Goal: Task Accomplishment & Management: Use online tool/utility

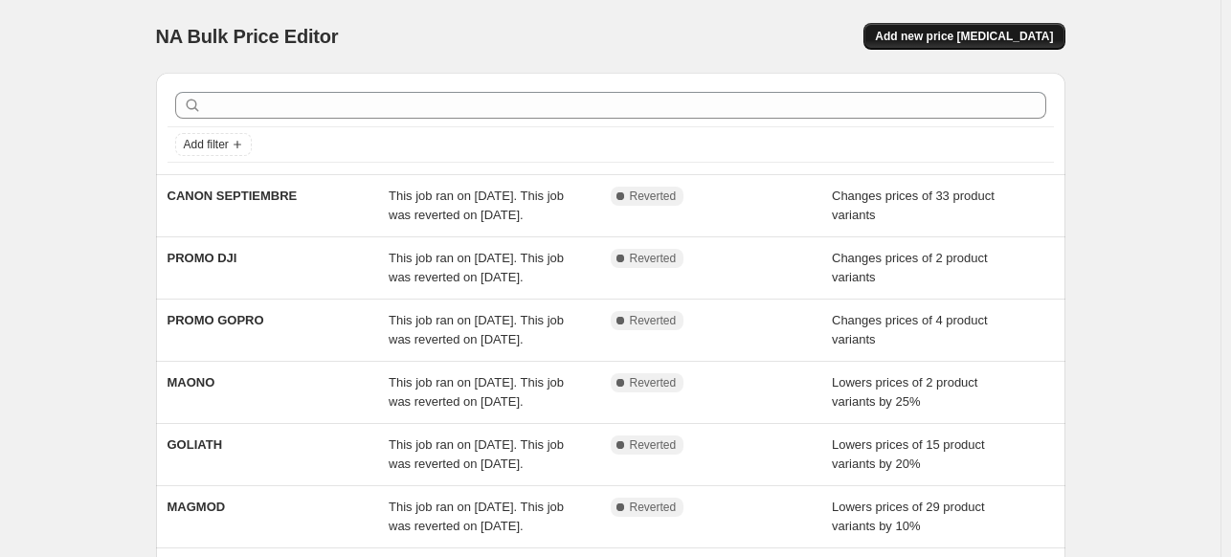
click at [931, 43] on span "Add new price [MEDICAL_DATA]" at bounding box center [964, 36] width 178 height 15
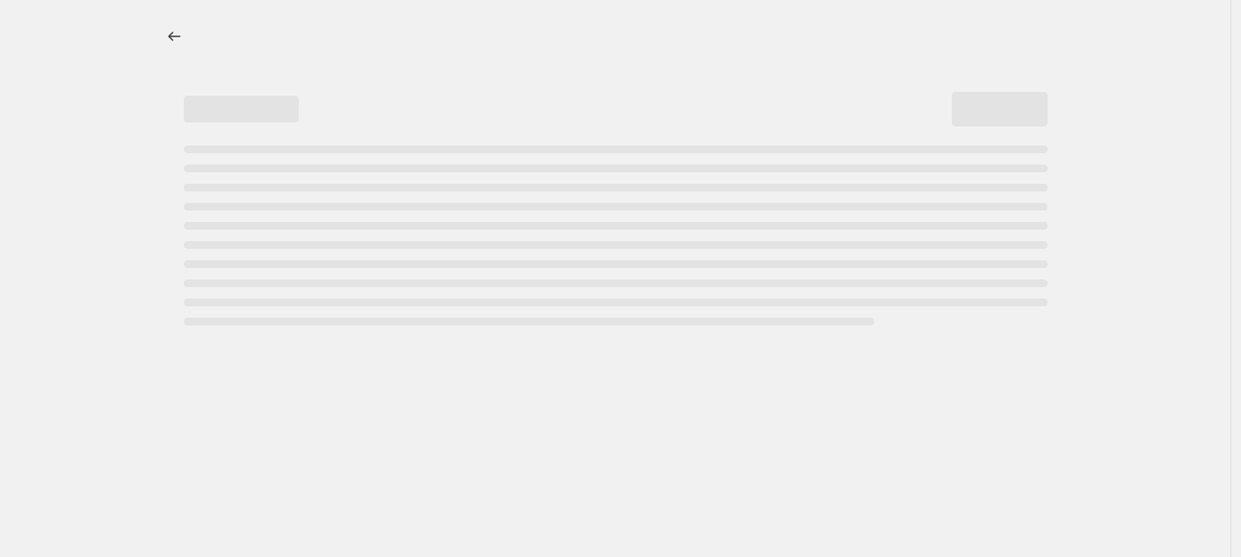
select select "percentage"
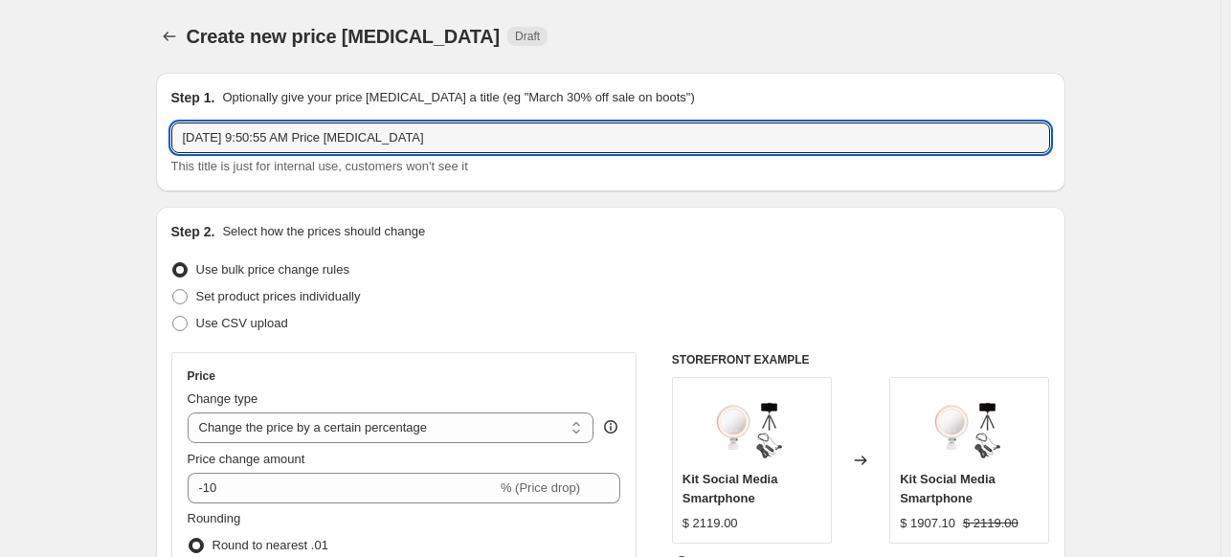
drag, startPoint x: 457, startPoint y: 131, endPoint x: 76, endPoint y: 83, distance: 384.1
type input "PLAN PROMOCIONAL OCTUBRE"
click at [347, 292] on span "Set product prices individually" at bounding box center [278, 296] width 165 height 14
click at [173, 290] on input "Set product prices individually" at bounding box center [172, 289] width 1 height 1
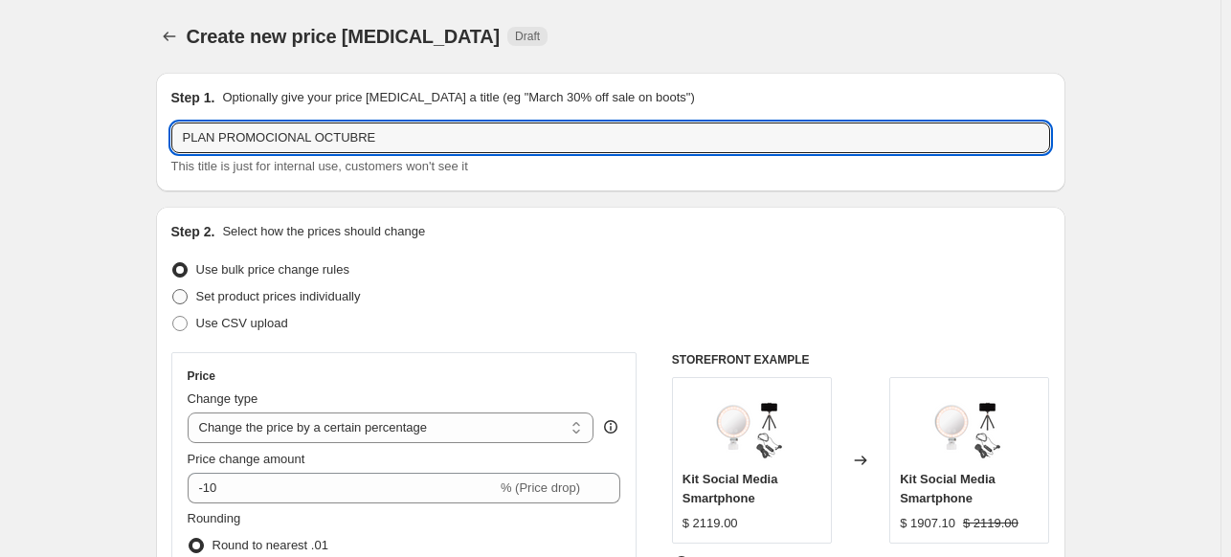
radio input "true"
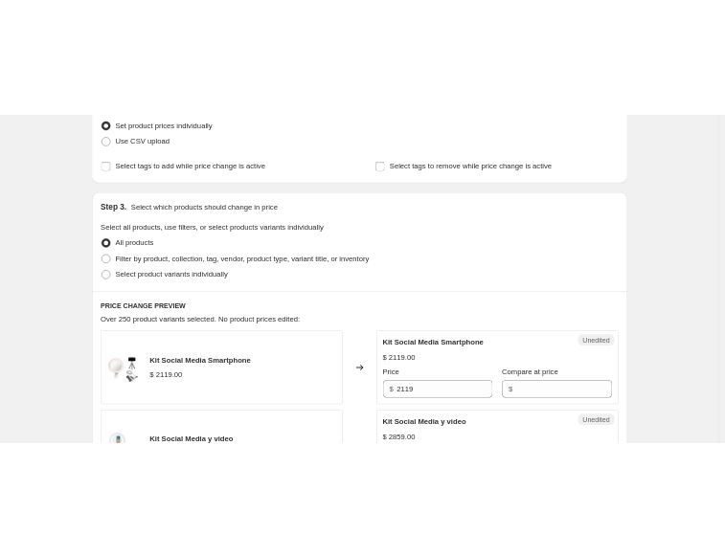
scroll to position [383, 0]
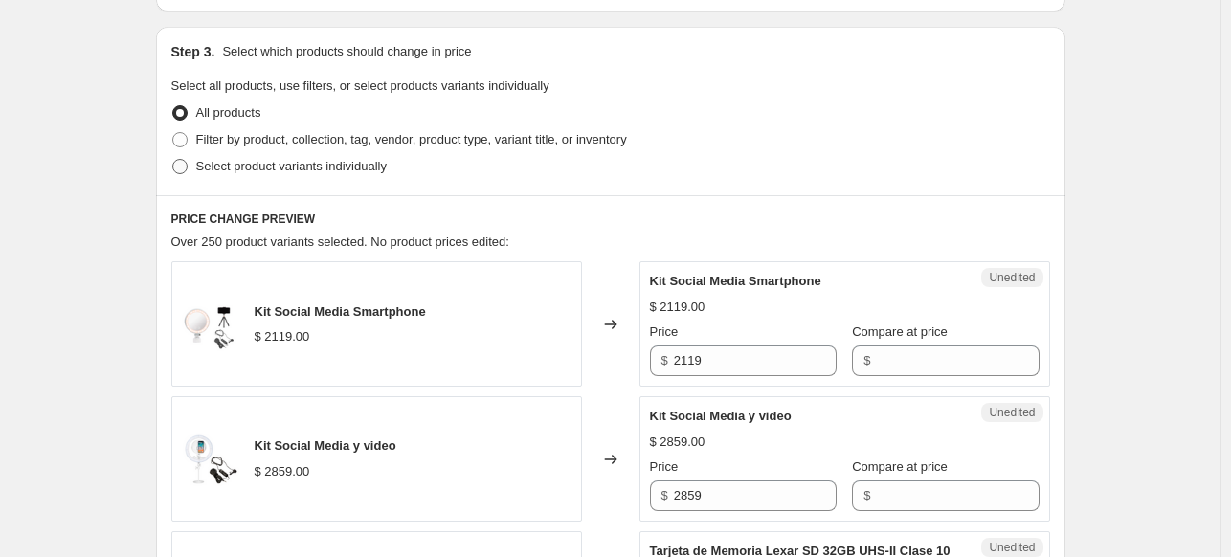
click at [368, 173] on span "Select product variants individually" at bounding box center [291, 166] width 191 height 14
click at [173, 160] on input "Select product variants individually" at bounding box center [172, 159] width 1 height 1
radio input "true"
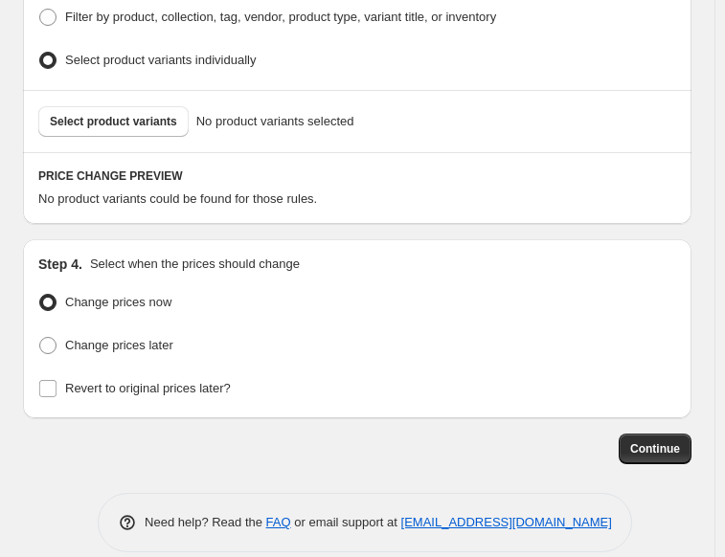
scroll to position [629, 0]
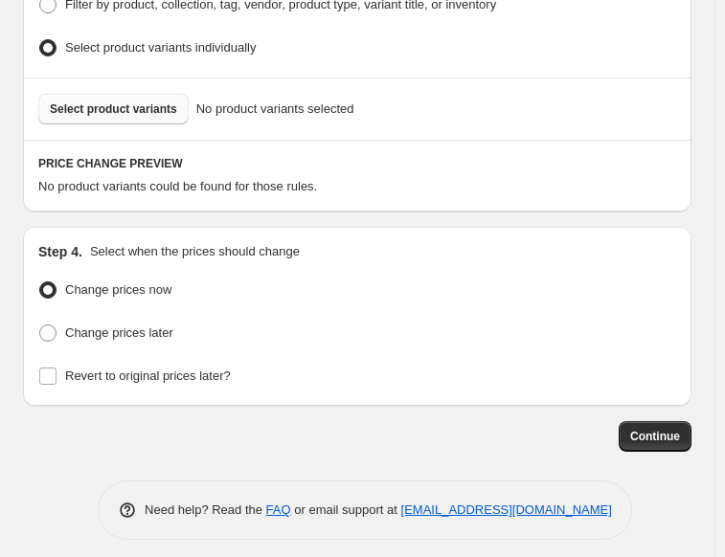
click at [90, 101] on span "Select product variants" at bounding box center [113, 108] width 127 height 15
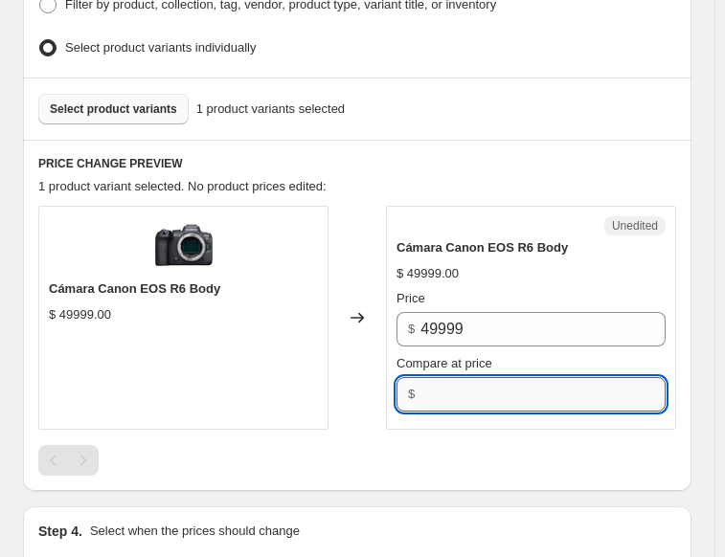
click at [505, 392] on input "Compare at price" at bounding box center [542, 394] width 245 height 34
type input "49999"
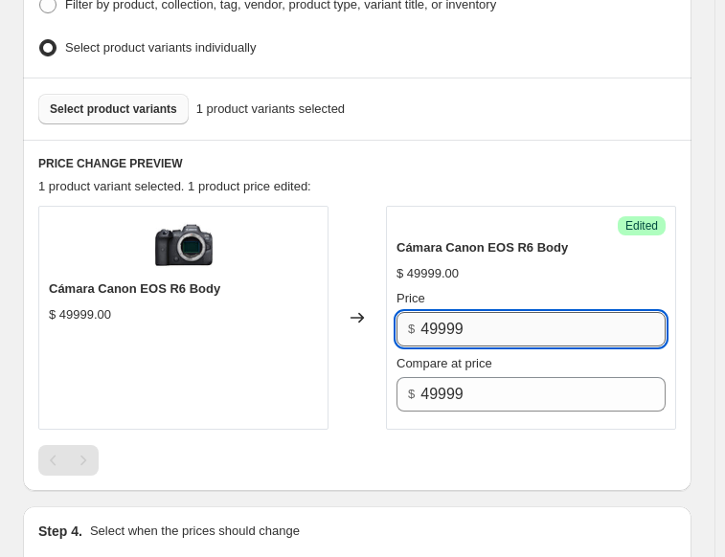
click at [441, 323] on input "49999" at bounding box center [542, 329] width 245 height 34
type input "40999"
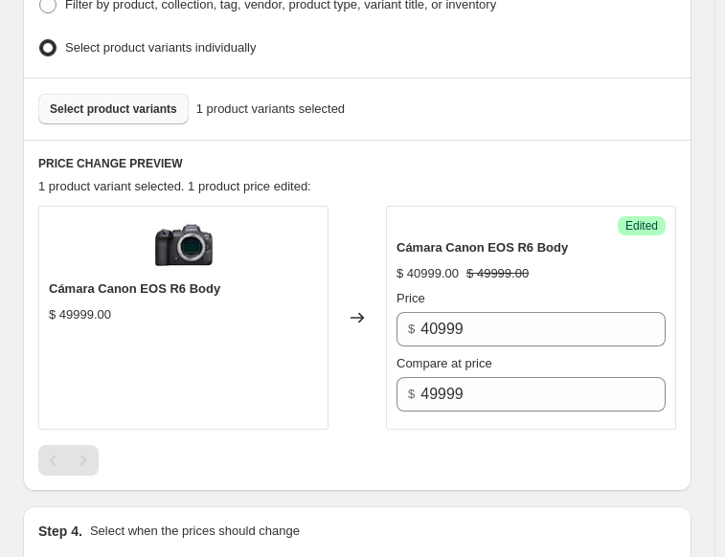
click at [139, 105] on span "Select product variants" at bounding box center [113, 108] width 127 height 15
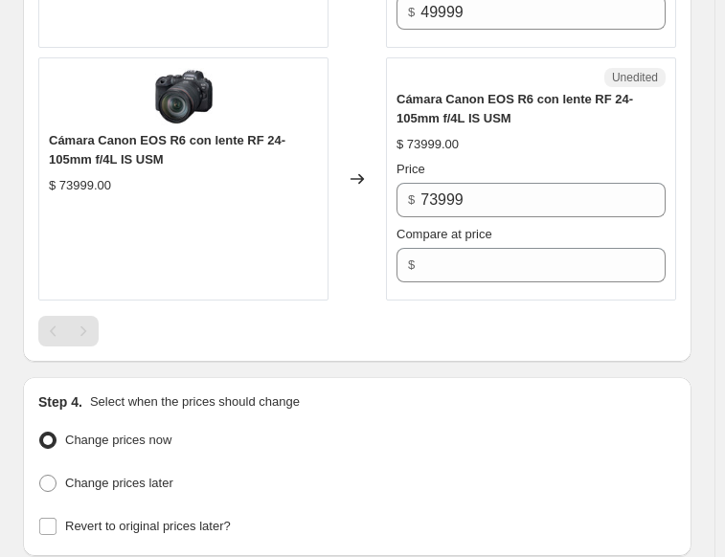
scroll to position [1012, 0]
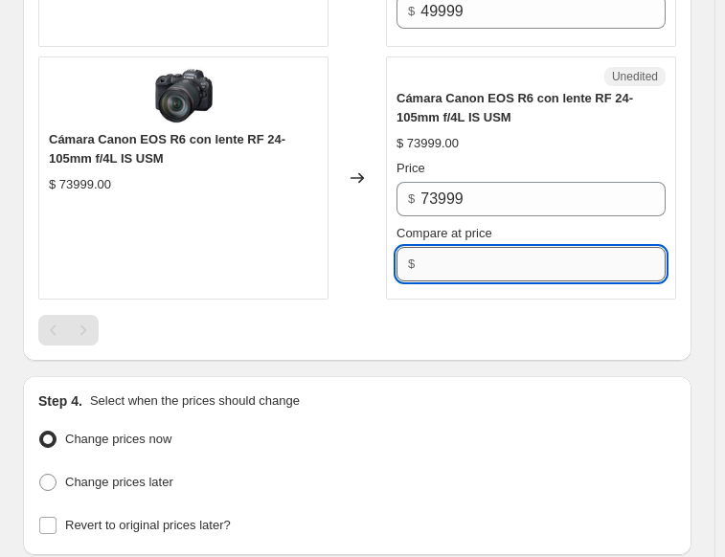
click at [456, 252] on input "Compare at price" at bounding box center [542, 264] width 245 height 34
type input "73999"
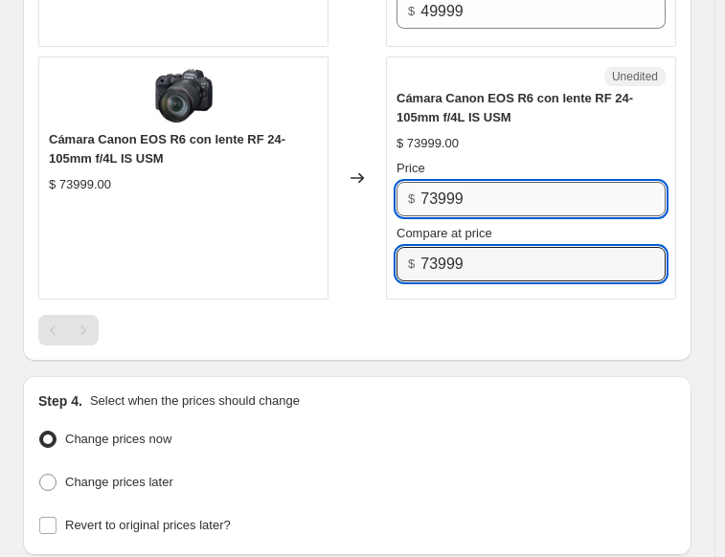
click at [440, 190] on input "73999" at bounding box center [542, 199] width 245 height 34
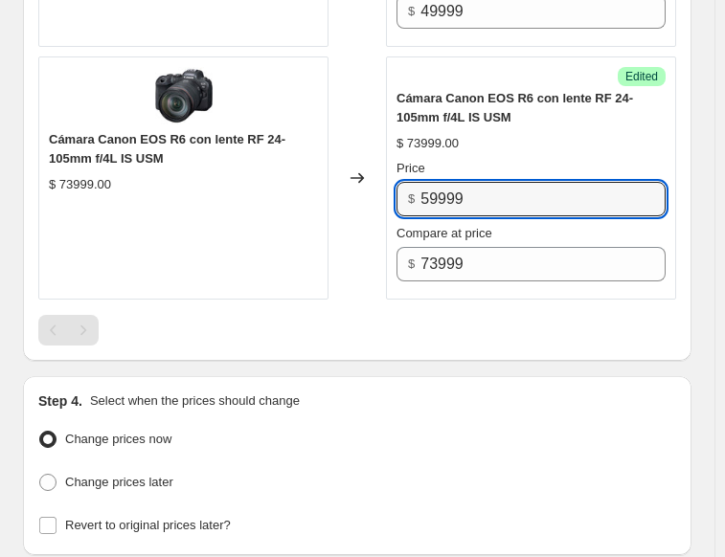
type input "59999"
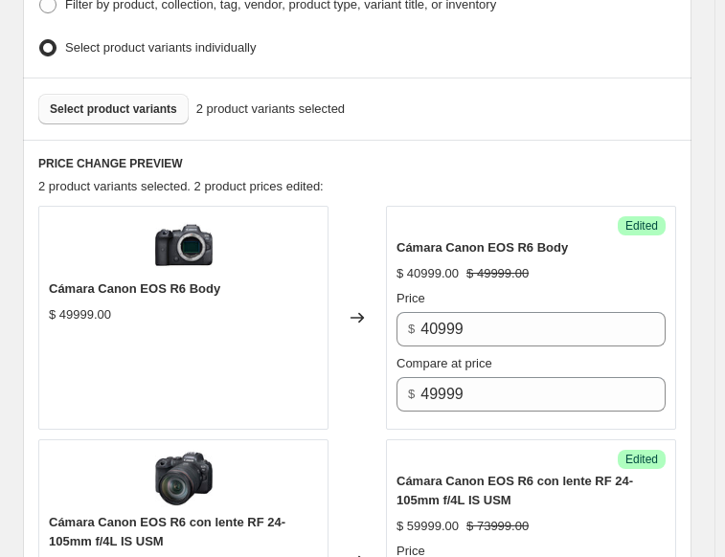
scroll to position [438, 0]
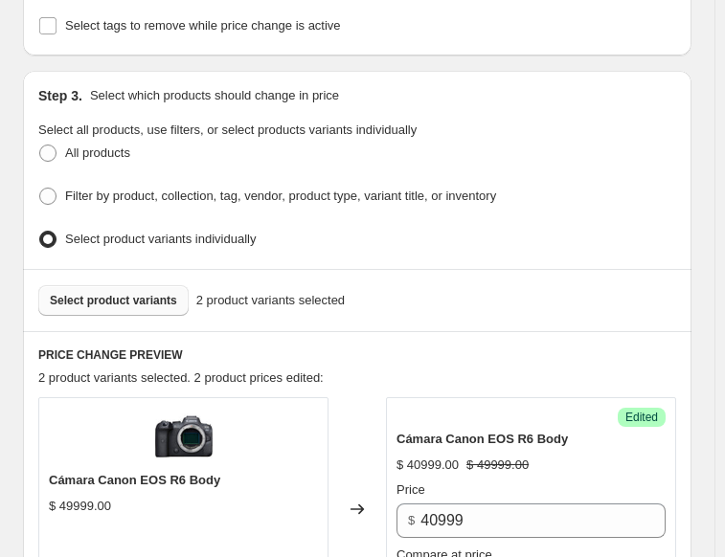
click at [142, 299] on span "Select product variants" at bounding box center [113, 300] width 127 height 15
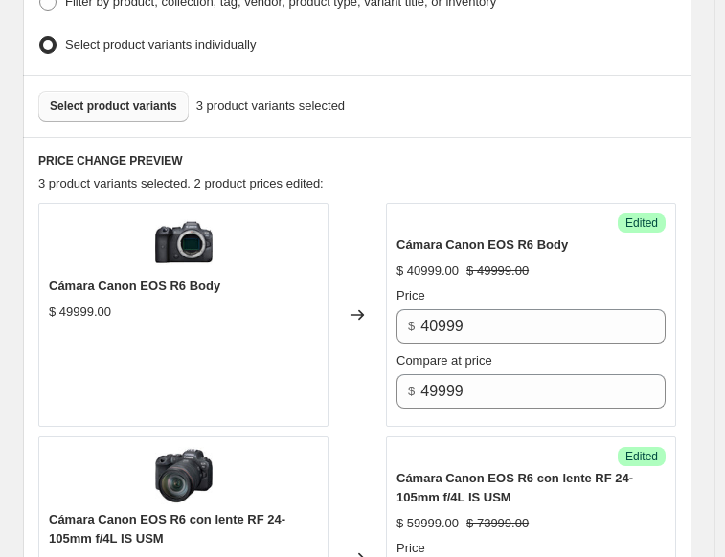
scroll to position [629, 0]
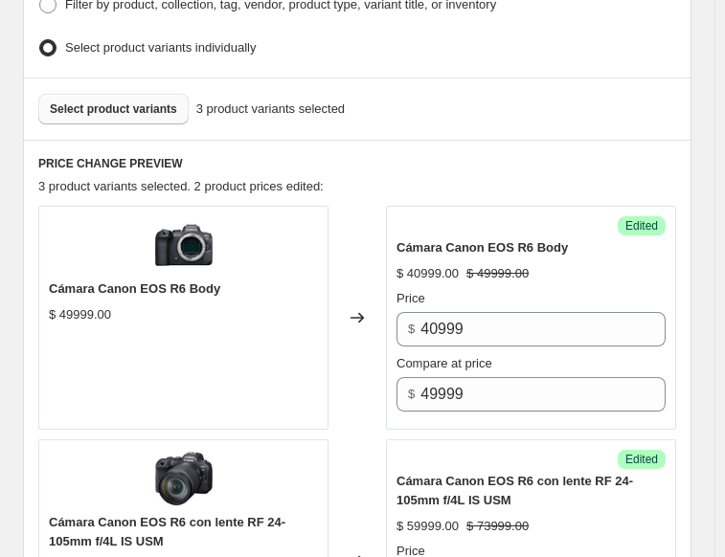
click at [138, 109] on button "Select product variants" at bounding box center [113, 109] width 150 height 31
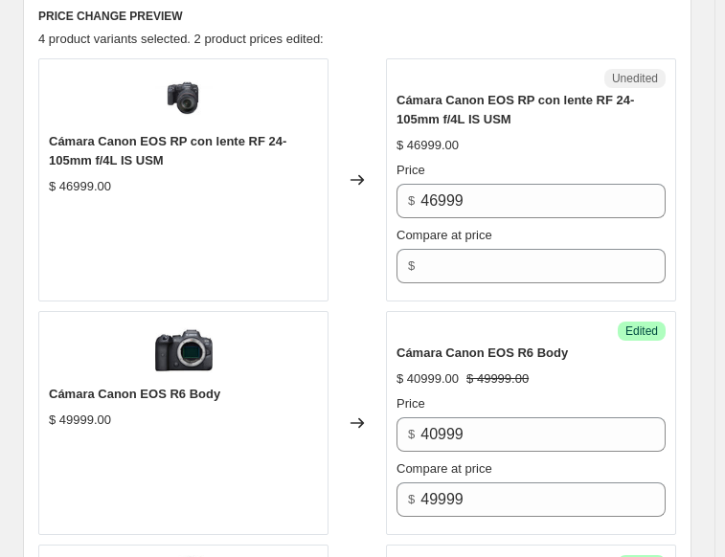
scroll to position [821, 0]
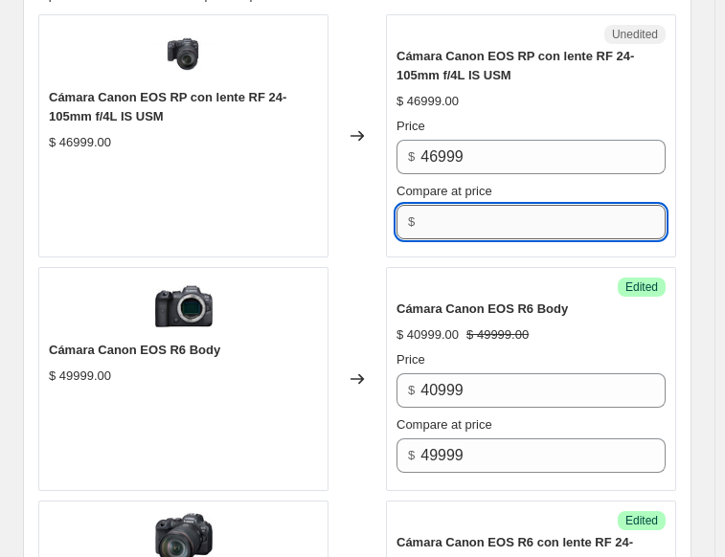
click at [454, 213] on input "Compare at price" at bounding box center [542, 222] width 245 height 34
type input "46999"
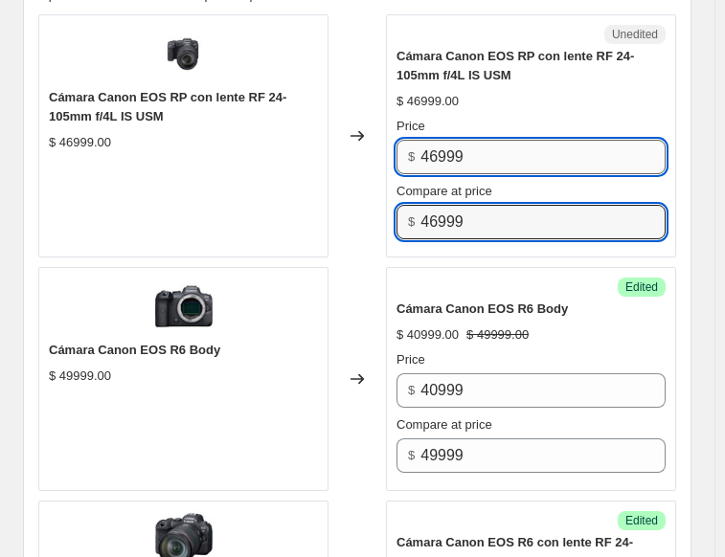
click at [440, 153] on input "46999" at bounding box center [542, 157] width 245 height 34
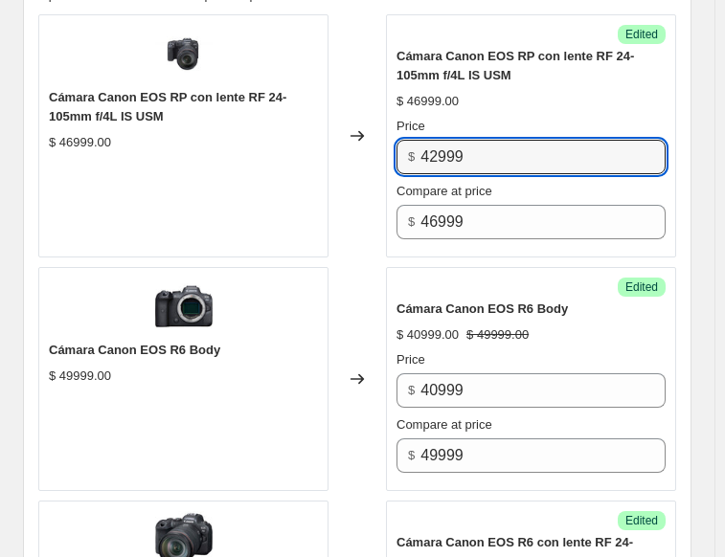
type input "42999"
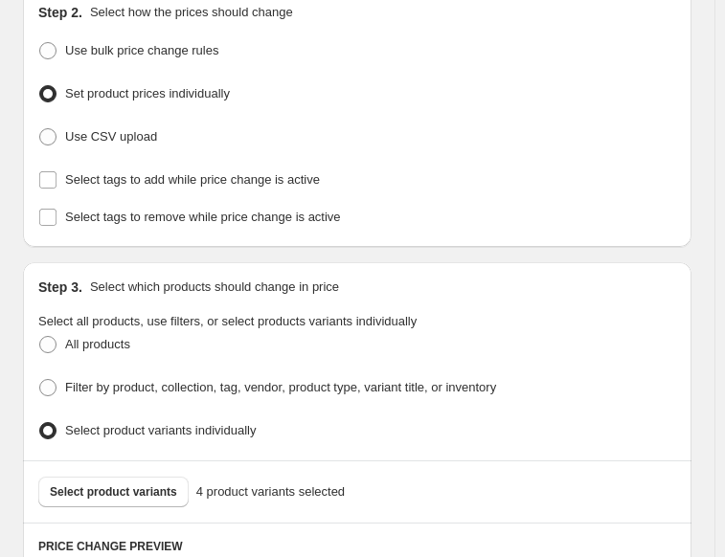
scroll to position [438, 0]
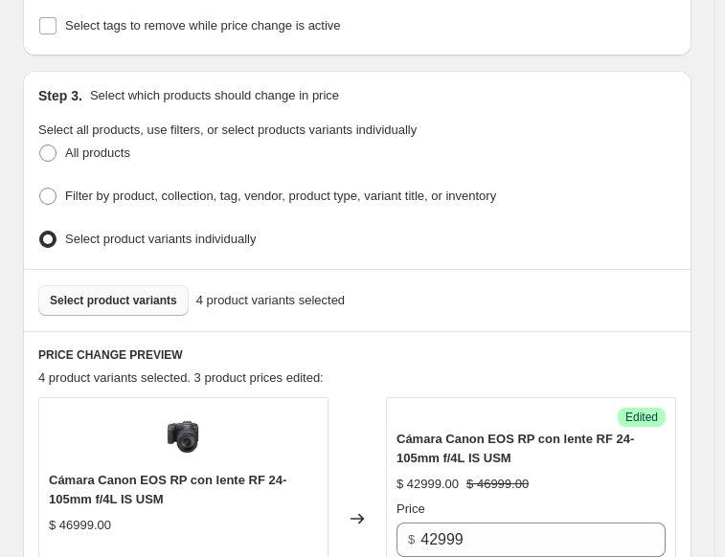
click at [123, 293] on span "Select product variants" at bounding box center [113, 300] width 127 height 15
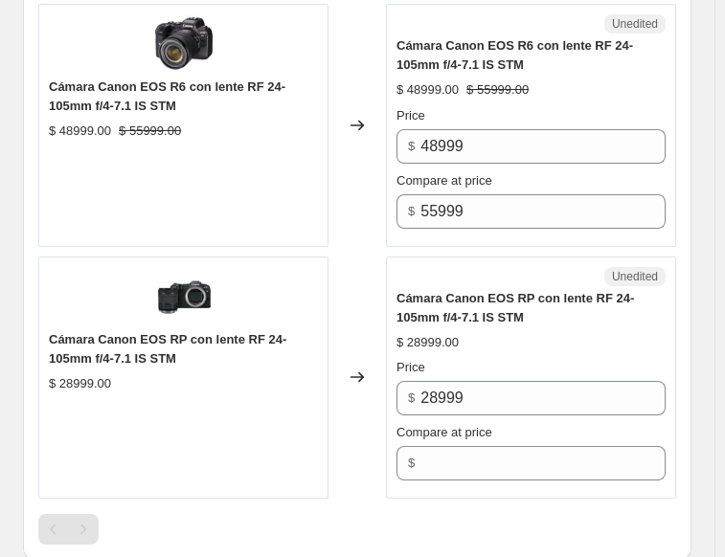
scroll to position [1682, 0]
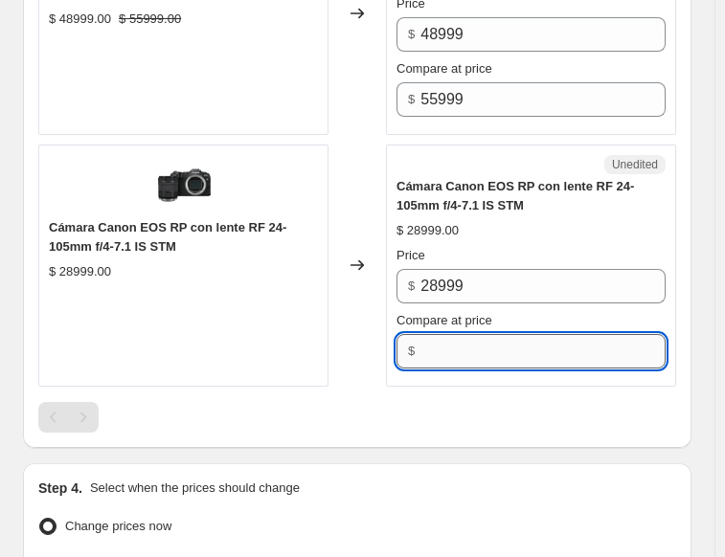
click at [460, 334] on input "Compare at price" at bounding box center [542, 351] width 245 height 34
type input "28999"
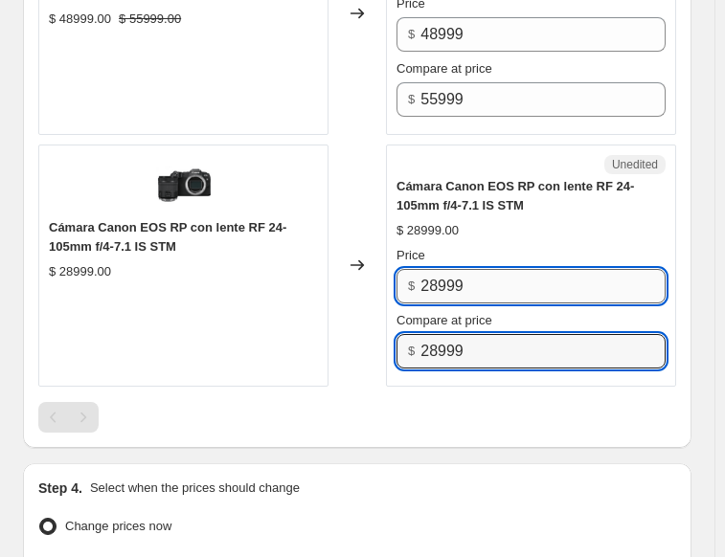
click at [441, 274] on input "28999" at bounding box center [542, 286] width 245 height 34
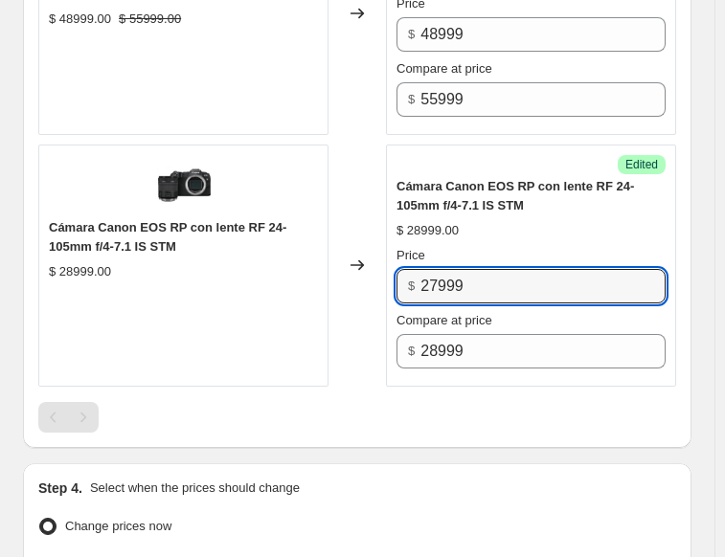
type input "27999"
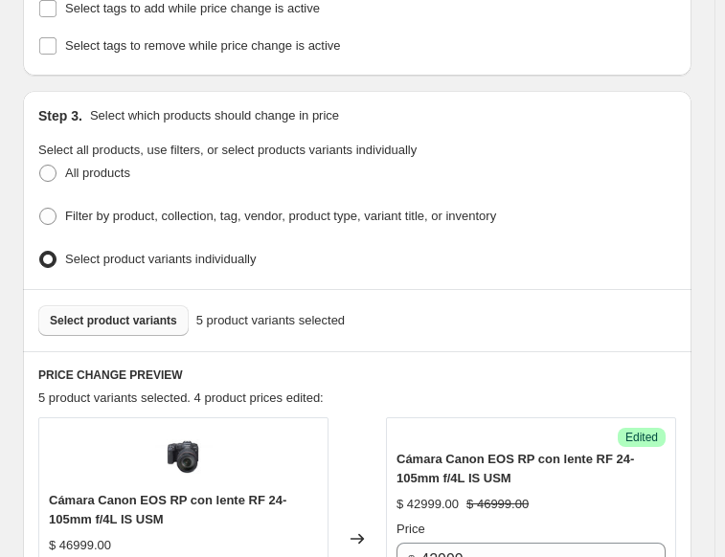
scroll to position [342, 0]
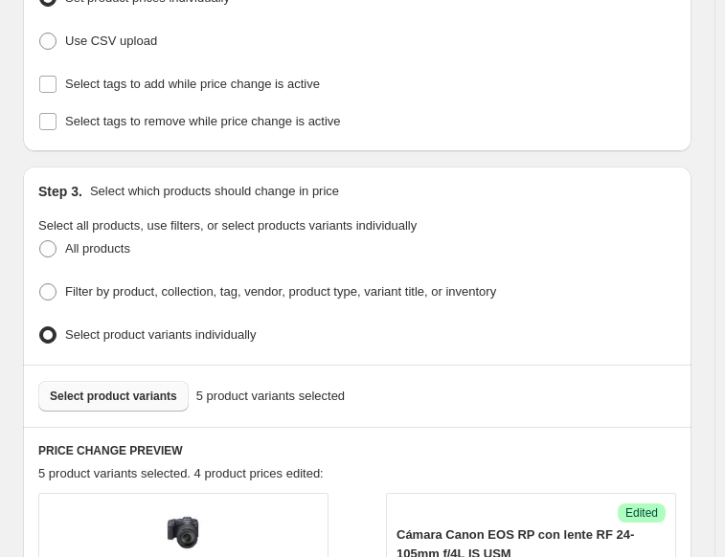
click at [121, 381] on button "Select product variants" at bounding box center [113, 396] width 150 height 31
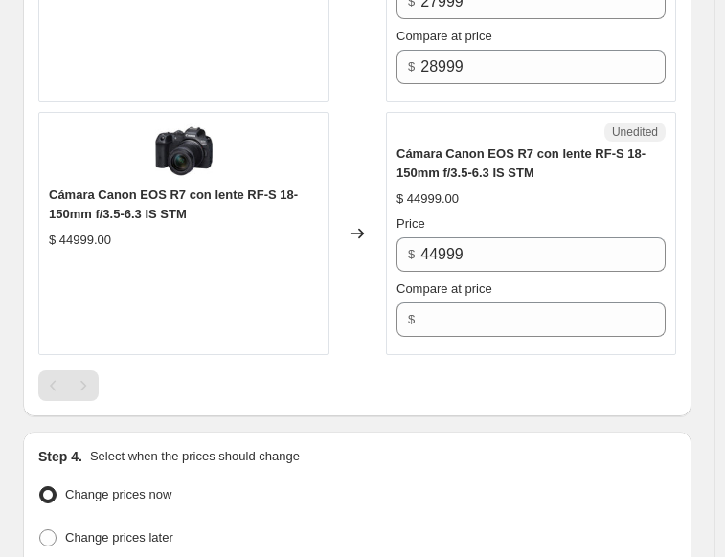
scroll to position [1970, 0]
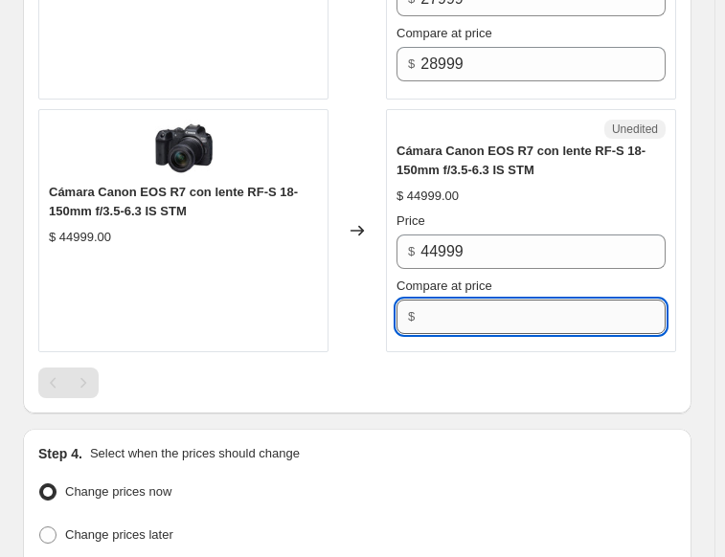
click at [472, 305] on input "Compare at price" at bounding box center [542, 317] width 245 height 34
type input "44999"
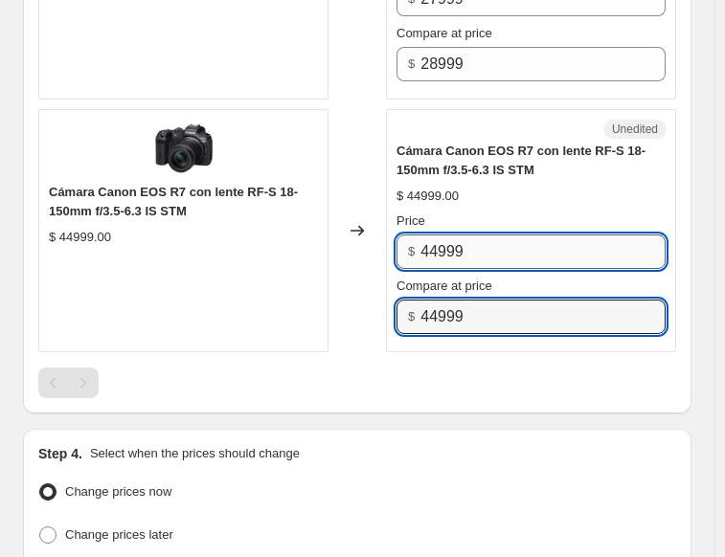
click at [440, 244] on input "44999" at bounding box center [542, 252] width 245 height 34
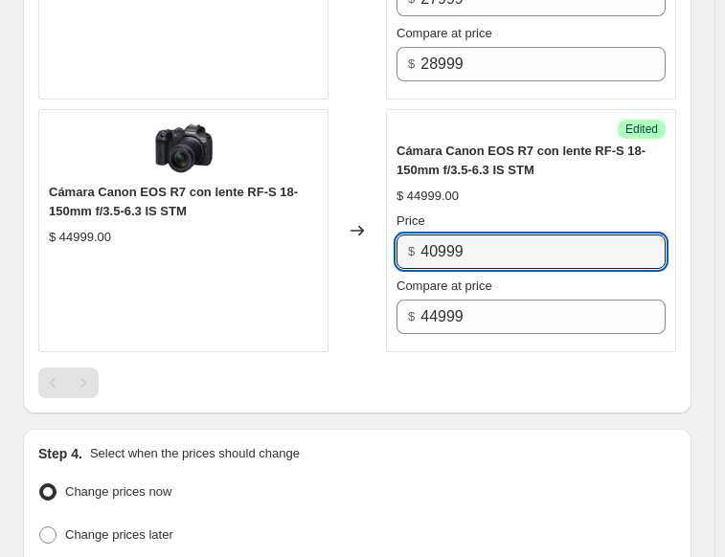
type input "40999"
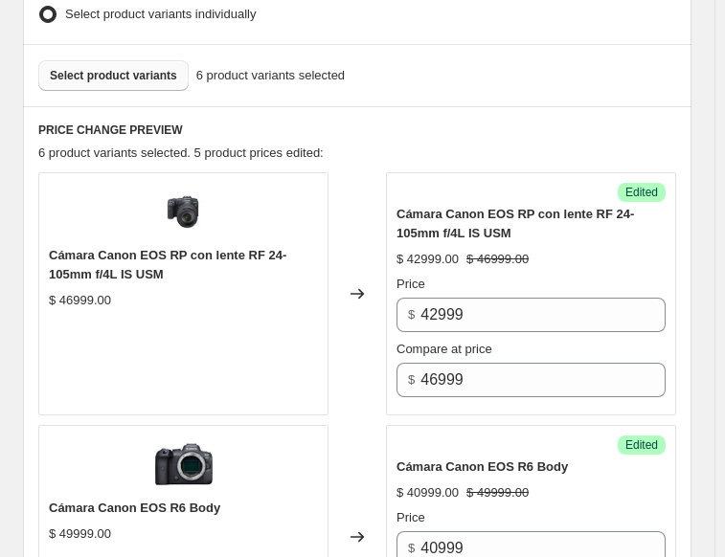
scroll to position [629, 0]
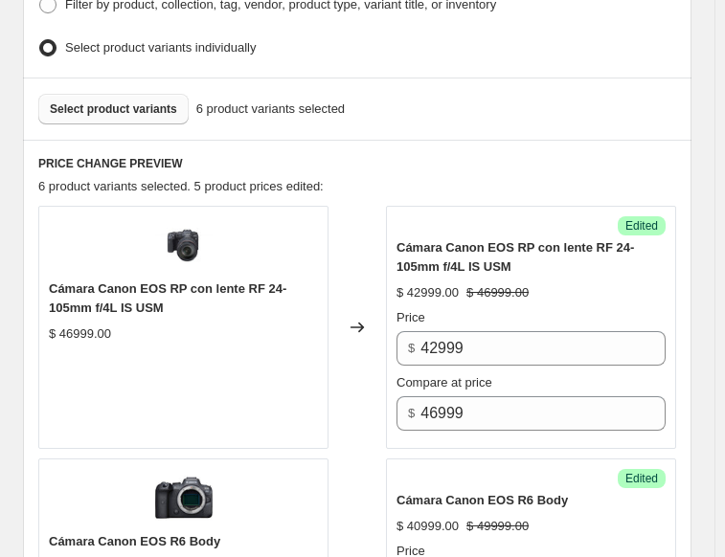
click at [118, 107] on span "Select product variants" at bounding box center [113, 108] width 127 height 15
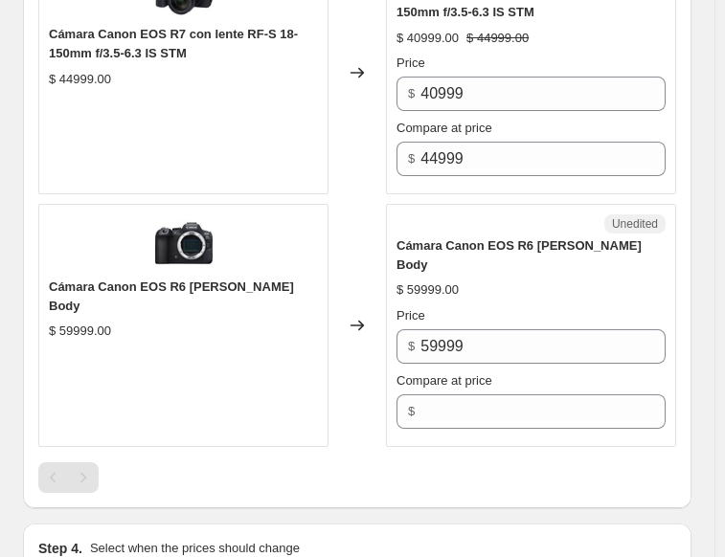
scroll to position [2161, 0]
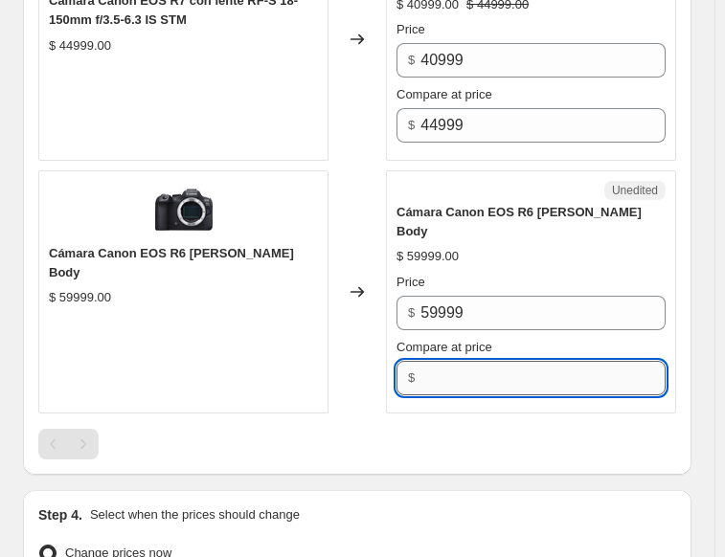
click at [474, 361] on input "Compare at price" at bounding box center [542, 378] width 245 height 34
type input "59999"
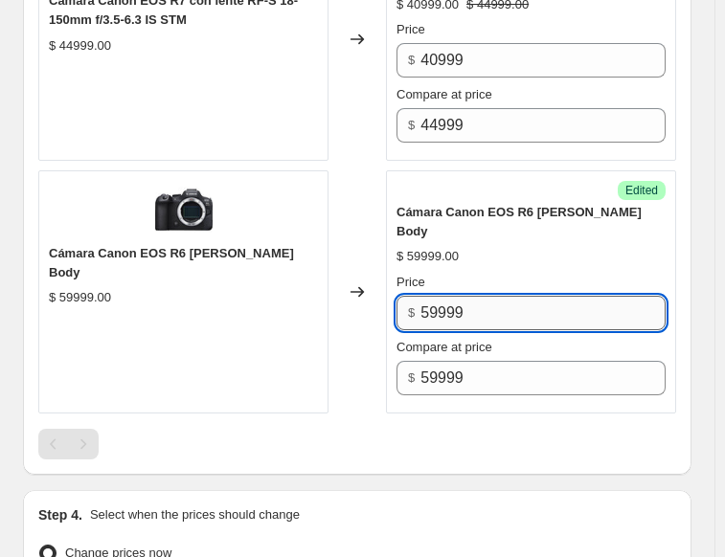
click at [441, 296] on input "59999" at bounding box center [542, 313] width 245 height 34
type input "43999"
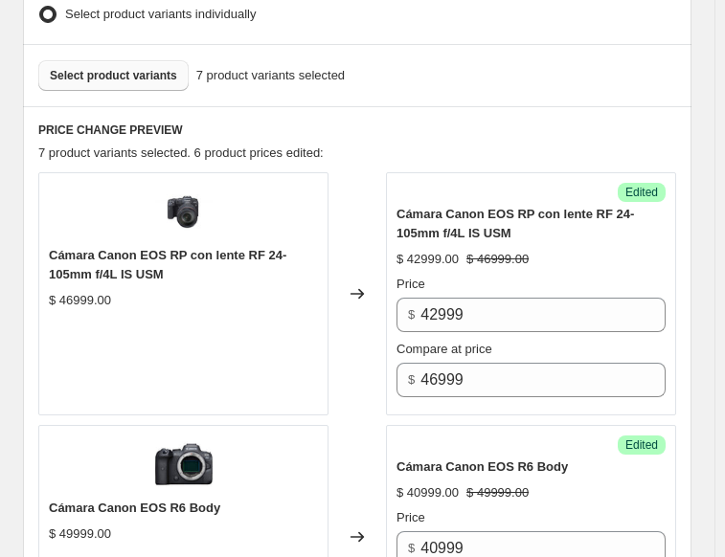
scroll to position [629, 0]
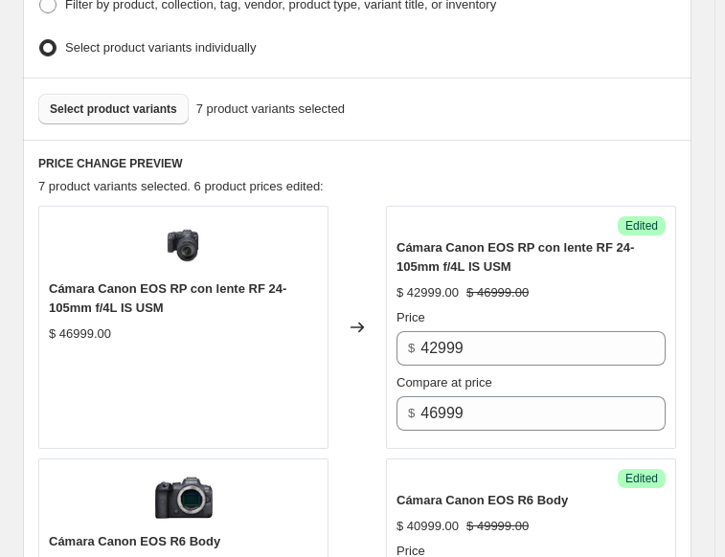
click at [110, 102] on span "Select product variants" at bounding box center [113, 108] width 127 height 15
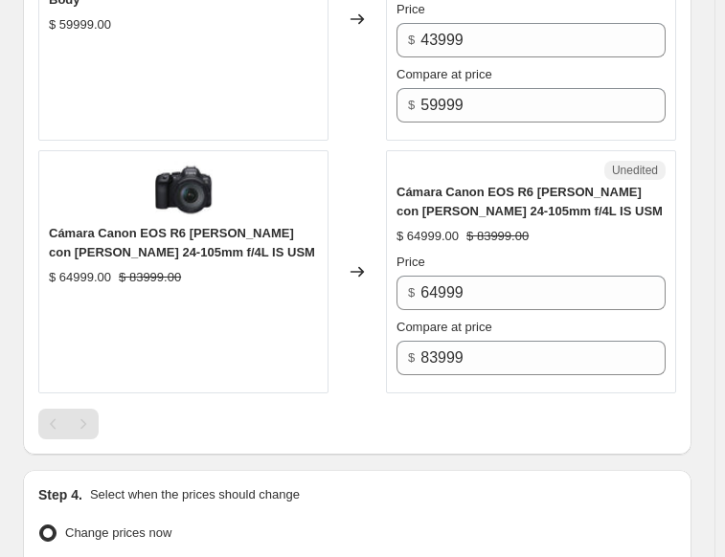
scroll to position [2448, 0]
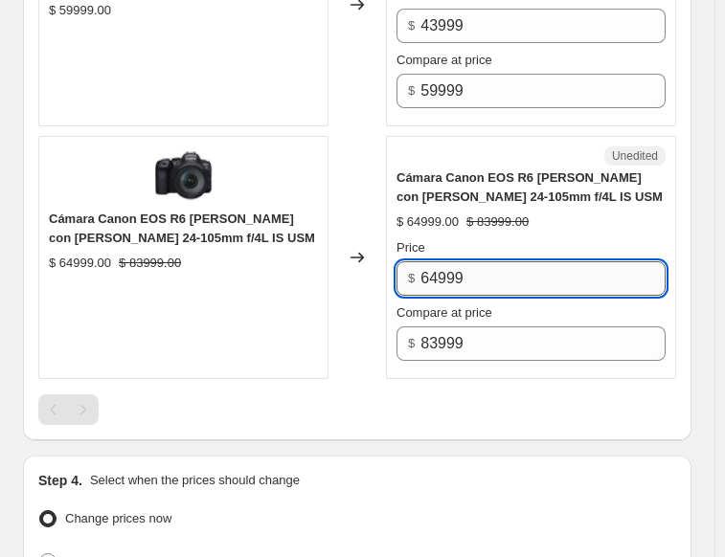
click at [440, 261] on input "64999" at bounding box center [542, 278] width 245 height 34
type input "63999"
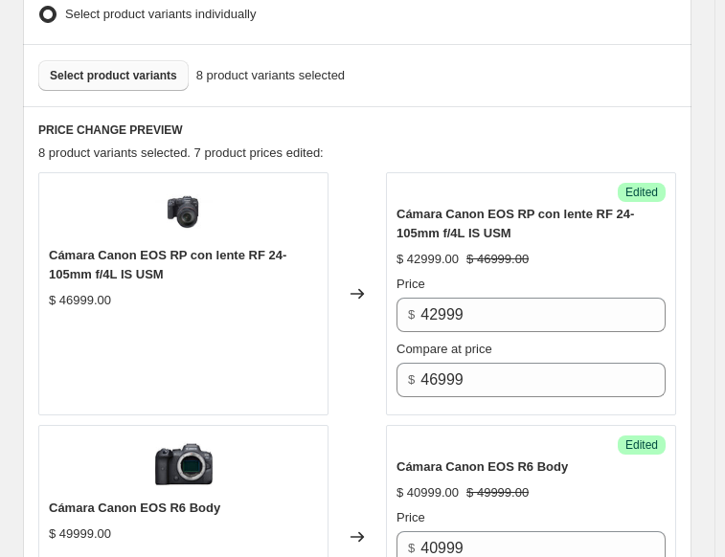
scroll to position [629, 0]
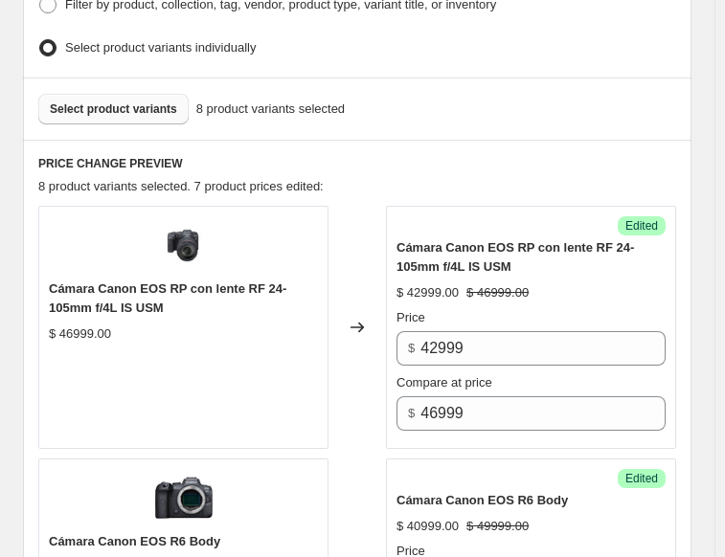
click at [122, 108] on button "Select product variants" at bounding box center [113, 109] width 150 height 31
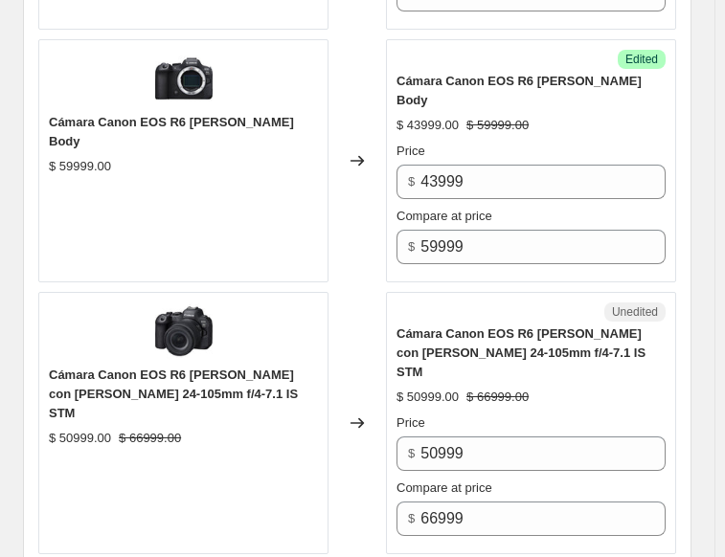
scroll to position [2353, 0]
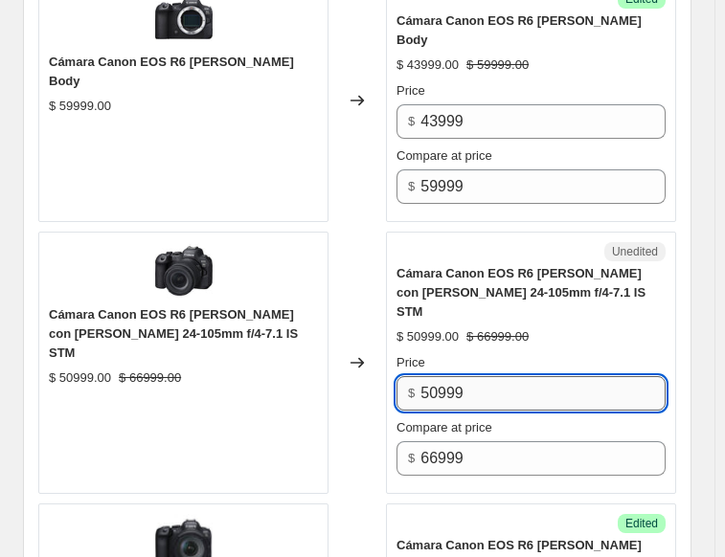
click at [439, 376] on input "50999" at bounding box center [542, 393] width 245 height 34
type input "49999"
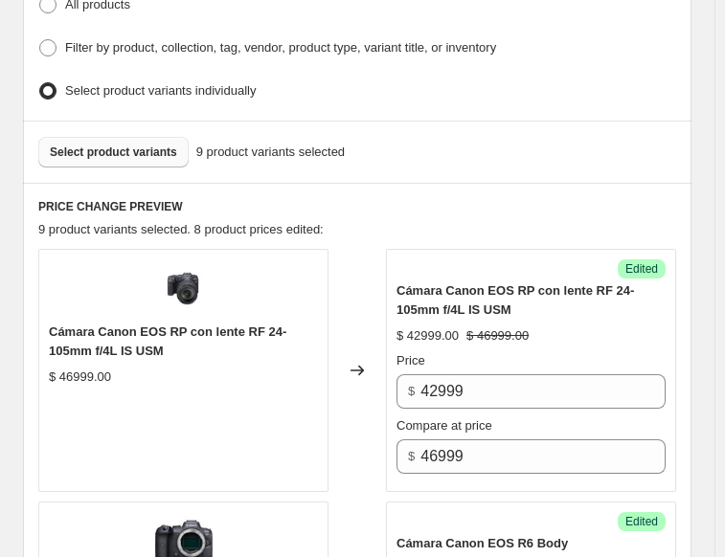
scroll to position [629, 0]
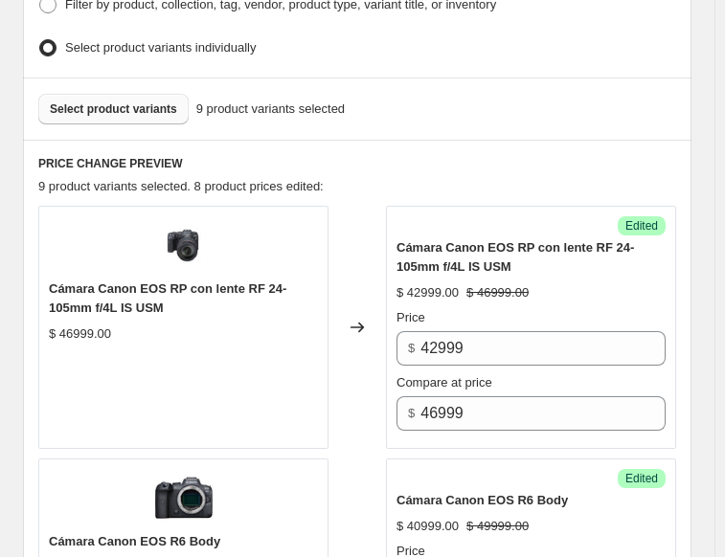
click at [123, 101] on span "Select product variants" at bounding box center [113, 108] width 127 height 15
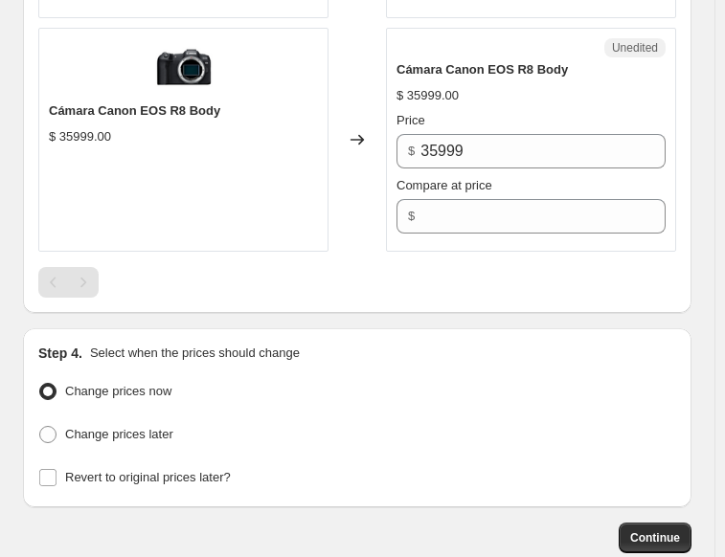
scroll to position [3023, 0]
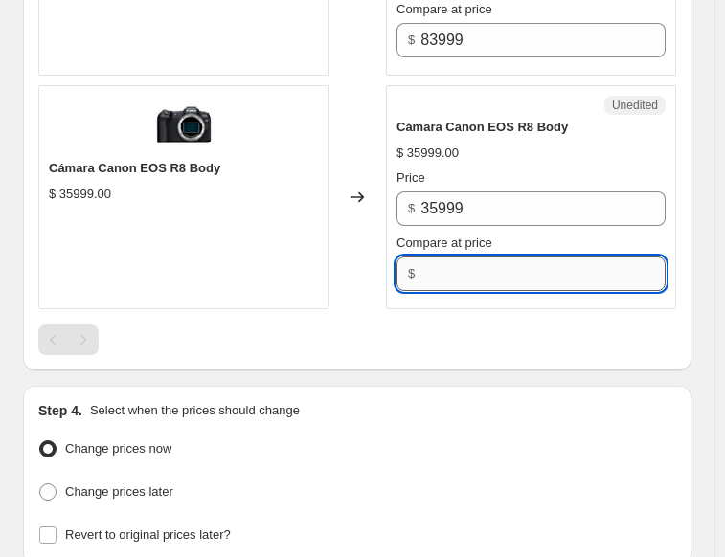
click at [461, 257] on input "Compare at price" at bounding box center [542, 274] width 245 height 34
type input "35999"
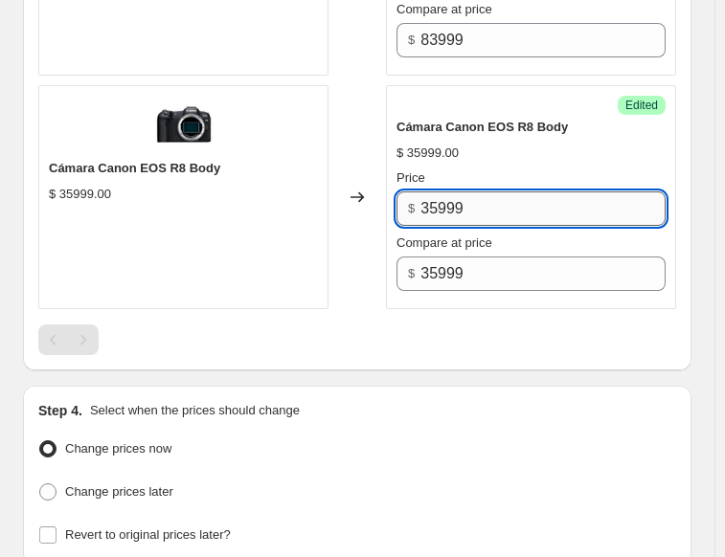
click at [440, 192] on input "35999" at bounding box center [542, 209] width 245 height 34
type input "31999"
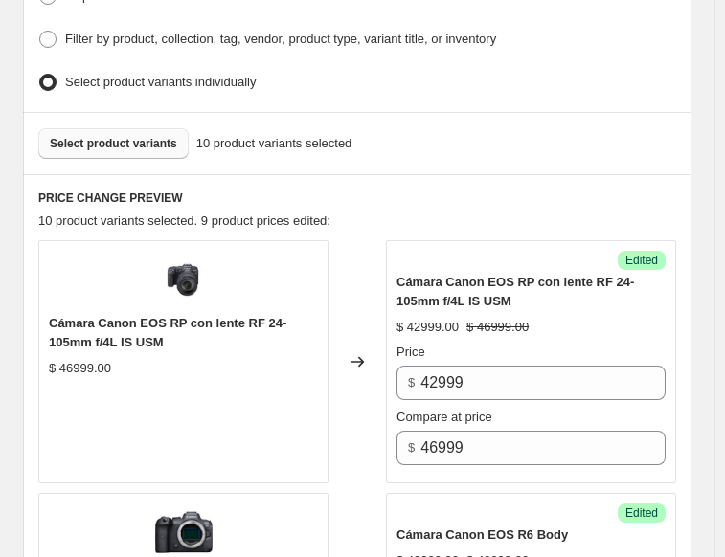
scroll to position [438, 0]
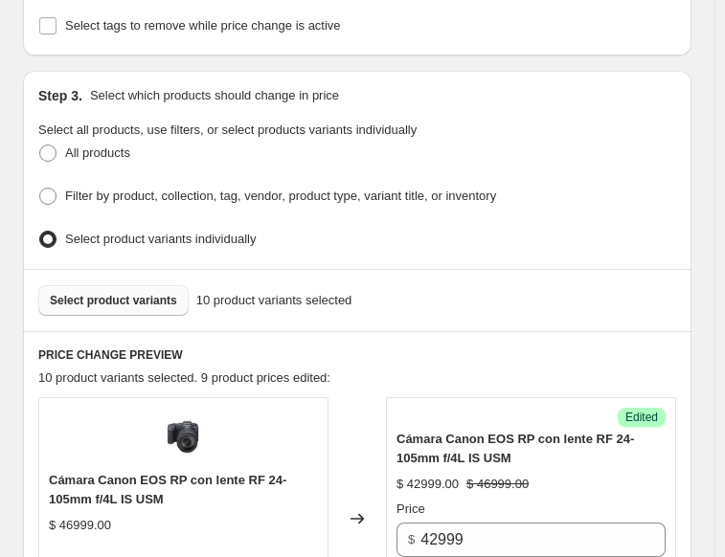
click at [103, 293] on span "Select product variants" at bounding box center [113, 300] width 127 height 15
click at [95, 293] on span "Select product variants" at bounding box center [113, 300] width 127 height 15
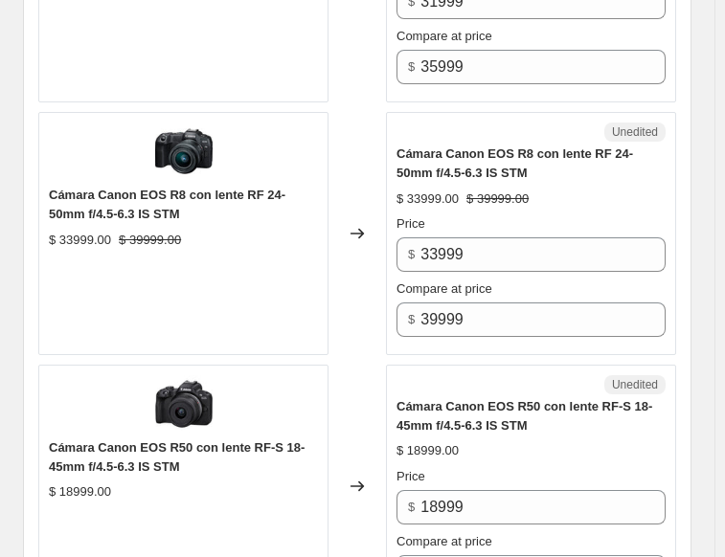
scroll to position [3406, 0]
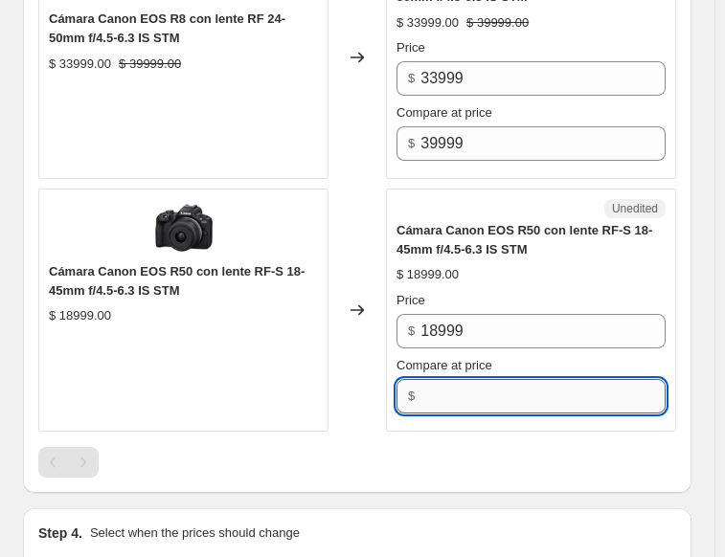
click at [472, 379] on input "Compare at price" at bounding box center [542, 396] width 245 height 34
type input "18999"
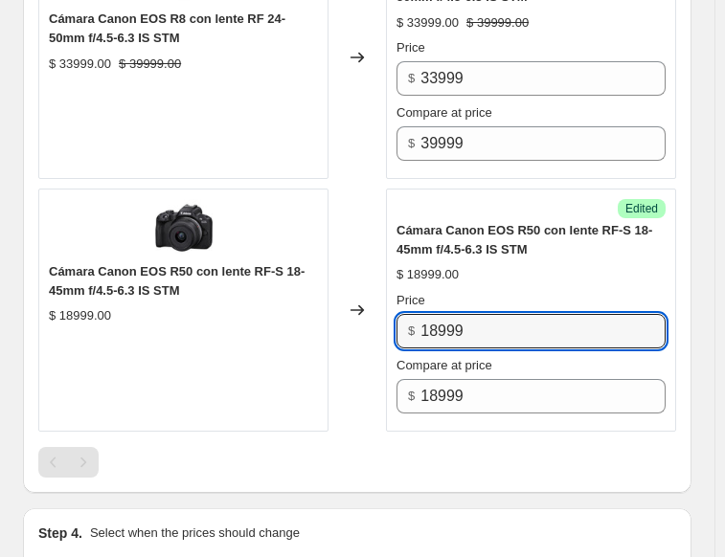
drag, startPoint x: 490, startPoint y: 286, endPoint x: 378, endPoint y: 305, distance: 113.7
click at [378, 305] on div "Cámara Canon EOS R50 con lente RF-S 18-45mm f/4.5-6.3 IS STM $ 18999.00 Changed…" at bounding box center [357, 310] width 638 height 243
type input "15299"
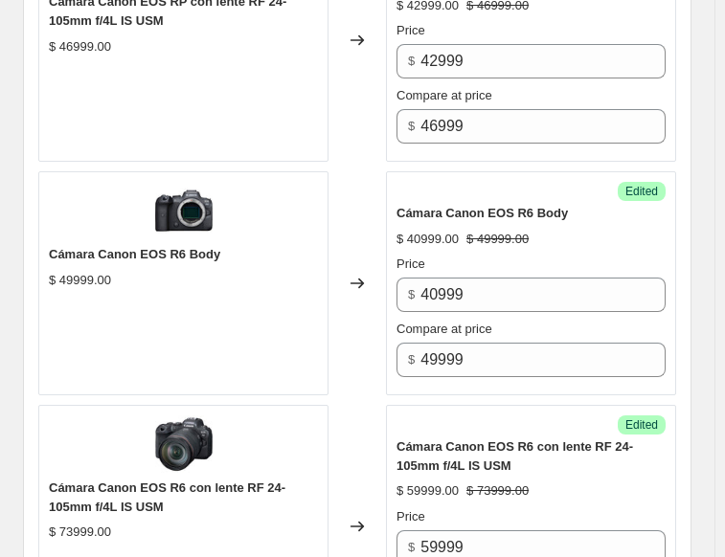
scroll to position [629, 0]
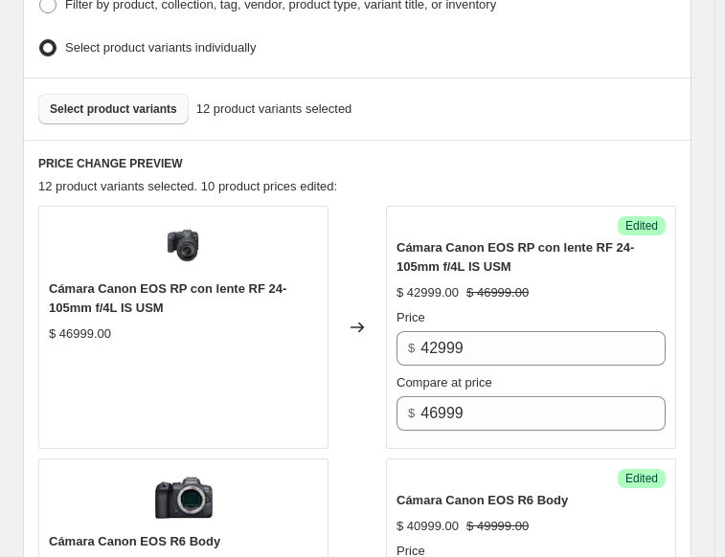
click at [100, 106] on span "Select product variants" at bounding box center [113, 108] width 127 height 15
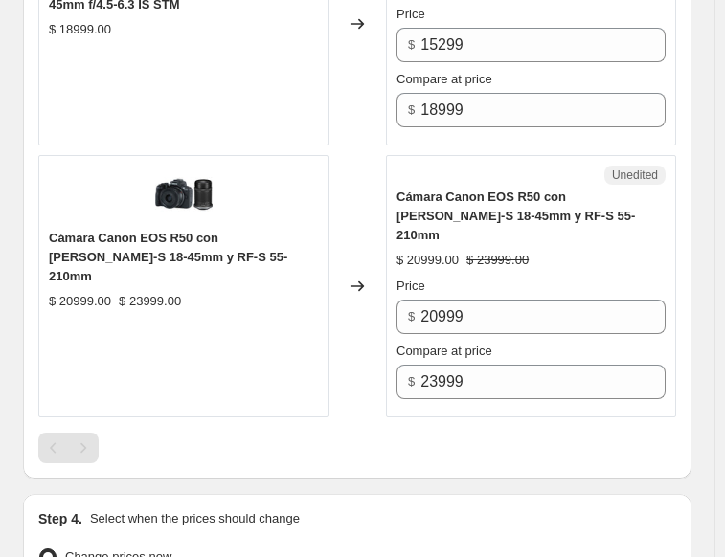
scroll to position [3693, 0]
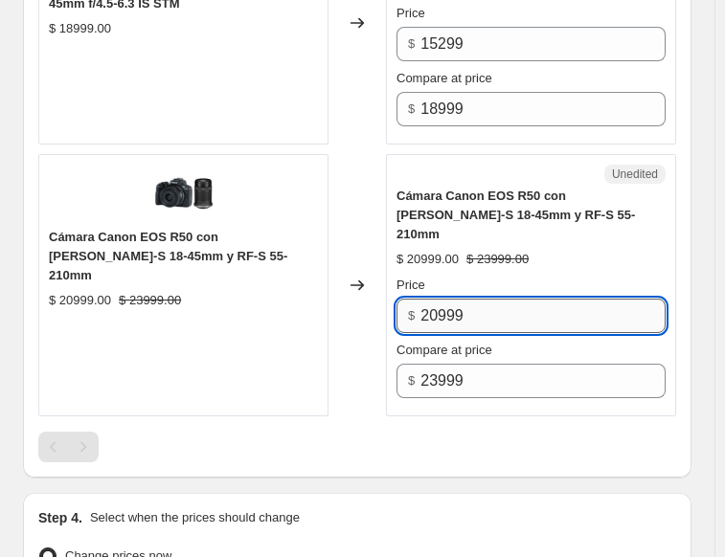
click at [443, 299] on input "20999" at bounding box center [542, 316] width 245 height 34
type input "21999"
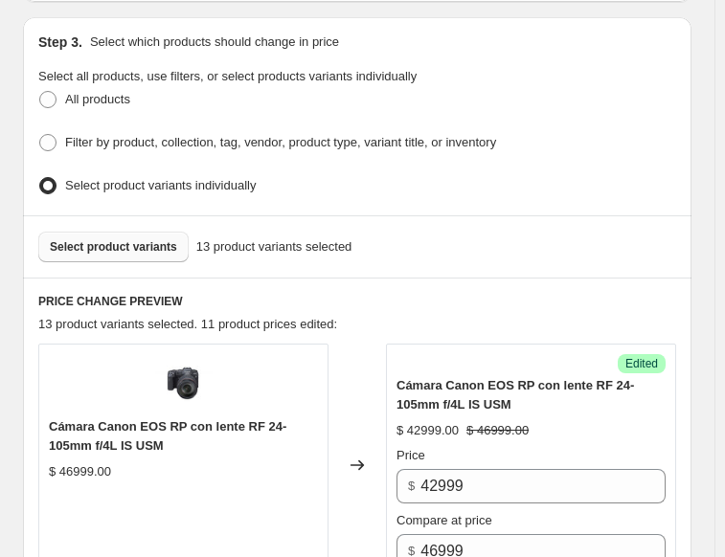
scroll to position [629, 0]
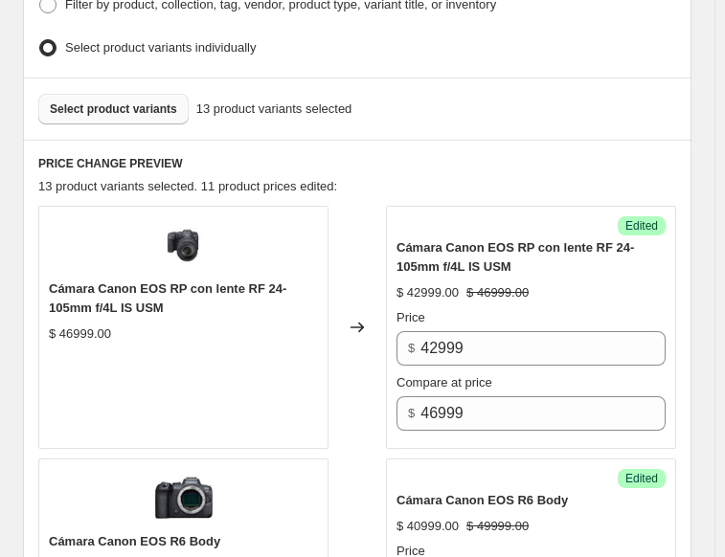
click at [118, 110] on button "Select product variants" at bounding box center [113, 109] width 150 height 31
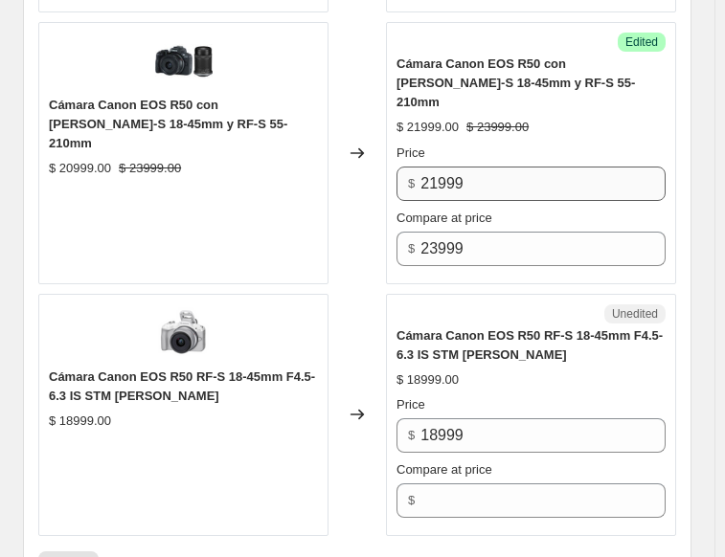
scroll to position [3980, 0]
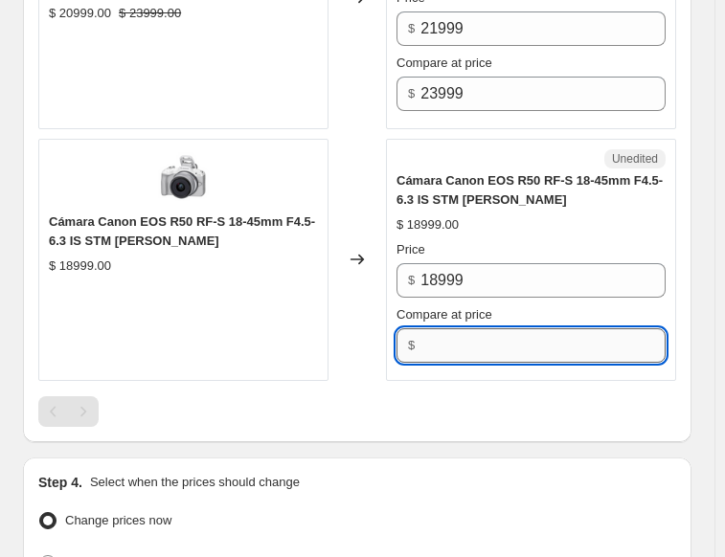
click at [471, 328] on input "Compare at price" at bounding box center [542, 345] width 245 height 34
type input "18999"
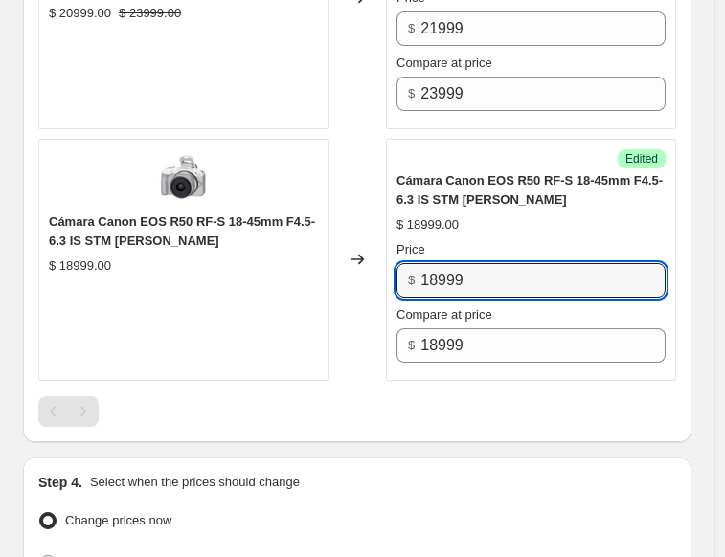
drag, startPoint x: 474, startPoint y: 207, endPoint x: 410, endPoint y: 206, distance: 64.2
click at [410, 263] on div "$ 18999" at bounding box center [530, 280] width 269 height 34
type input "15299"
click at [372, 396] on div at bounding box center [357, 411] width 638 height 31
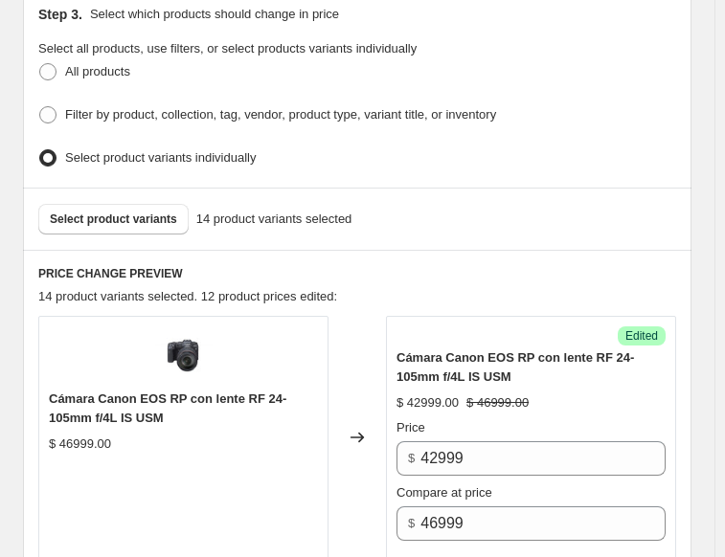
scroll to position [438, 0]
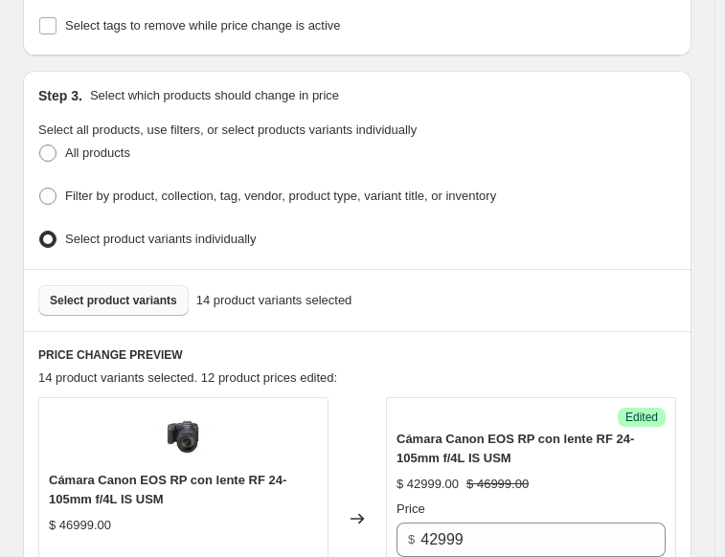
click at [126, 297] on span "Select product variants" at bounding box center [113, 300] width 127 height 15
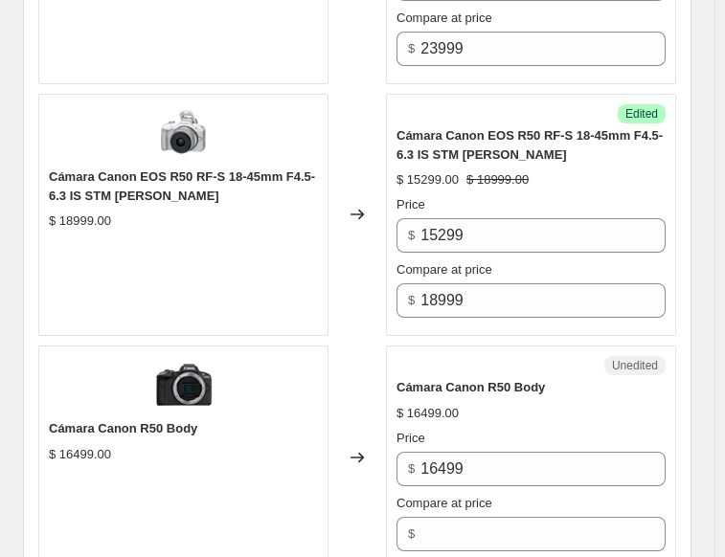
scroll to position [4172, 0]
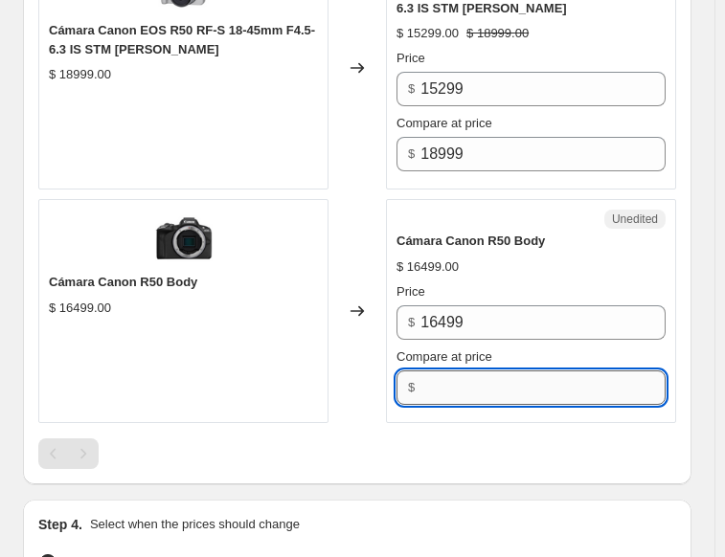
click at [481, 371] on input "Compare at price" at bounding box center [542, 388] width 245 height 34
type input "16499"
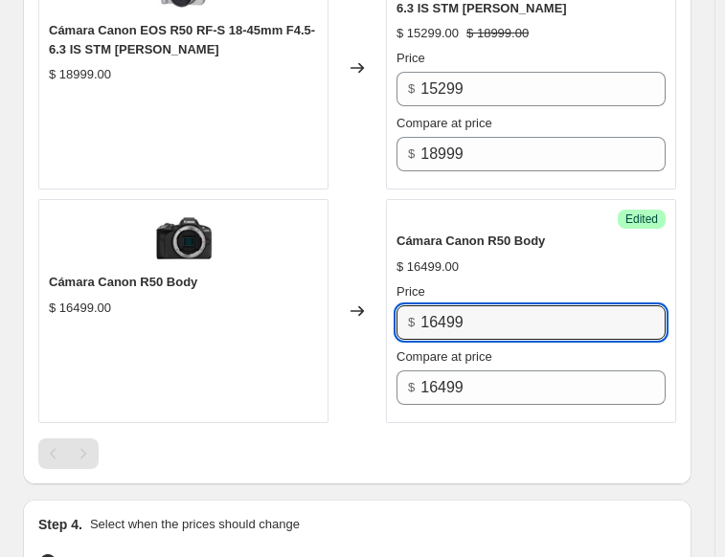
drag, startPoint x: 467, startPoint y: 248, endPoint x: 377, endPoint y: 261, distance: 91.0
click at [377, 261] on div "Cámara Canon R50 Body $ 16499.00 Changed to Success Edited Cámara Canon R50 Bod…" at bounding box center [357, 311] width 638 height 224
type input "14299"
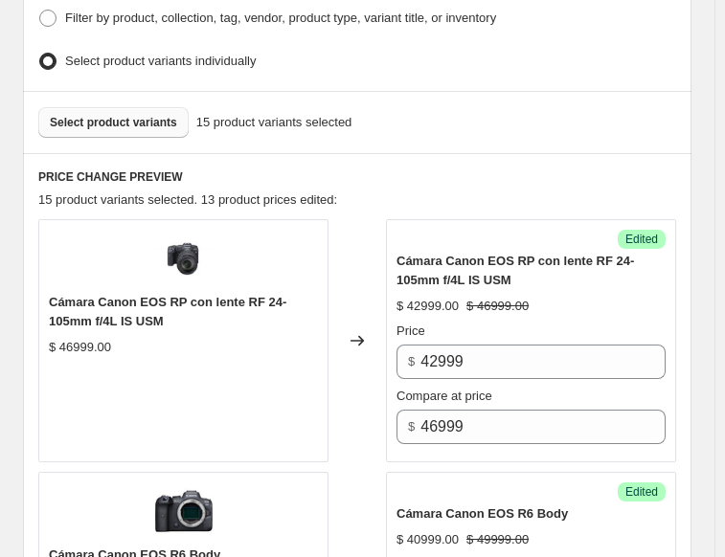
scroll to position [533, 0]
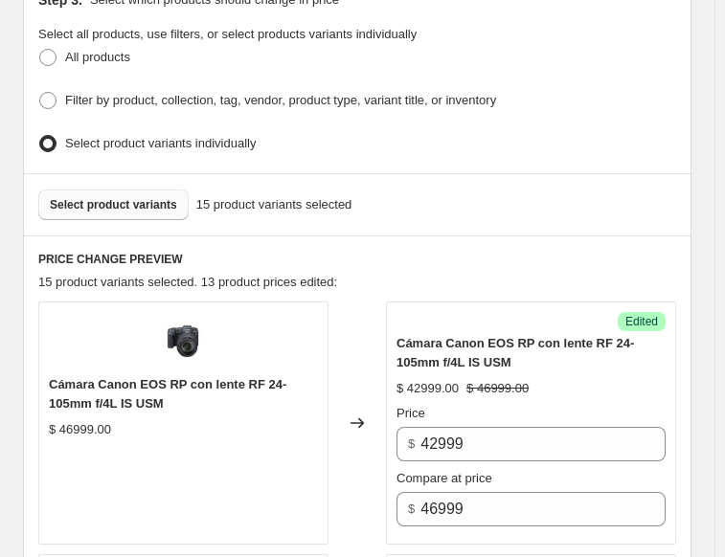
click at [128, 198] on span "Select product variants" at bounding box center [113, 204] width 127 height 15
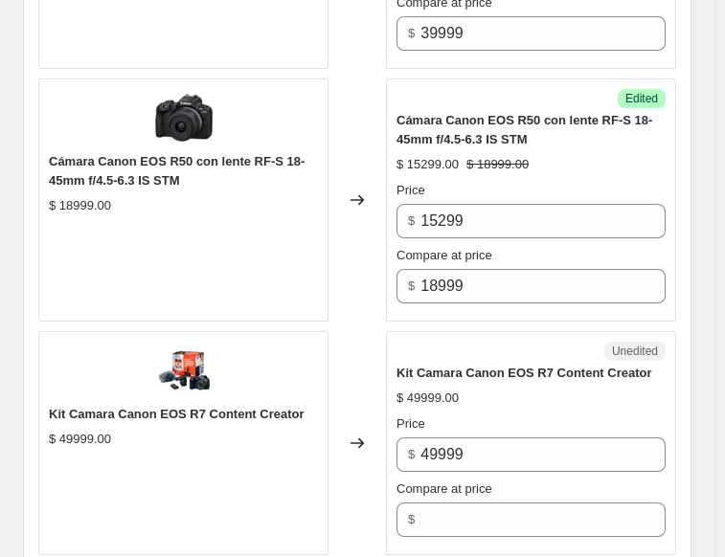
scroll to position [3597, 0]
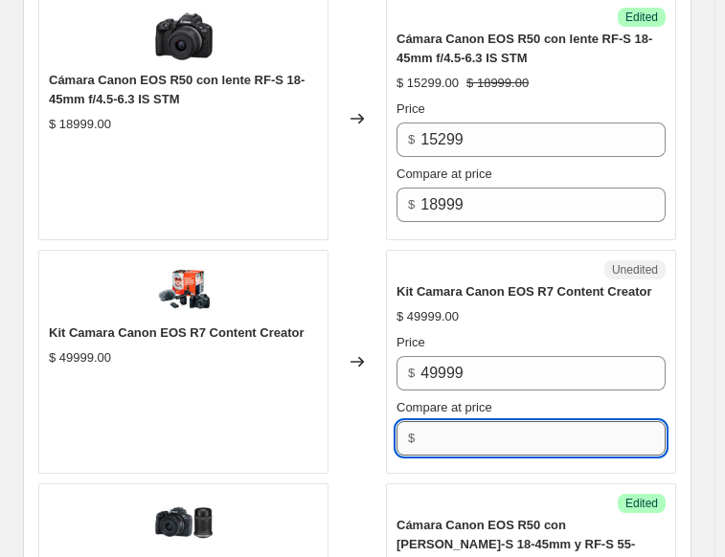
click at [492, 421] on input "Compare at price" at bounding box center [542, 438] width 245 height 34
type input "49999"
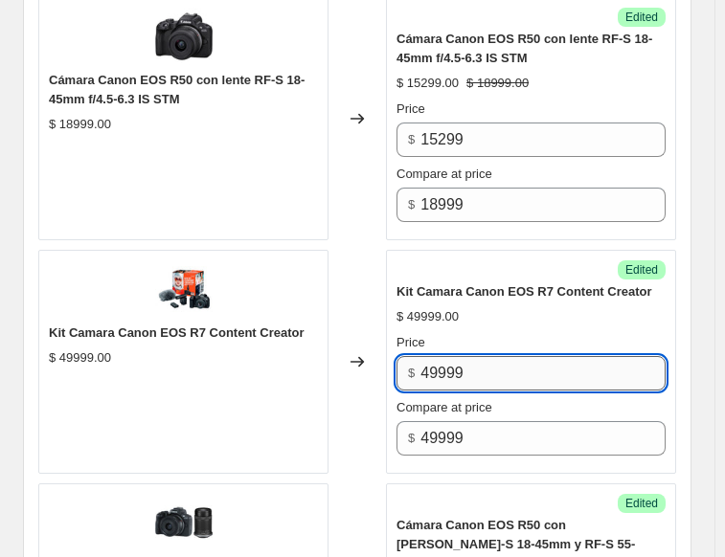
click at [442, 356] on input "49999" at bounding box center [542, 373] width 245 height 34
type input "46999"
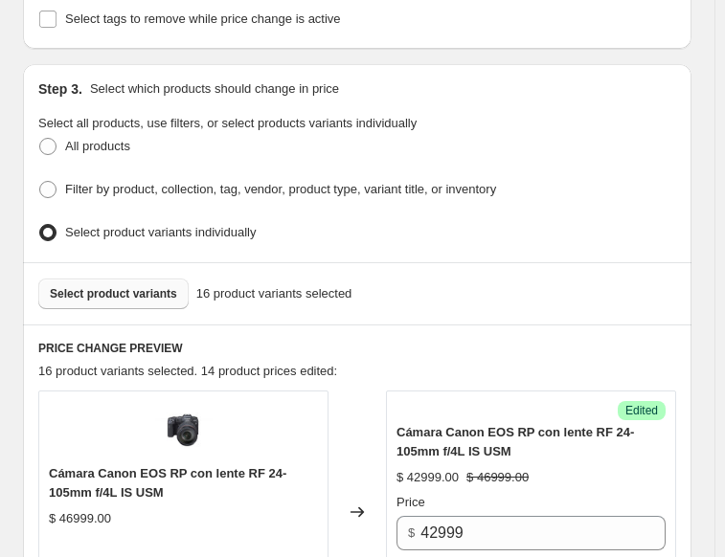
scroll to position [438, 0]
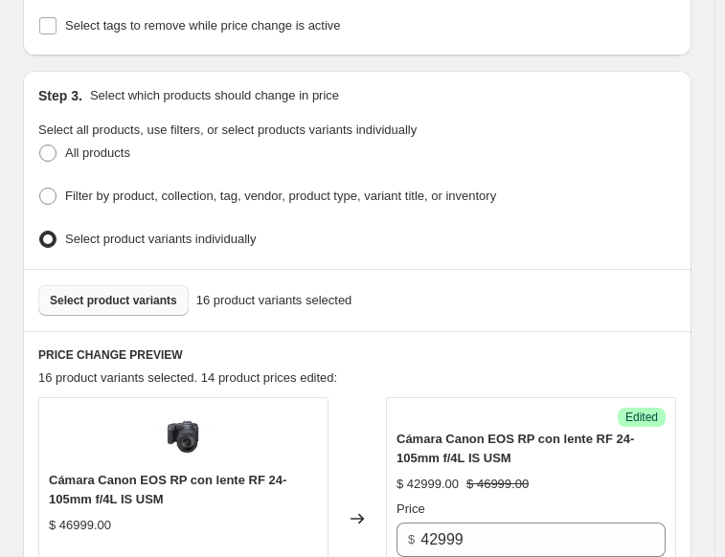
click at [165, 298] on span "Select product variants" at bounding box center [113, 300] width 127 height 15
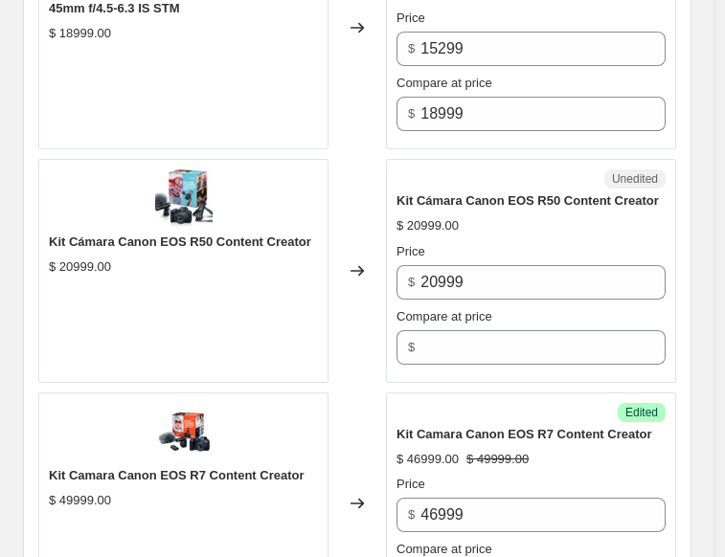
scroll to position [3693, 0]
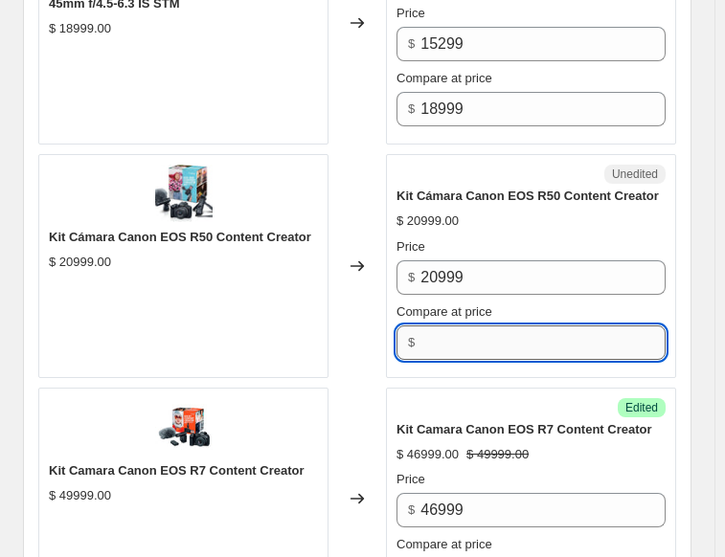
click at [450, 326] on input "Compare at price" at bounding box center [542, 343] width 245 height 34
type input "20999"
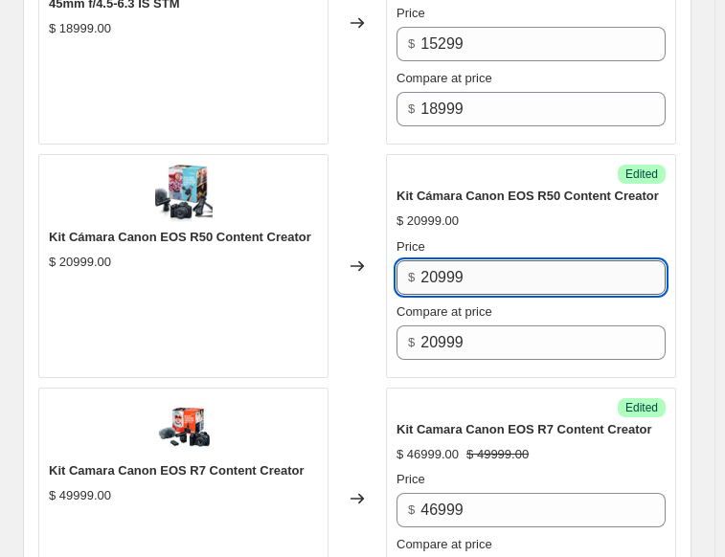
click at [446, 260] on input "20999" at bounding box center [542, 277] width 245 height 34
type input "19999"
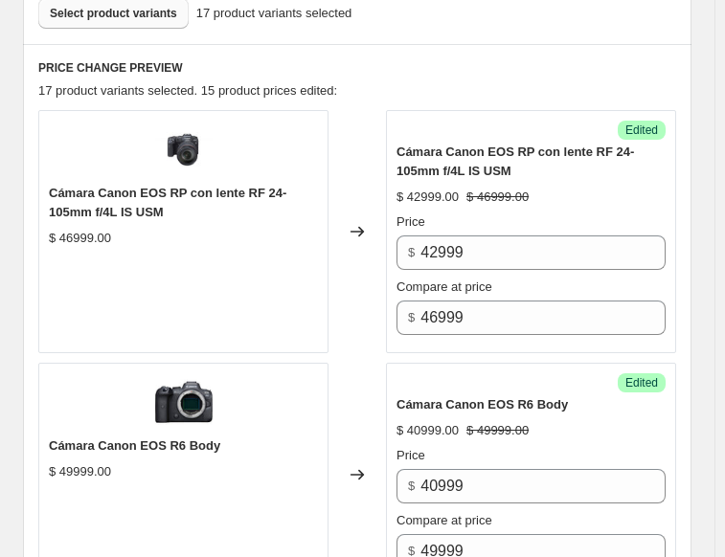
scroll to position [533, 0]
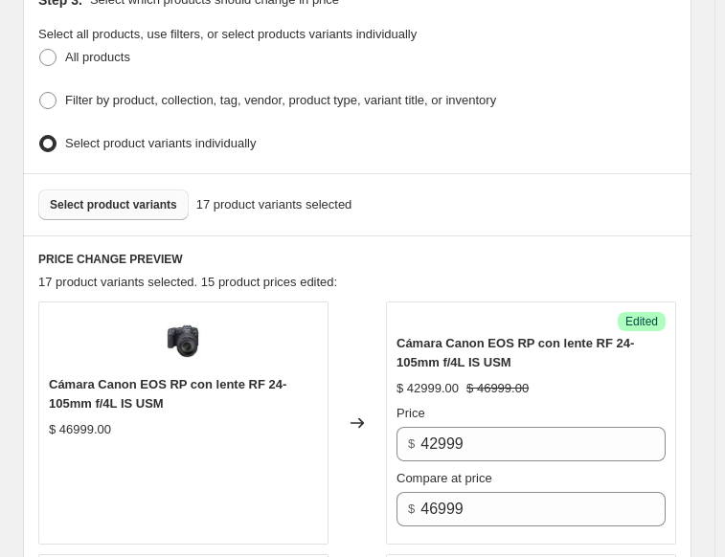
click at [111, 199] on span "Select product variants" at bounding box center [113, 204] width 127 height 15
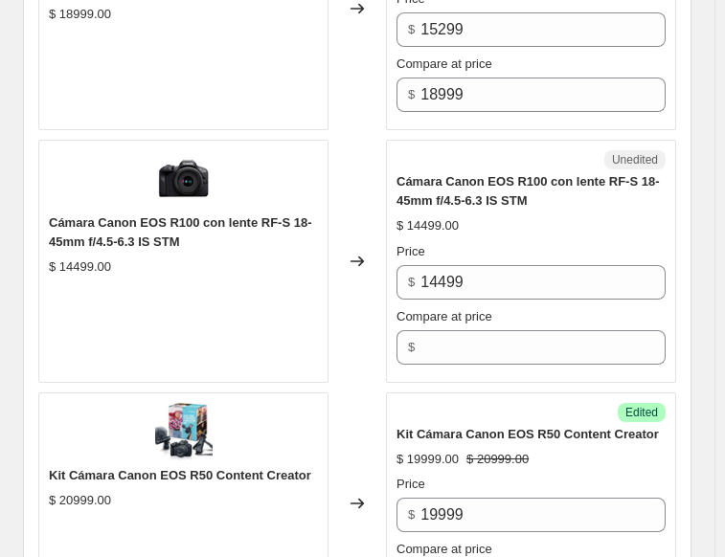
scroll to position [3789, 0]
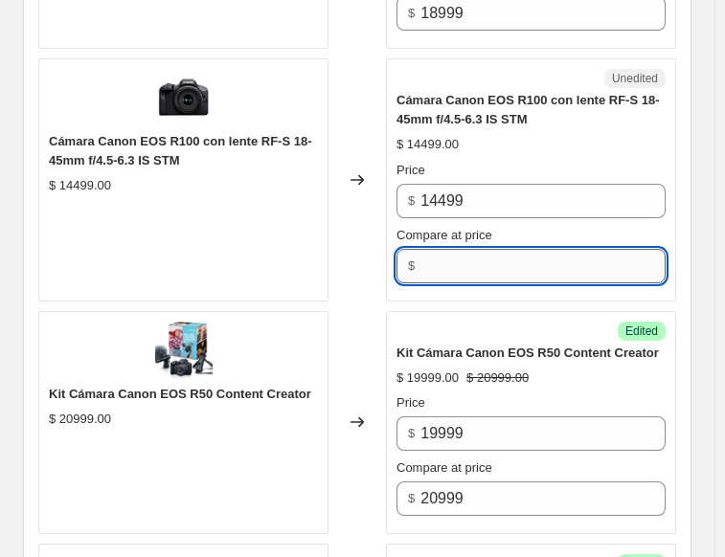
click at [461, 249] on input "Compare at price" at bounding box center [542, 266] width 245 height 34
type input "14499"
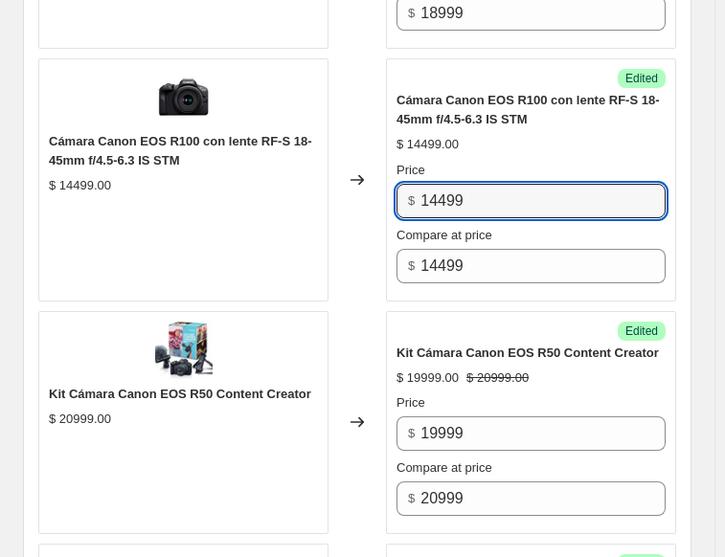
drag, startPoint x: 485, startPoint y: 145, endPoint x: 397, endPoint y: 157, distance: 88.0
click at [397, 157] on div "Success Edited Cámara Canon EOS R100 con lente RF-S 18-45mm f/4.5-6.3 IS STM $ …" at bounding box center [531, 179] width 290 height 243
type input "13799"
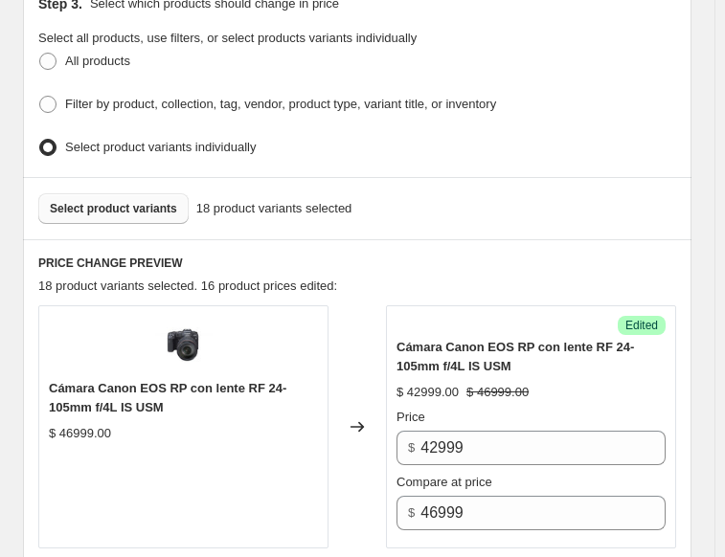
scroll to position [533, 0]
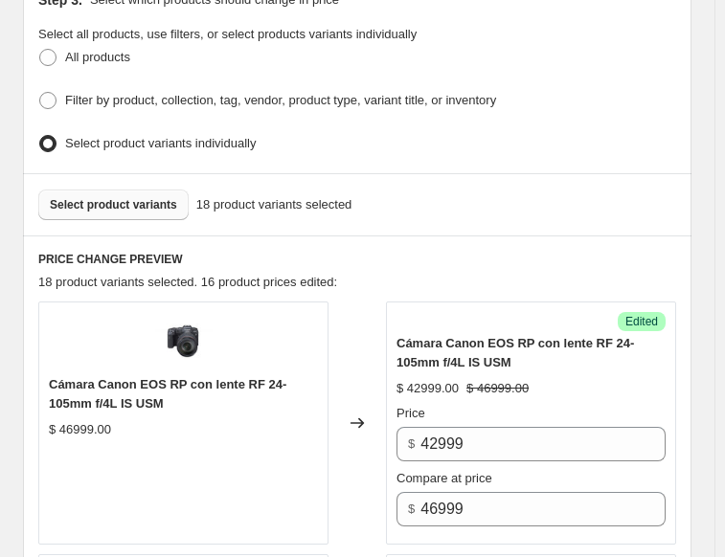
click at [96, 197] on span "Select product variants" at bounding box center [113, 204] width 127 height 15
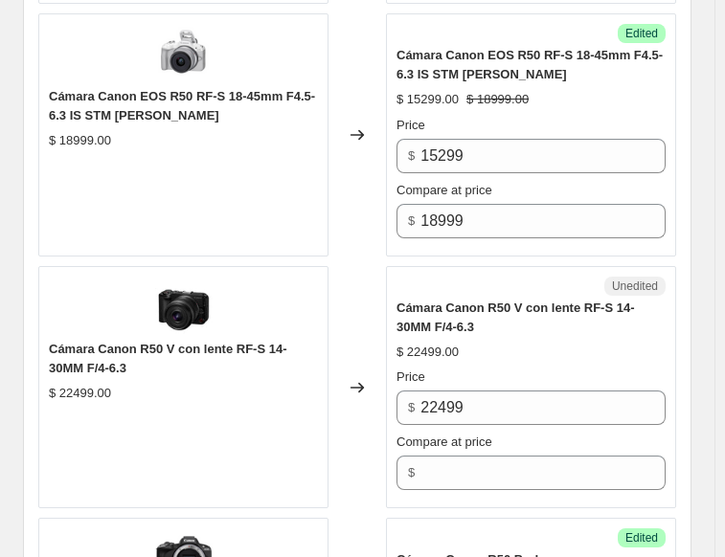
scroll to position [4938, 0]
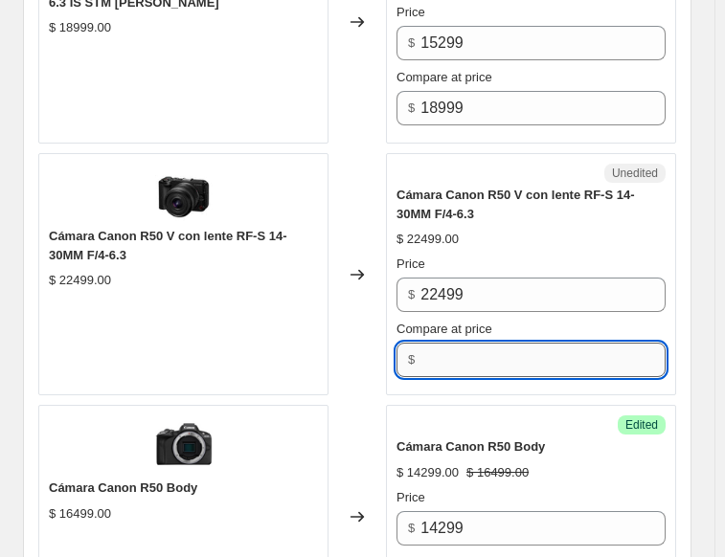
click at [483, 343] on input "Compare at price" at bounding box center [542, 360] width 245 height 34
type input "22499"
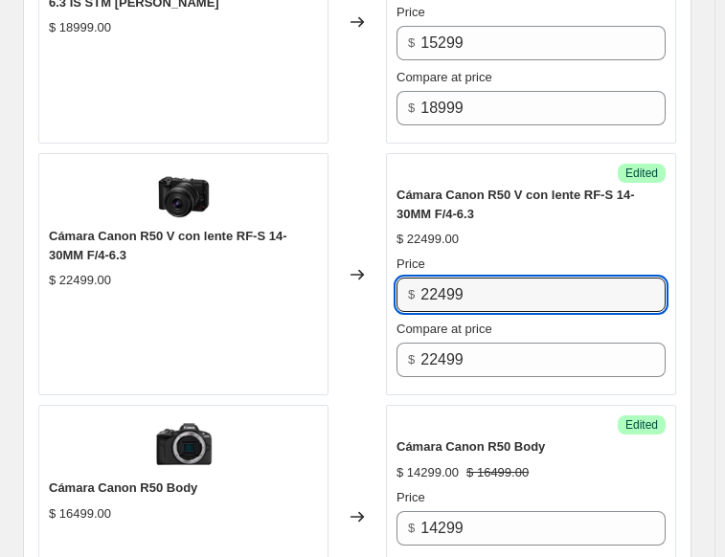
drag, startPoint x: 483, startPoint y: 223, endPoint x: 371, endPoint y: 247, distance: 114.6
click at [371, 247] on div "Cámara Canon R50 V con lente RF-S 14-30MM F/4-6.3 $ 22499.00 Changed to Success…" at bounding box center [357, 274] width 638 height 243
type input "20999"
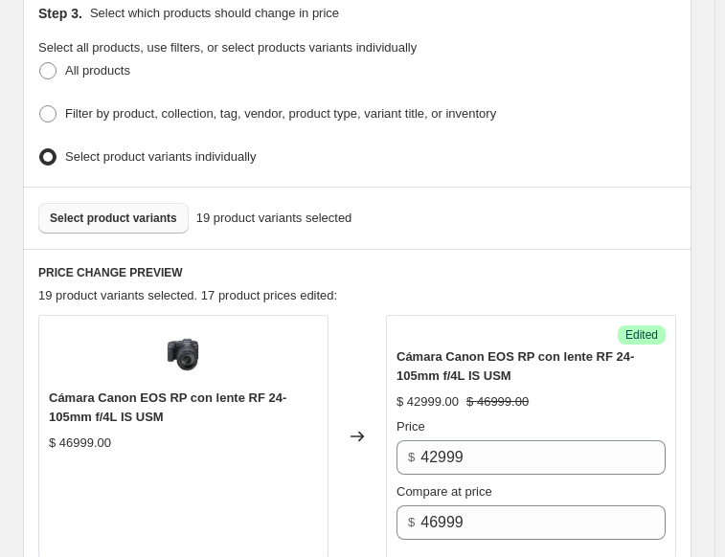
scroll to position [438, 0]
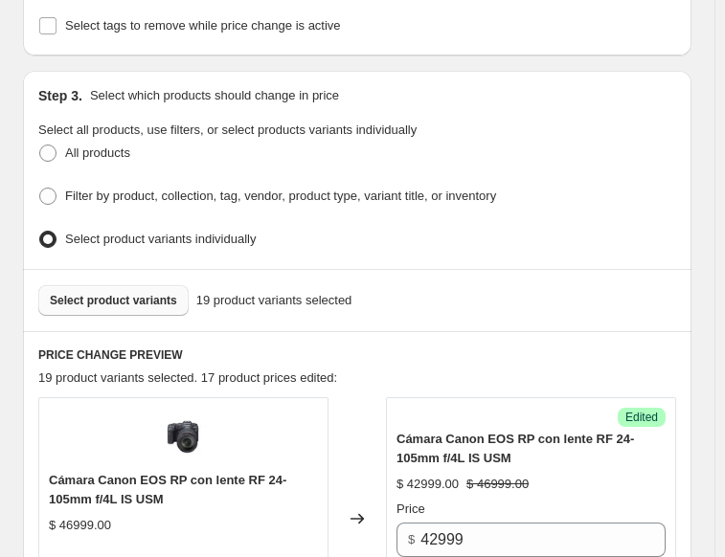
click at [93, 293] on span "Select product variants" at bounding box center [113, 300] width 127 height 15
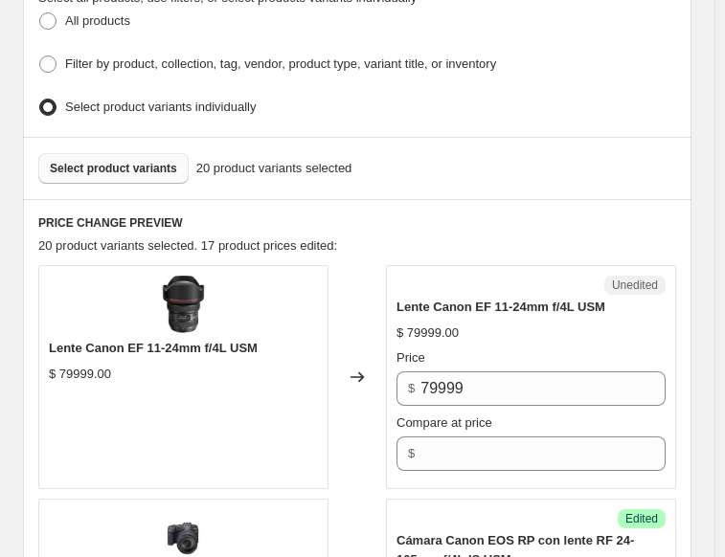
scroll to position [629, 0]
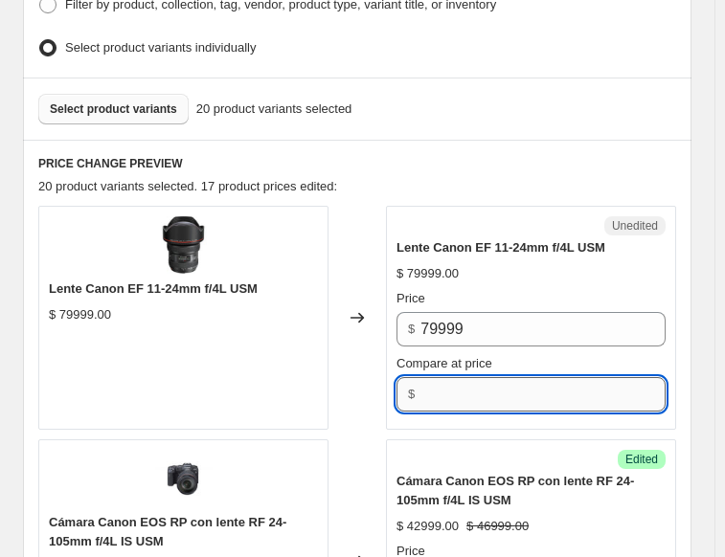
click at [438, 380] on input "Compare at price" at bounding box center [542, 394] width 245 height 34
type input "79999"
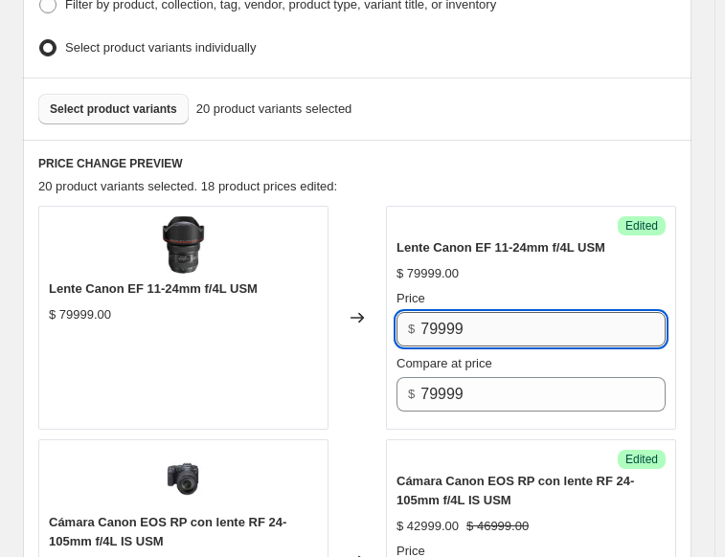
click at [432, 318] on input "79999" at bounding box center [542, 329] width 245 height 34
type input "69999"
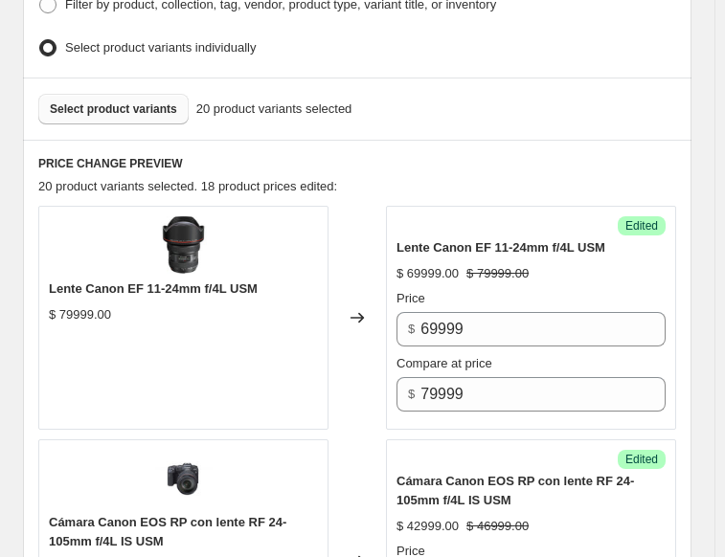
scroll to position [533, 0]
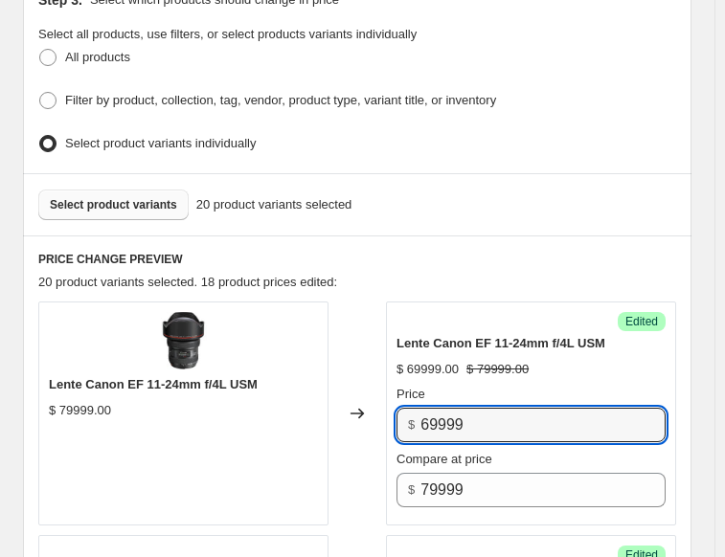
click at [131, 198] on span "Select product variants" at bounding box center [113, 204] width 127 height 15
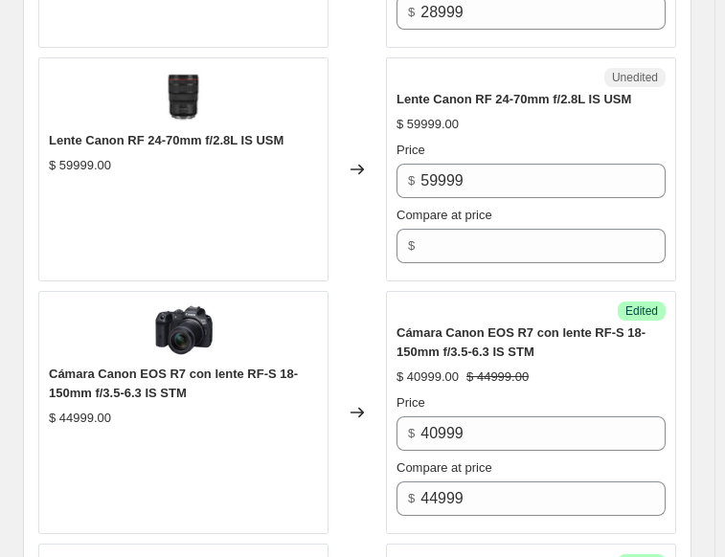
scroll to position [2257, 0]
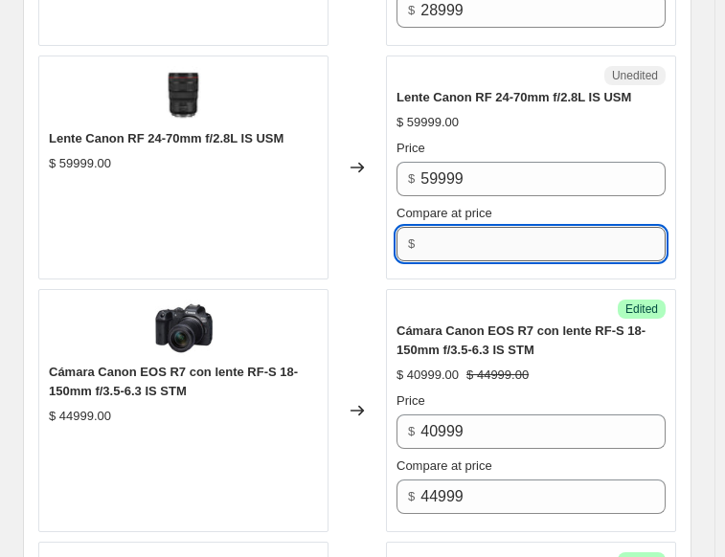
click at [489, 227] on input "Compare at price" at bounding box center [542, 244] width 245 height 34
type input "59999"
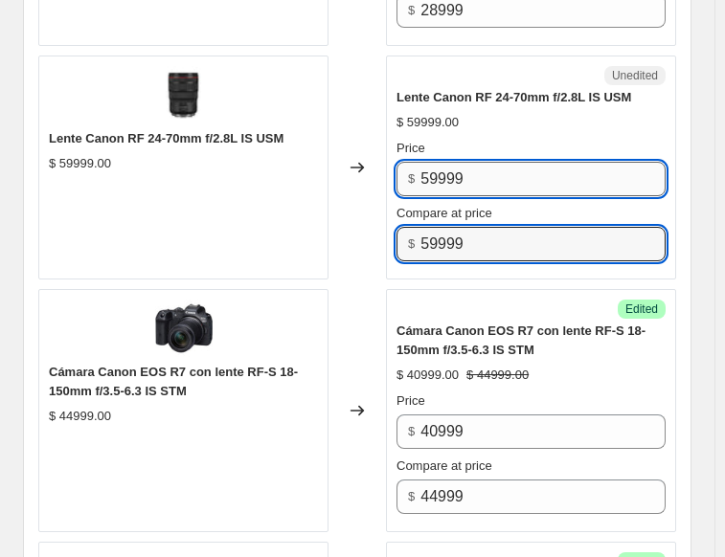
click at [442, 173] on input "59999" at bounding box center [542, 179] width 245 height 34
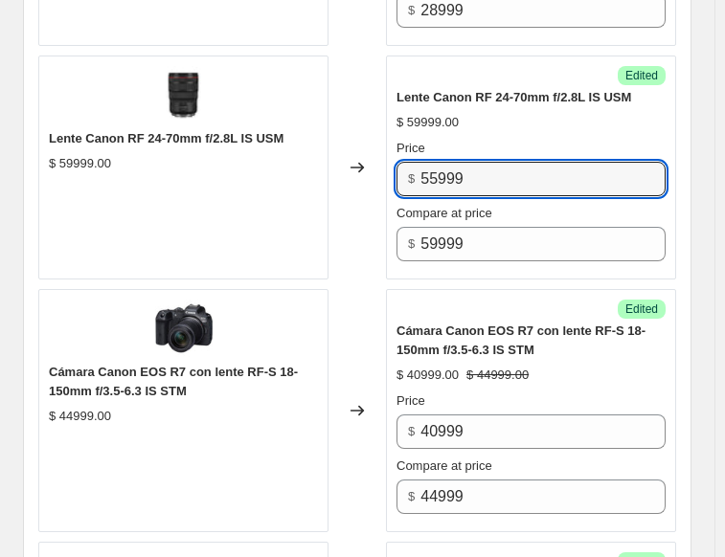
type input "55999"
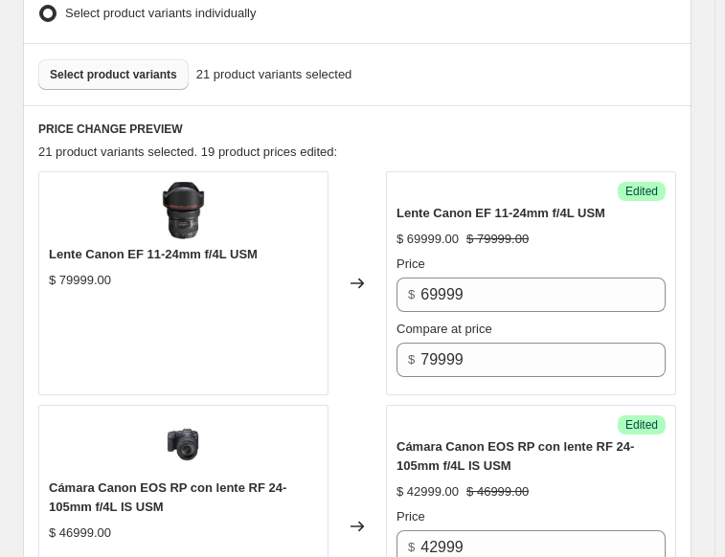
scroll to position [533, 0]
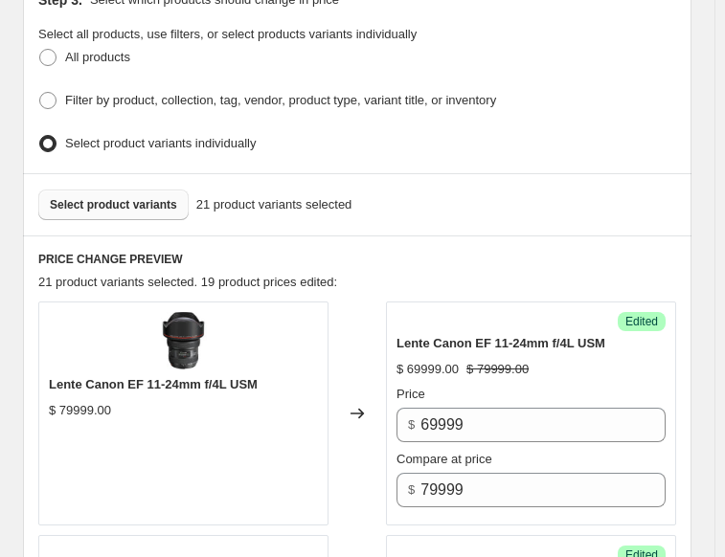
click at [91, 202] on span "Select product variants" at bounding box center [113, 204] width 127 height 15
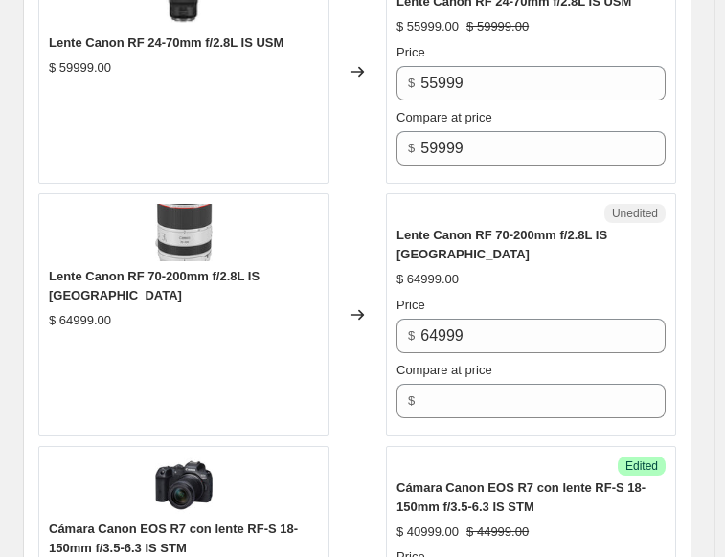
scroll to position [2448, 0]
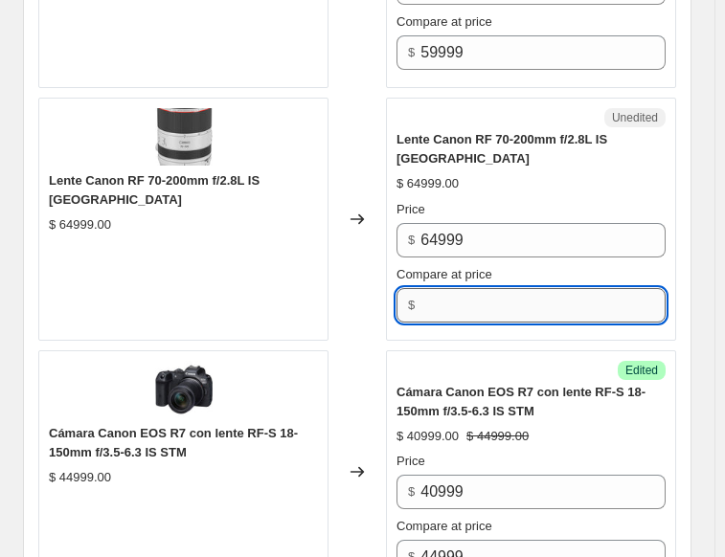
click at [500, 288] on input "Compare at price" at bounding box center [542, 305] width 245 height 34
type input "64999"
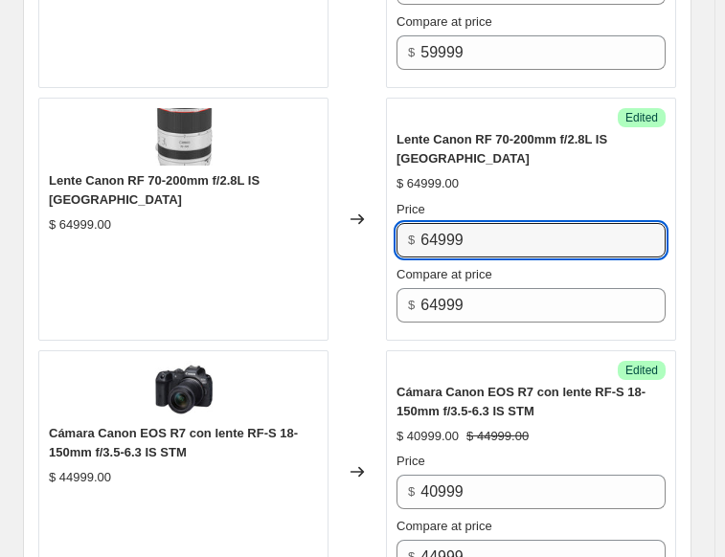
drag, startPoint x: 483, startPoint y: 206, endPoint x: 363, endPoint y: 236, distance: 123.3
click at [363, 236] on div "Lente Canon RF 70-200mm f/2.8L IS US $ 64999.00 Changed to Success Edited Lente…" at bounding box center [357, 219] width 638 height 243
type input "59999"
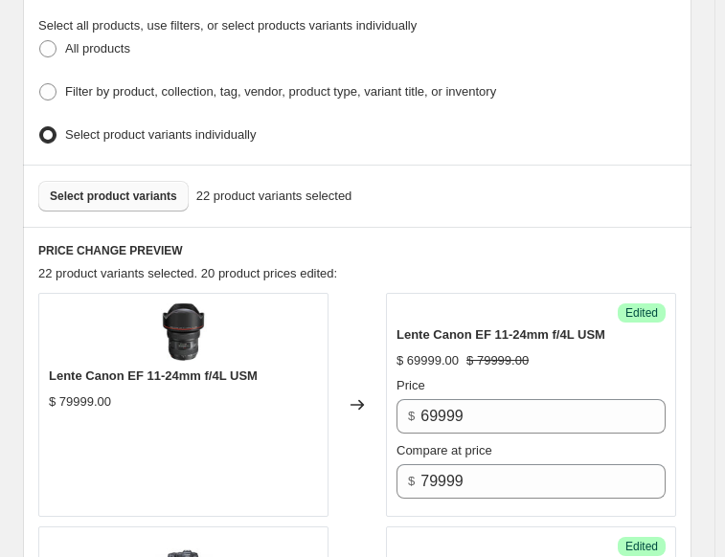
scroll to position [438, 0]
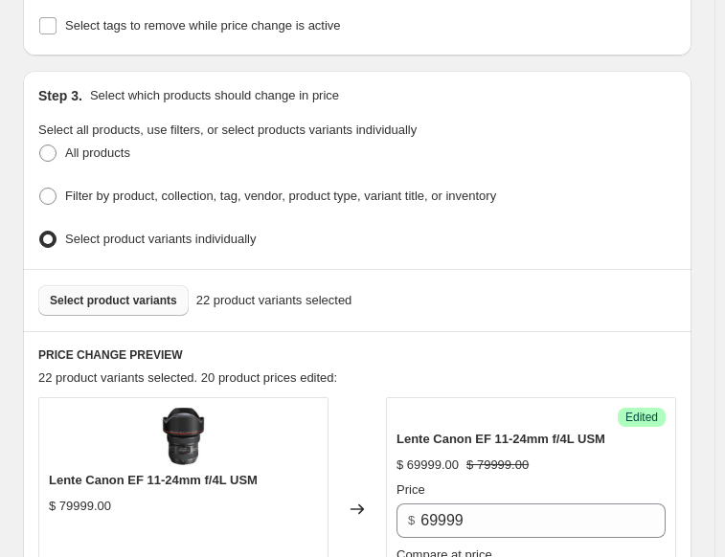
click at [105, 293] on span "Select product variants" at bounding box center [113, 300] width 127 height 15
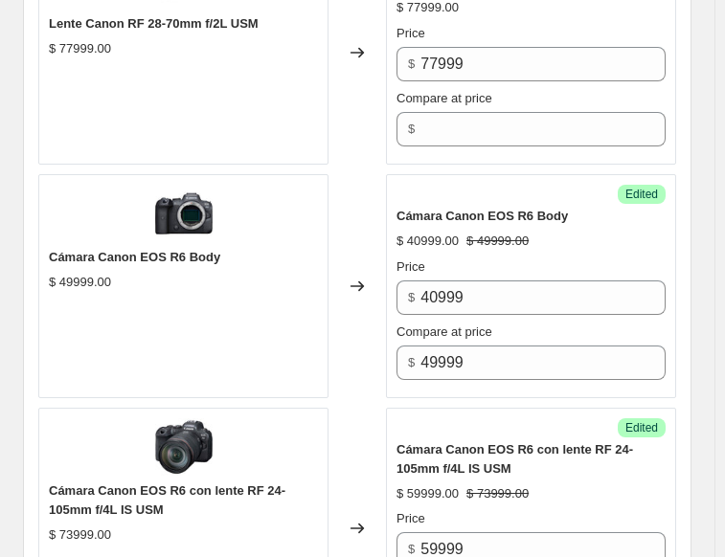
scroll to position [1395, 0]
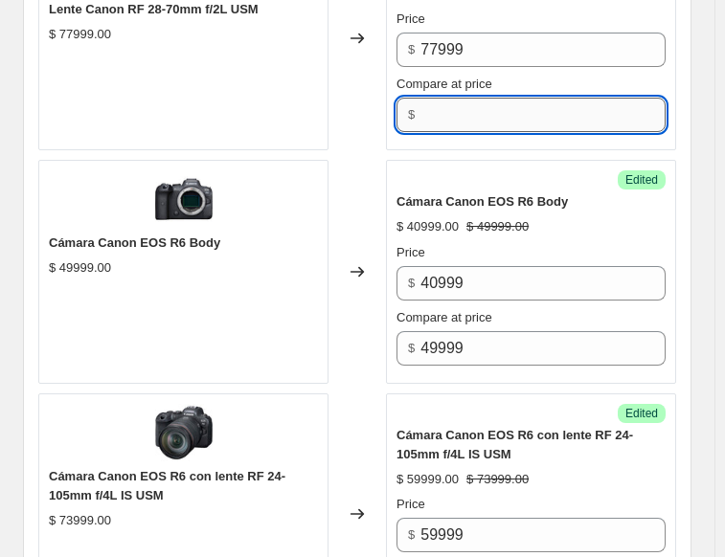
click at [467, 100] on input "Compare at price" at bounding box center [542, 115] width 245 height 34
type input "77999"
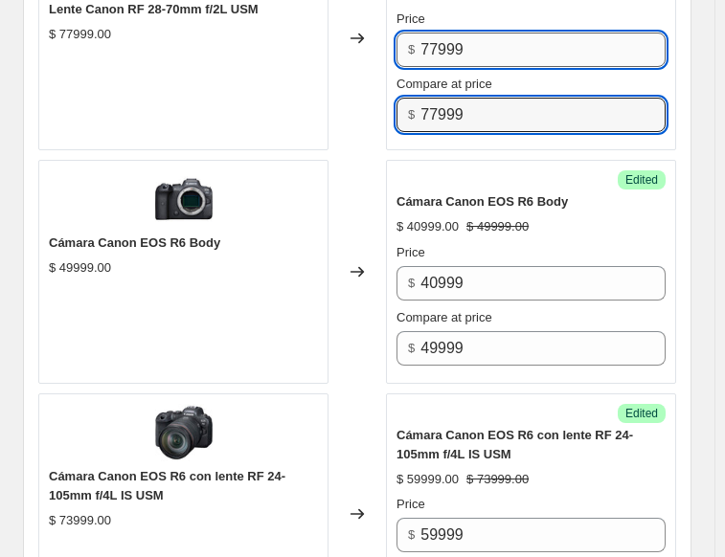
click at [440, 37] on input "77999" at bounding box center [542, 50] width 245 height 34
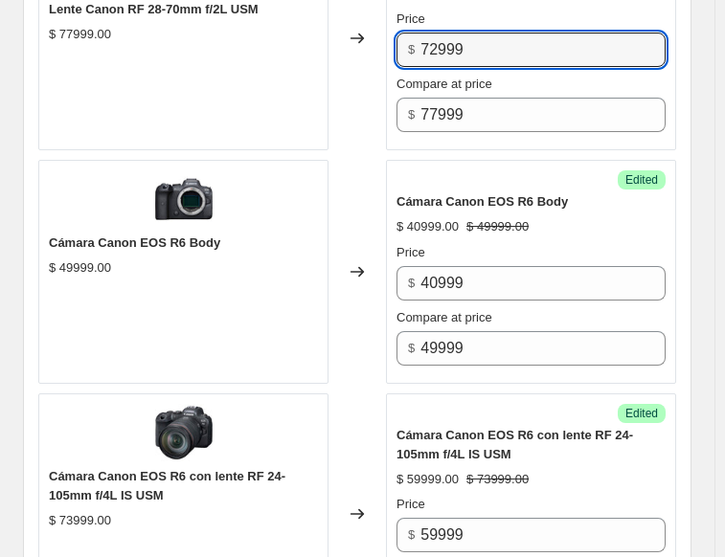
type input "72999"
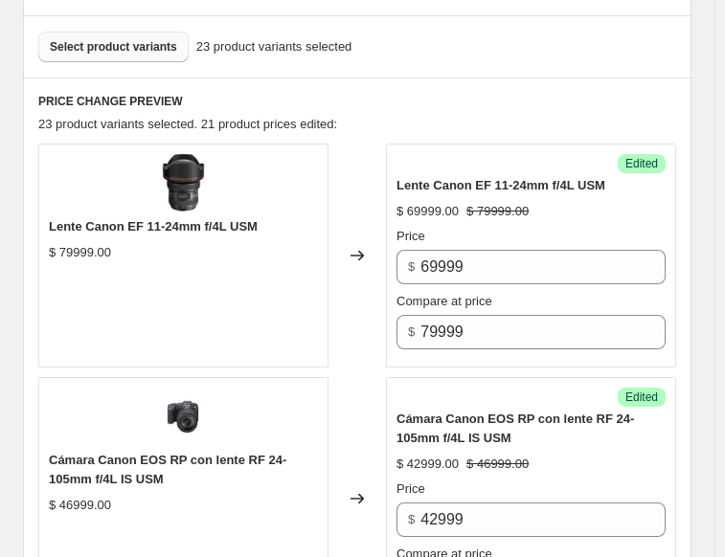
scroll to position [629, 0]
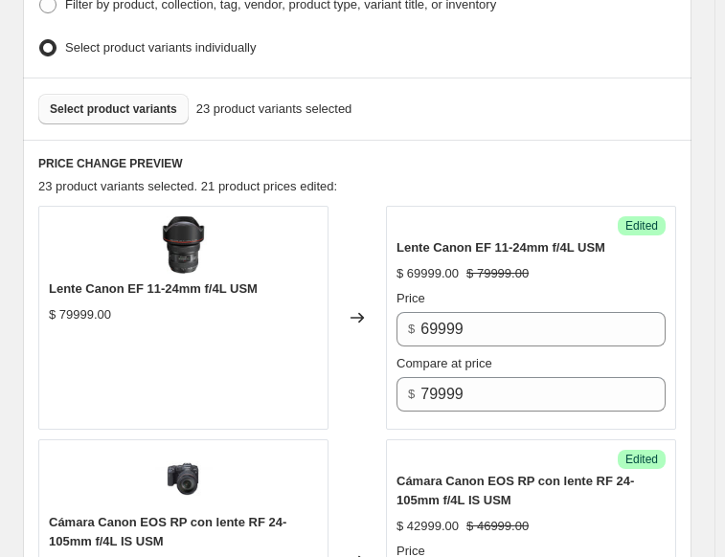
click at [69, 106] on span "Select product variants" at bounding box center [113, 108] width 127 height 15
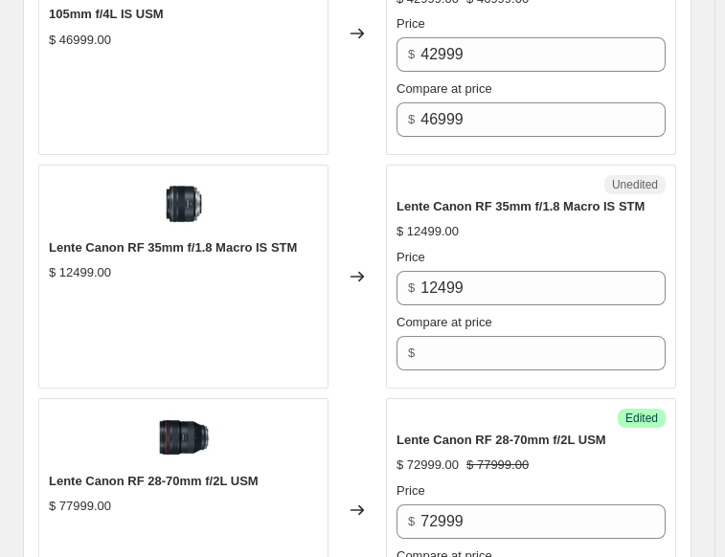
scroll to position [1204, 0]
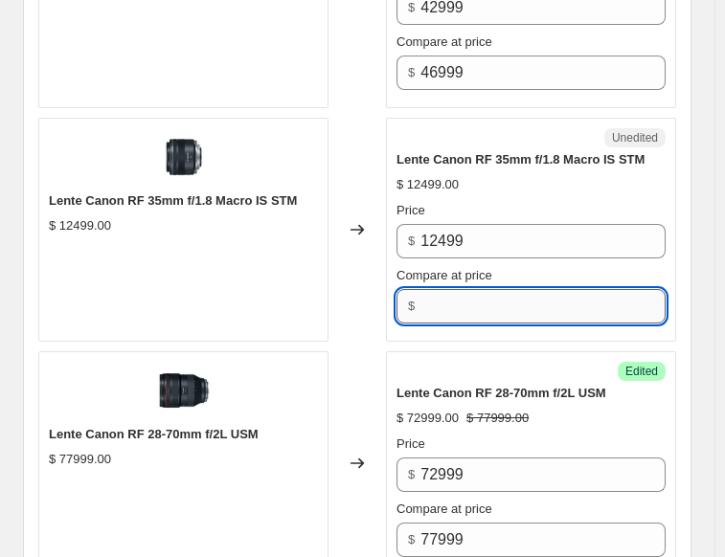
click at [443, 294] on input "Compare at price" at bounding box center [542, 306] width 245 height 34
type input "12499"
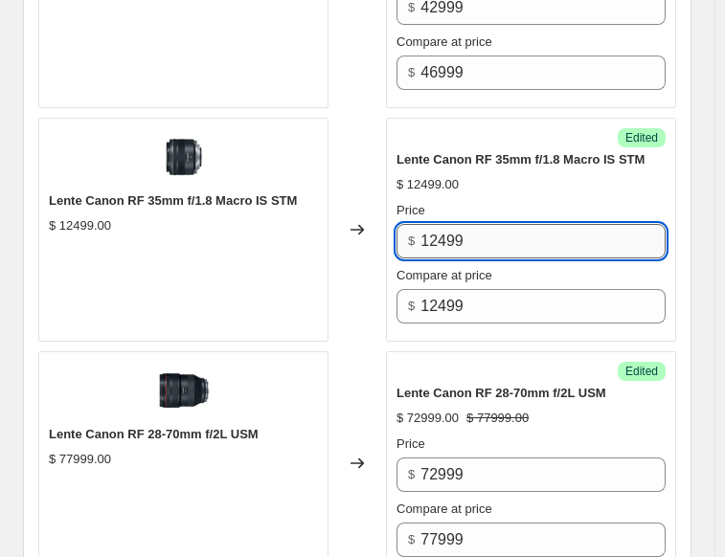
click at [444, 229] on input "12499" at bounding box center [542, 241] width 245 height 34
type input "11499"
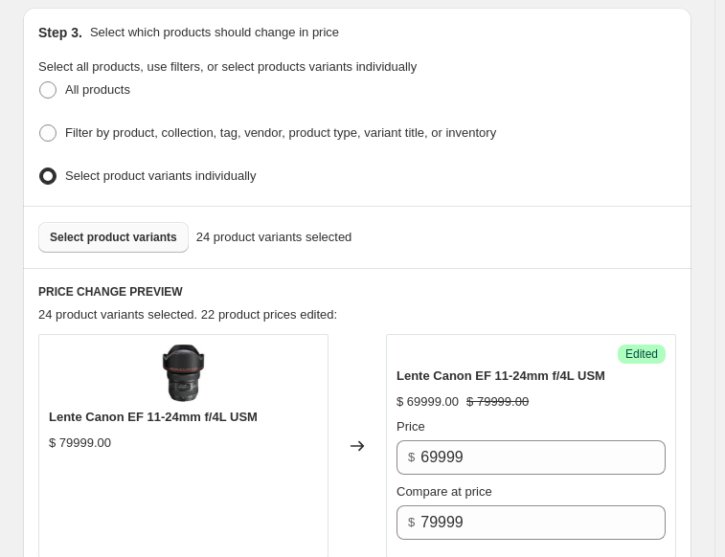
scroll to position [533, 0]
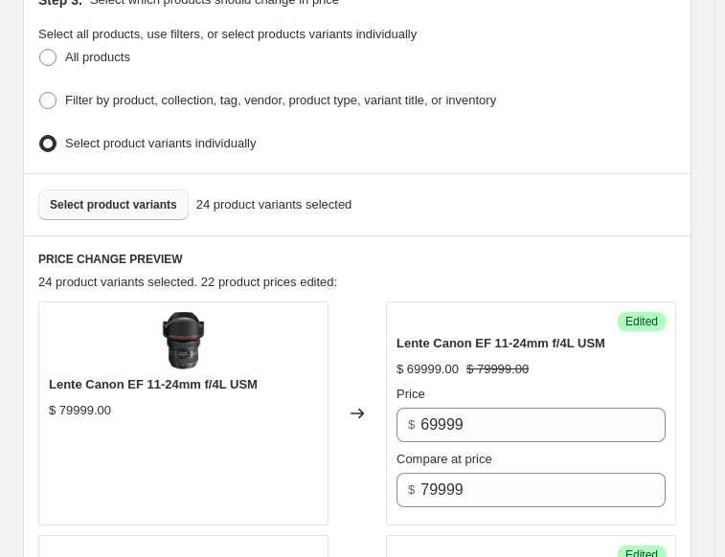
click at [99, 202] on span "Select product variants" at bounding box center [113, 204] width 127 height 15
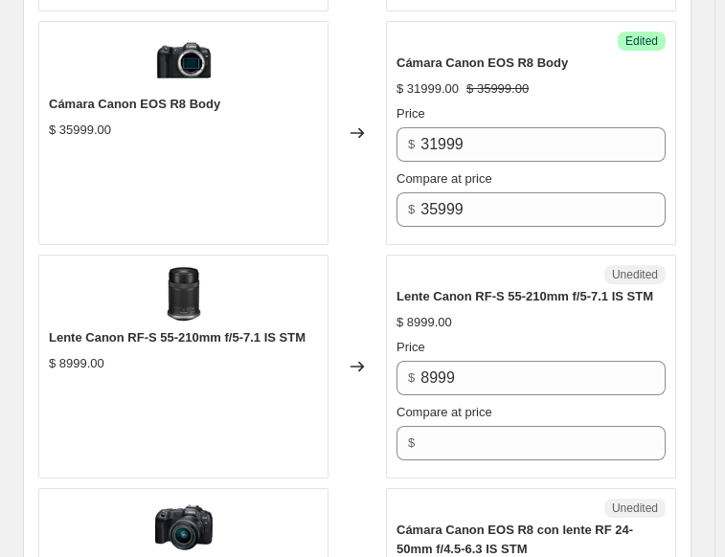
scroll to position [4459, 0]
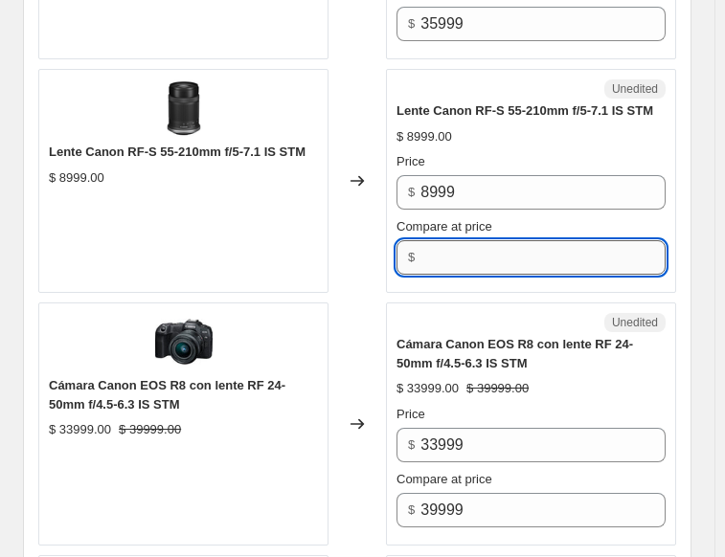
click at [513, 240] on input "Compare at price" at bounding box center [542, 257] width 245 height 34
type input "8999"
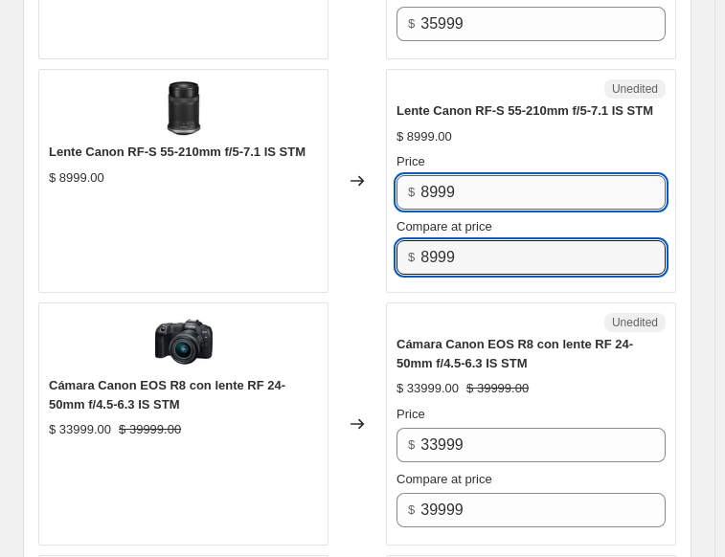
click at [442, 175] on input "8999" at bounding box center [542, 192] width 245 height 34
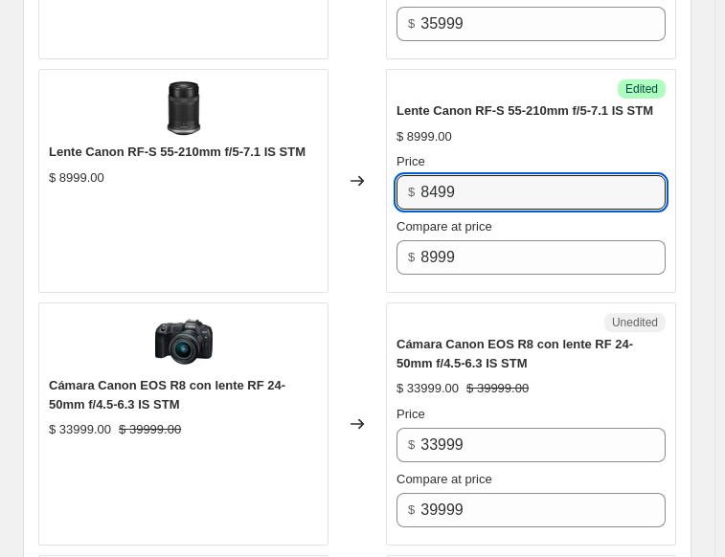
type input "8499"
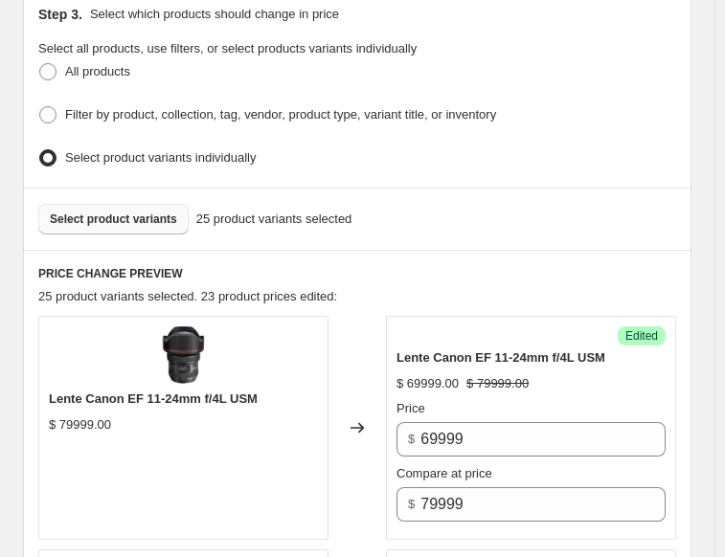
scroll to position [629, 0]
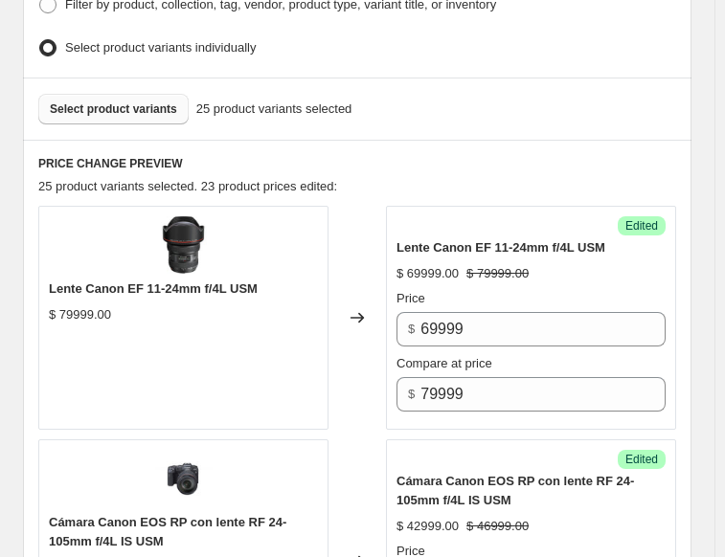
click at [113, 102] on span "Select product variants" at bounding box center [113, 108] width 127 height 15
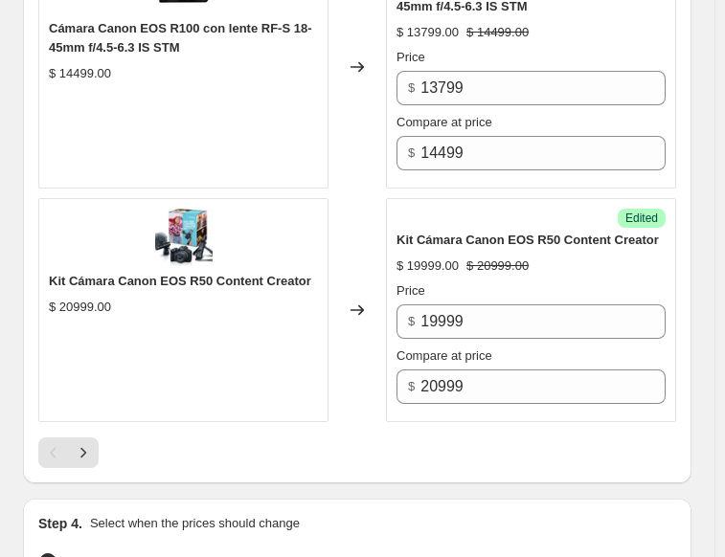
scroll to position [5417, 0]
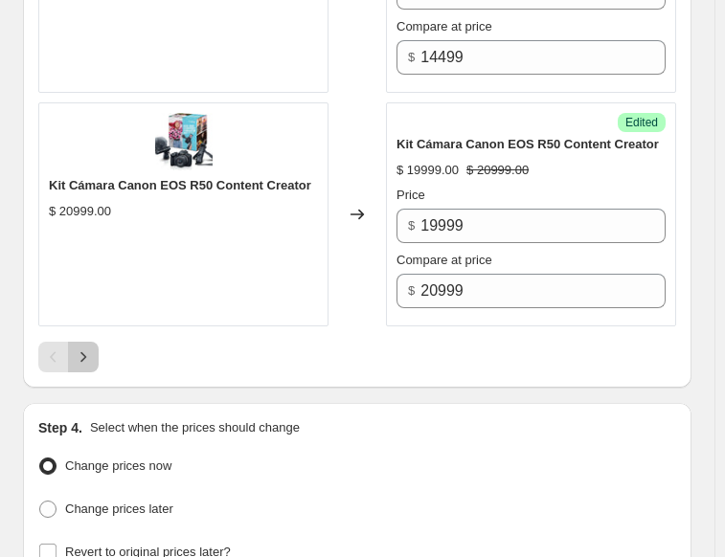
click at [90, 348] on icon "Next" at bounding box center [83, 357] width 19 height 19
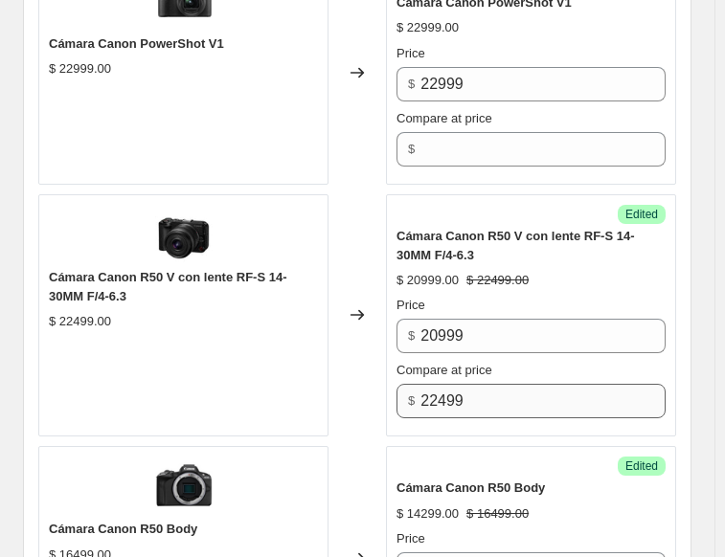
scroll to position [1556, 0]
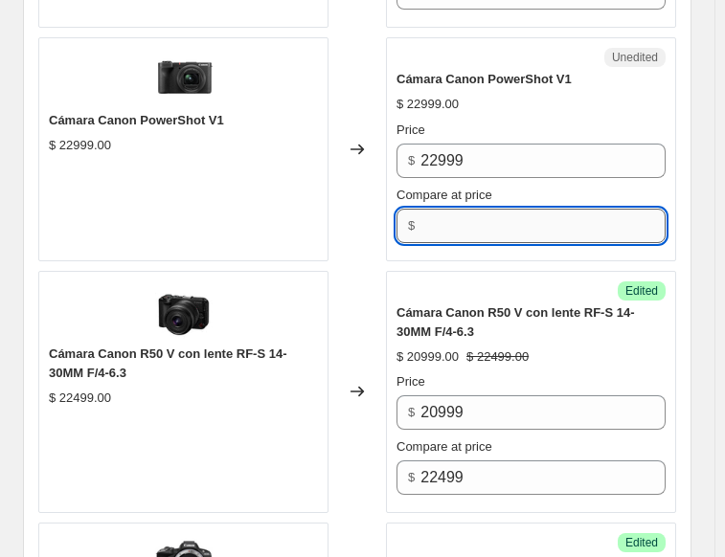
click at [440, 209] on input "Compare at price" at bounding box center [542, 226] width 245 height 34
type input "22999"
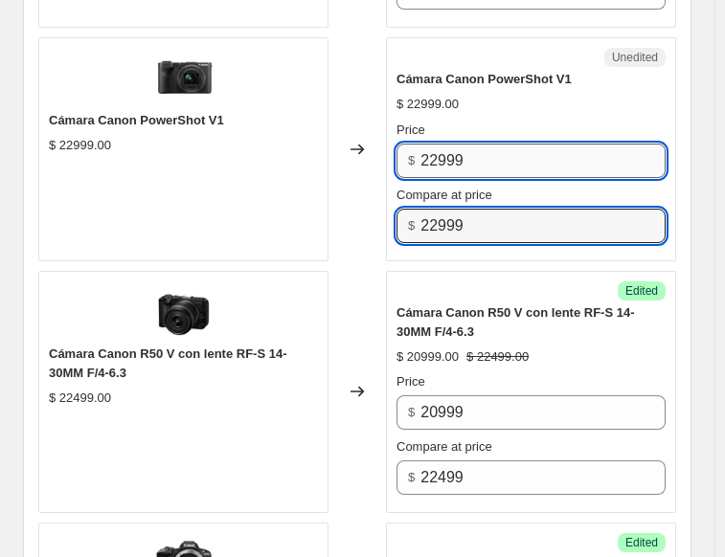
click at [439, 144] on input "22999" at bounding box center [542, 161] width 245 height 34
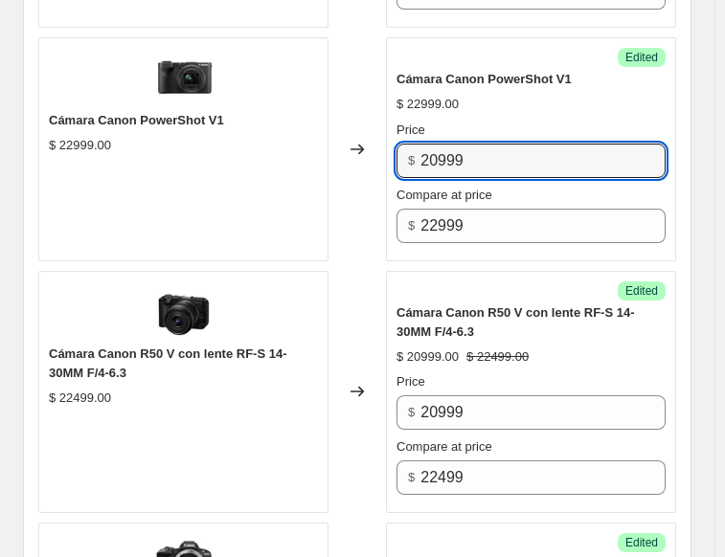
type input "20999"
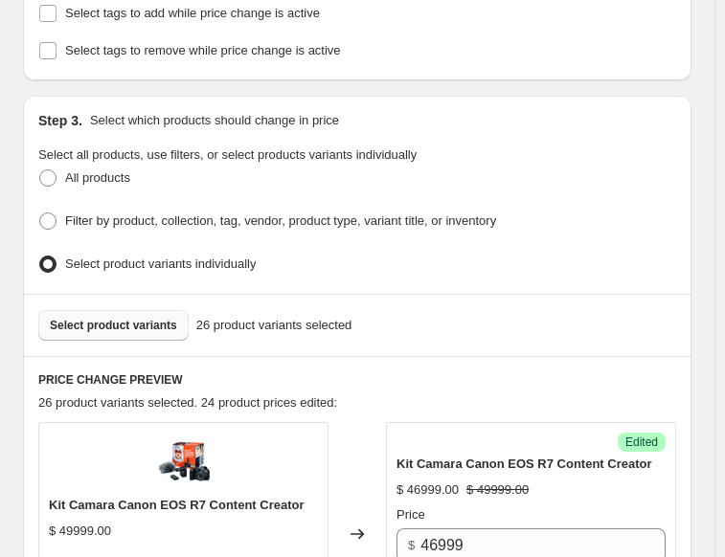
scroll to position [407, 0]
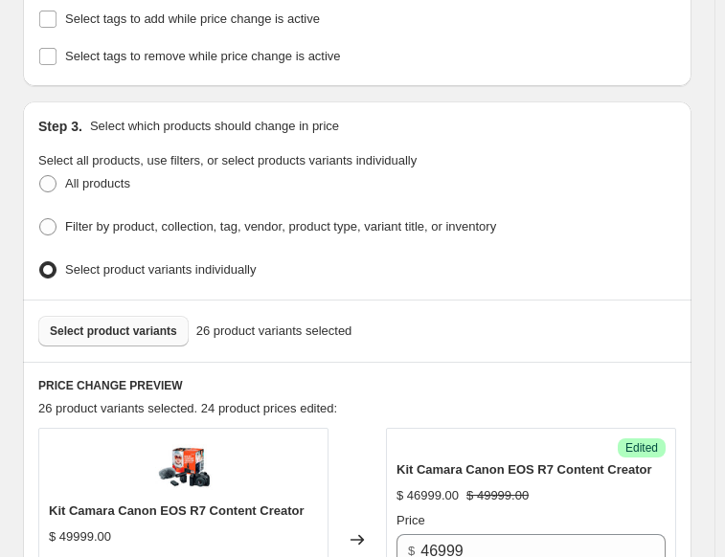
click at [77, 316] on button "Select product variants" at bounding box center [113, 331] width 150 height 31
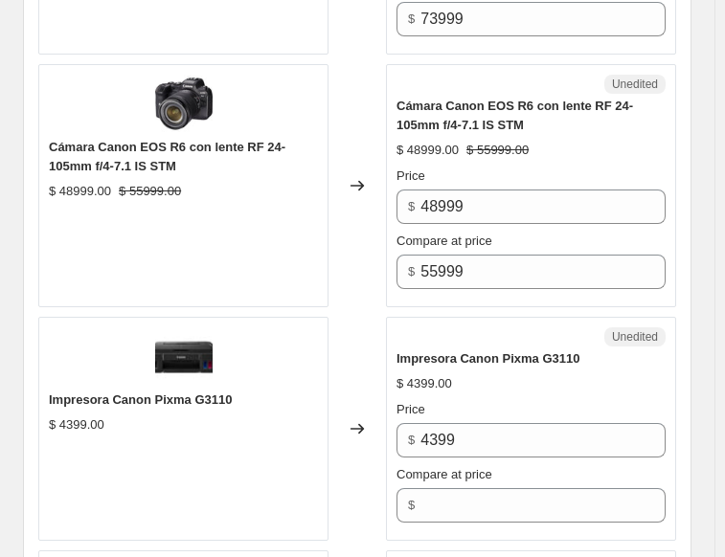
scroll to position [2226, 0]
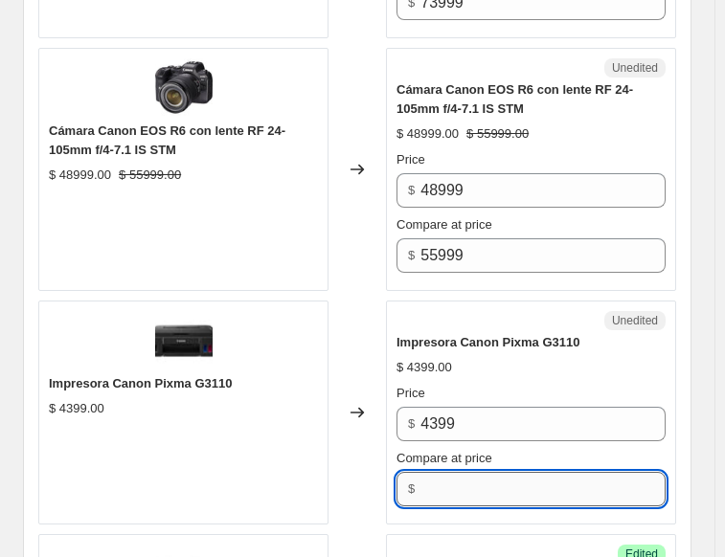
click at [455, 472] on input "Compare at price" at bounding box center [542, 489] width 245 height 34
type input "4399"
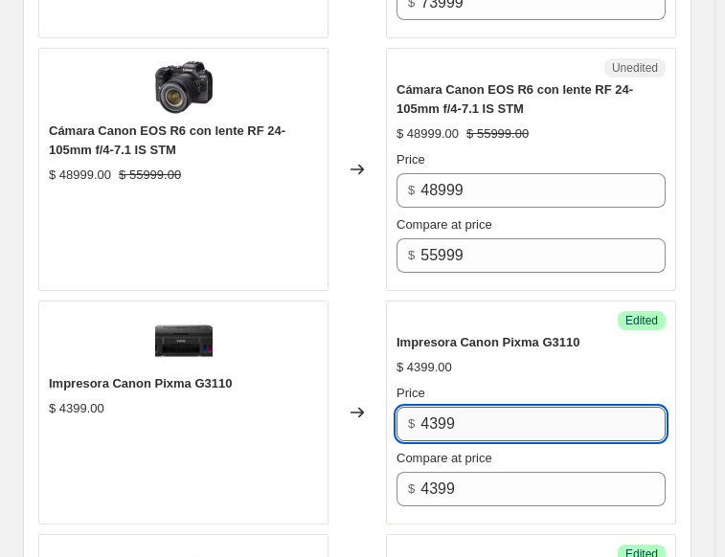
click at [443, 413] on input "4399" at bounding box center [542, 424] width 245 height 34
type input "3799"
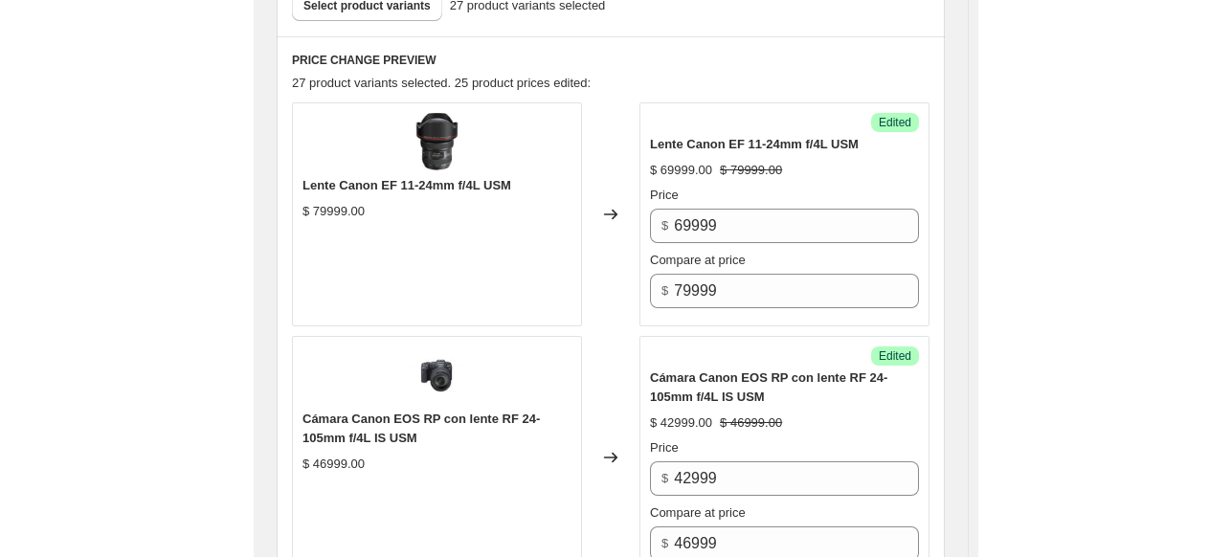
scroll to position [598, 0]
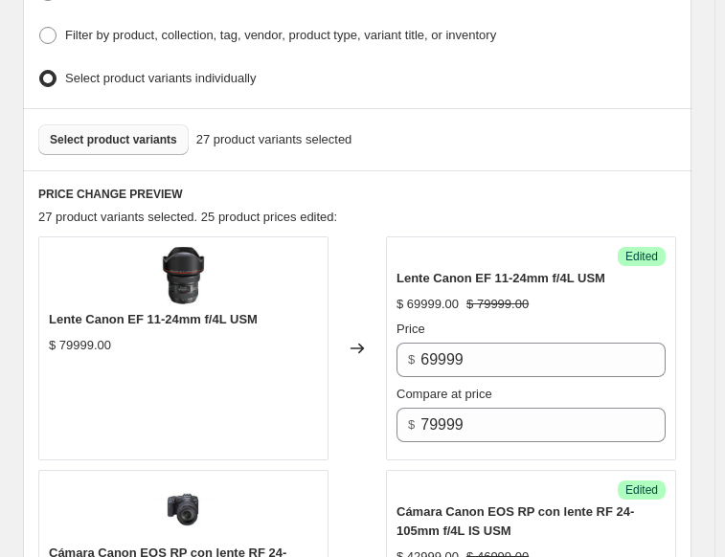
click at [143, 132] on span "Select product variants" at bounding box center [113, 139] width 127 height 15
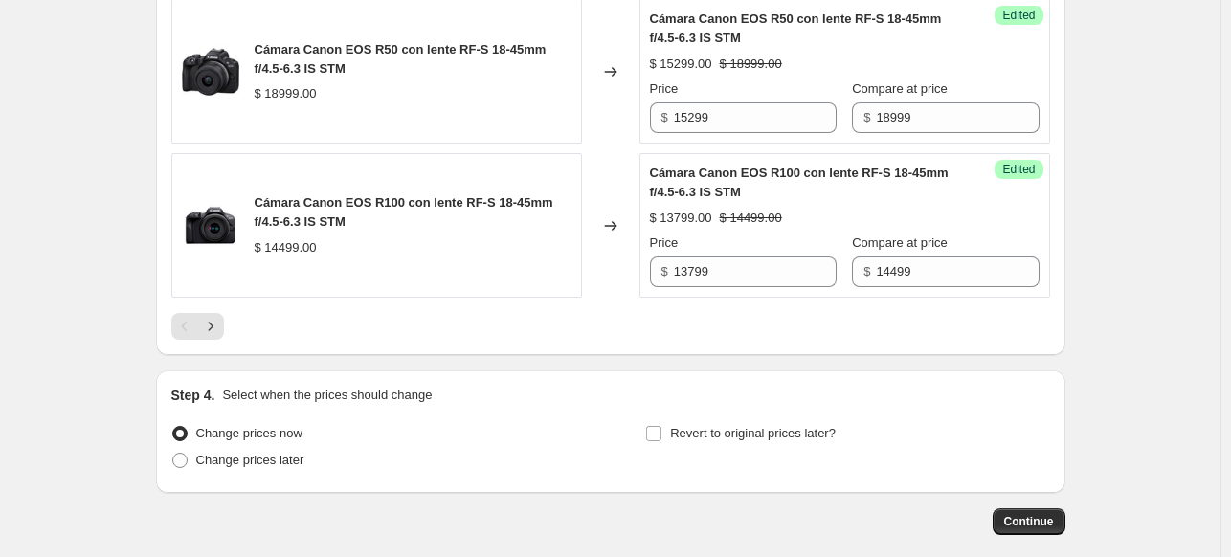
scroll to position [3370, 0]
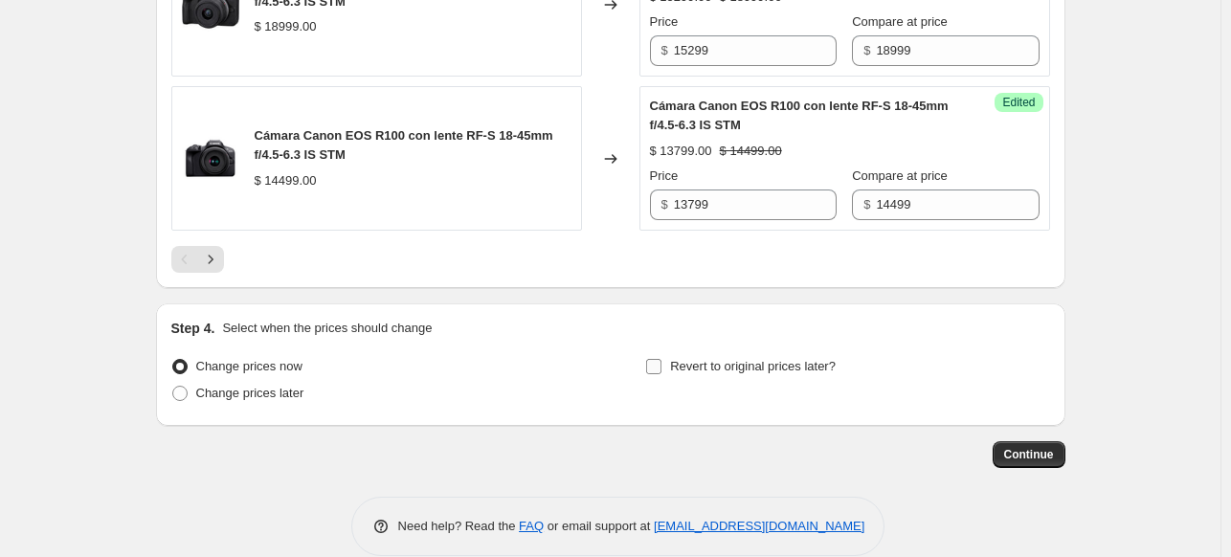
click at [662, 359] on input "Revert to original prices later?" at bounding box center [653, 366] width 15 height 15
checkbox input "true"
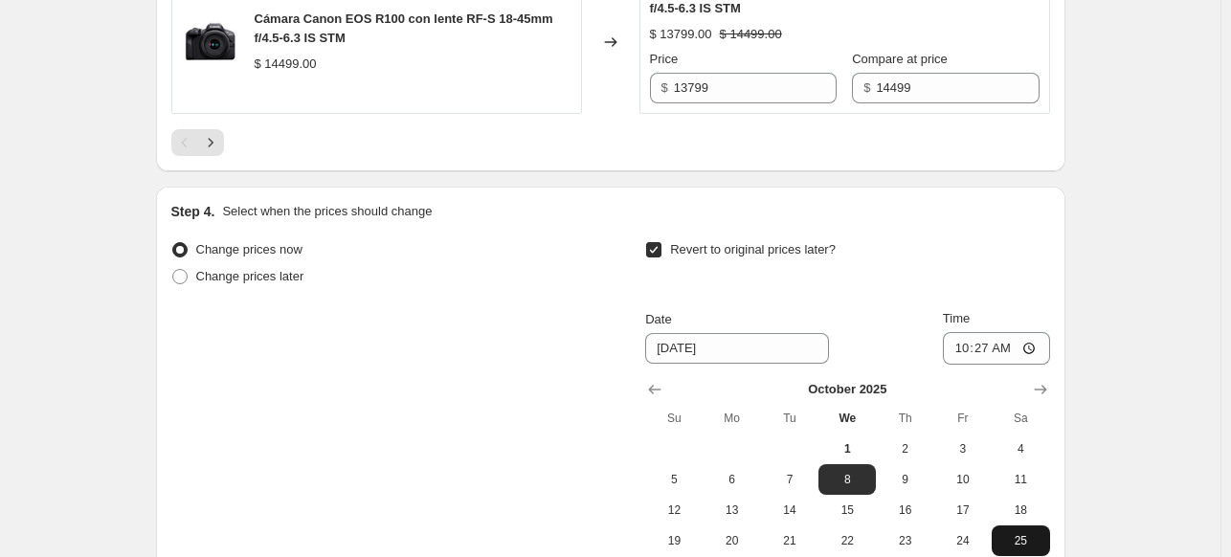
scroll to position [3697, 0]
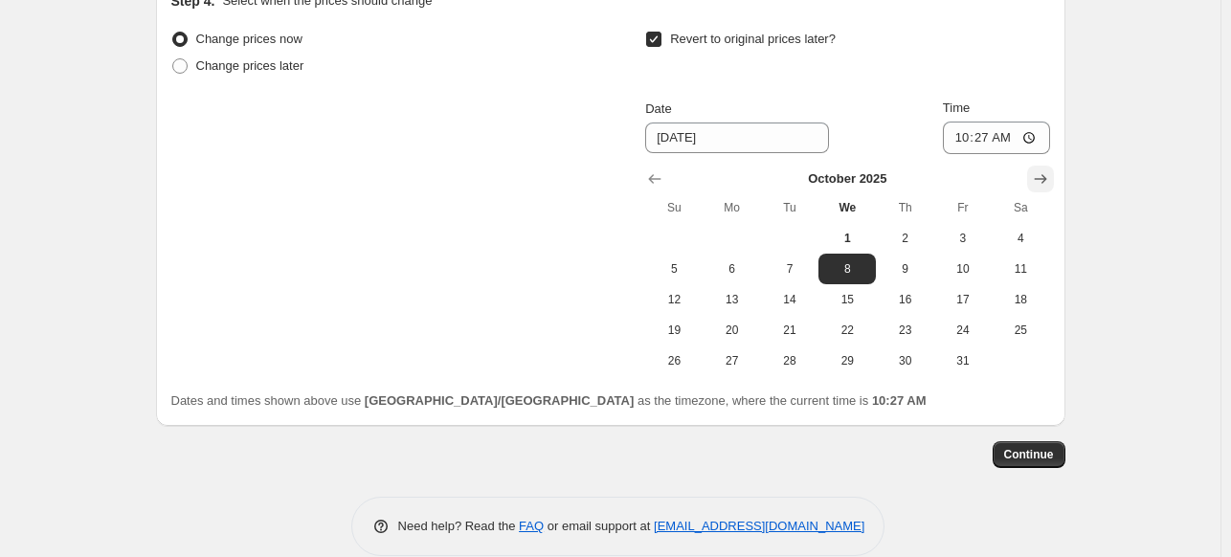
click at [1047, 174] on icon "Show next month, November 2025" at bounding box center [1040, 179] width 12 height 10
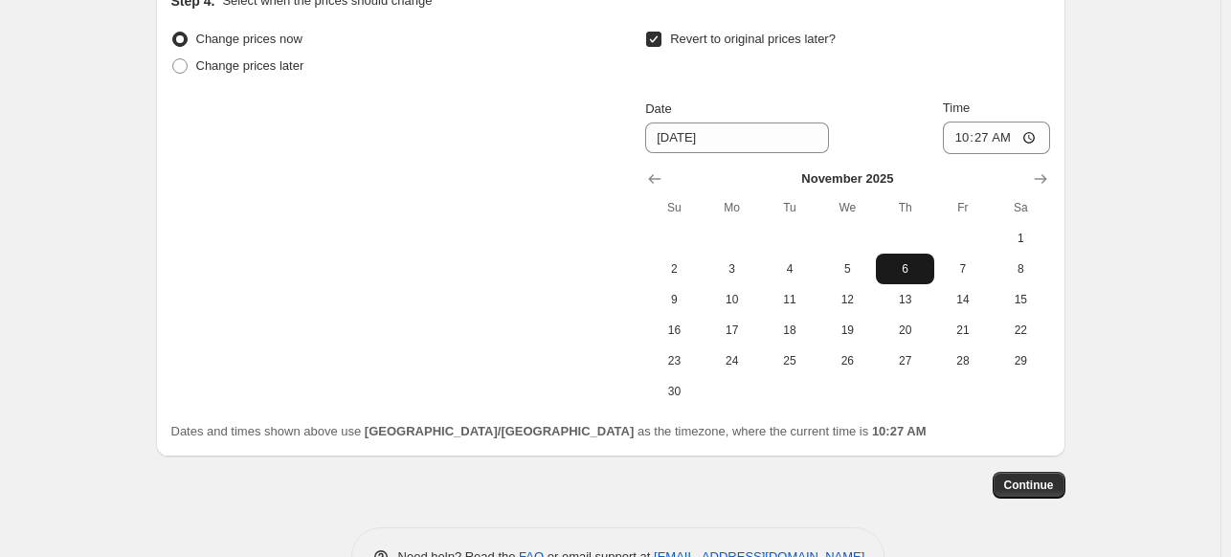
click at [898, 261] on span "6" at bounding box center [905, 268] width 42 height 15
type input "[DATE]"
click at [969, 122] on input "10:27" at bounding box center [996, 138] width 107 height 33
type input "23:59"
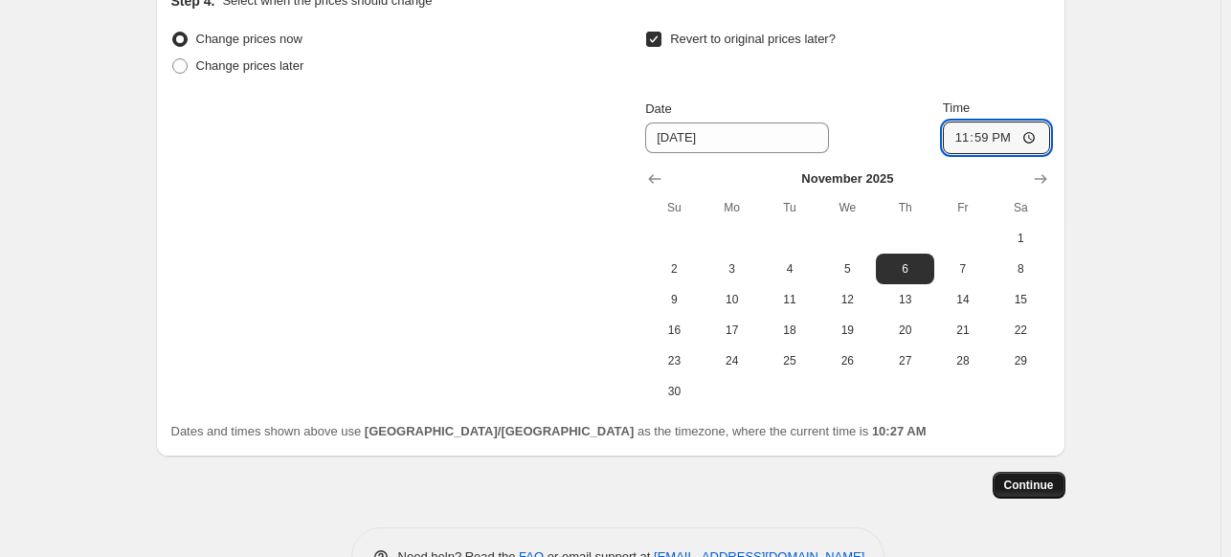
click at [1046, 478] on span "Continue" at bounding box center [1029, 485] width 50 height 15
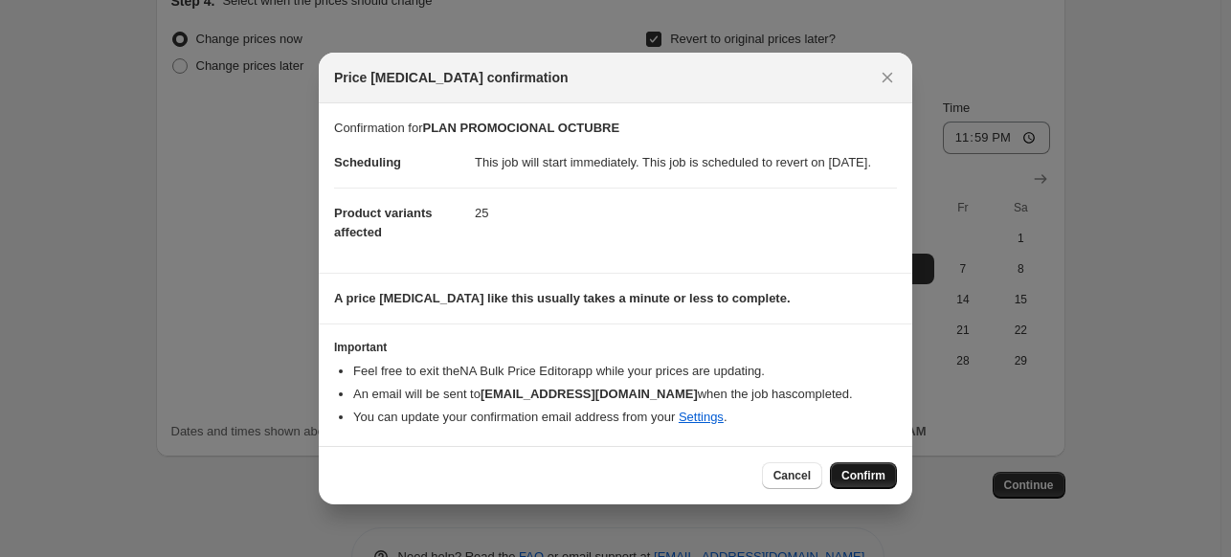
click at [855, 484] on span "Confirm" at bounding box center [864, 475] width 44 height 15
type input "PLAN PROMOCIONAL OCTUBRE"
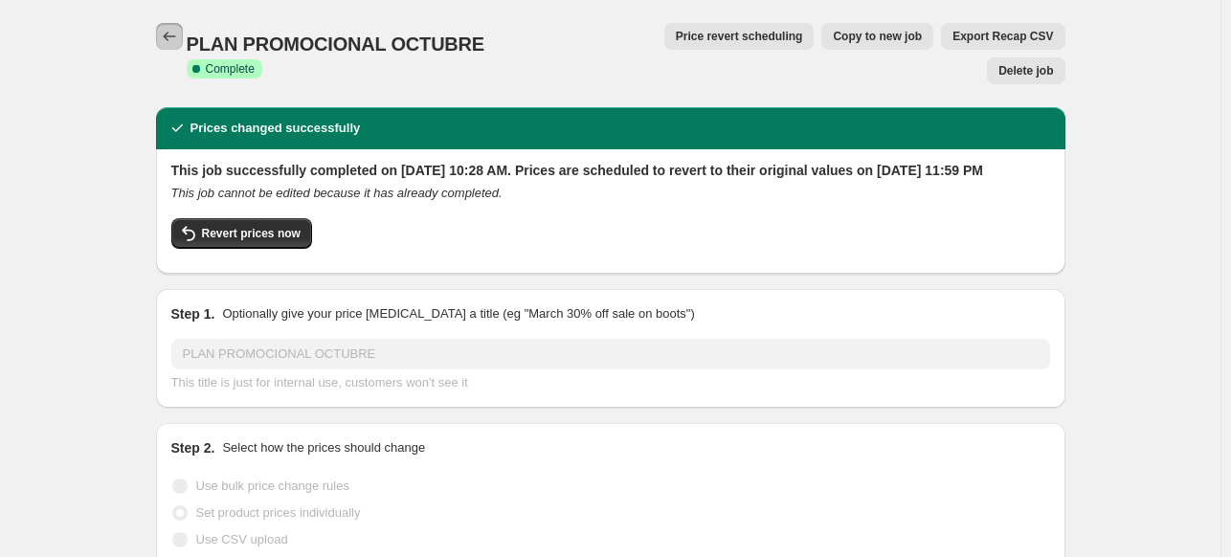
click at [172, 37] on icon "Price change jobs" at bounding box center [169, 36] width 19 height 19
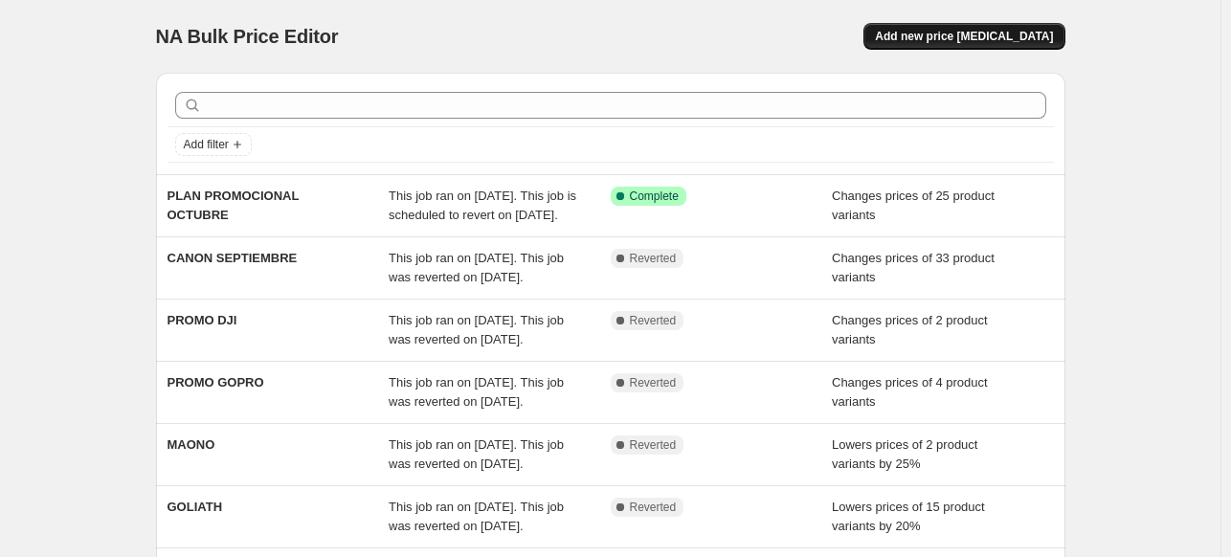
click at [973, 41] on span "Add new price [MEDICAL_DATA]" at bounding box center [964, 36] width 178 height 15
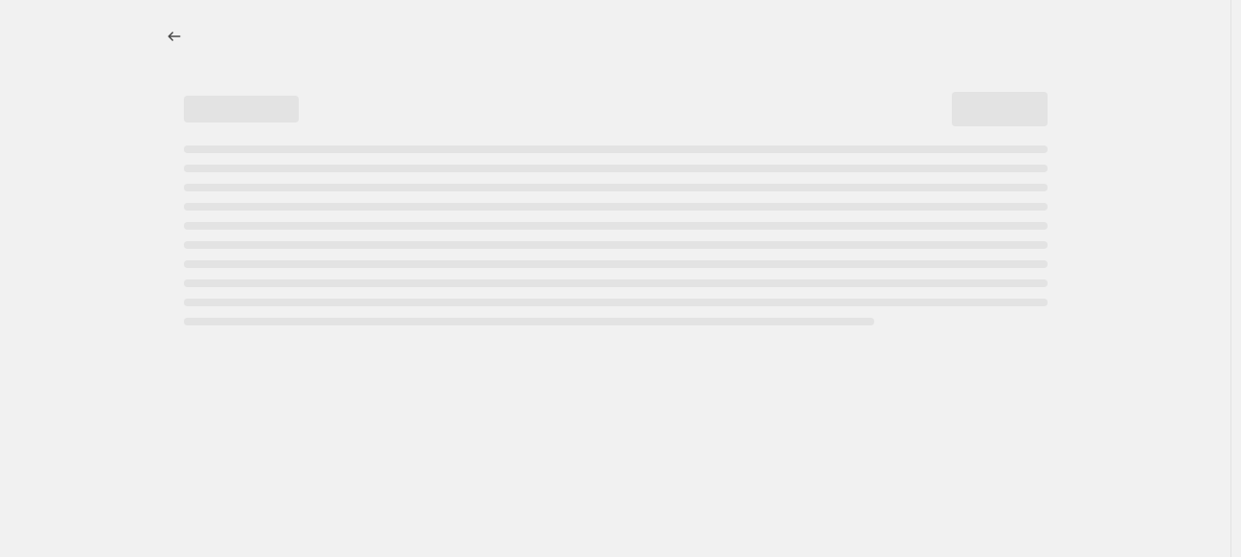
select select "percentage"
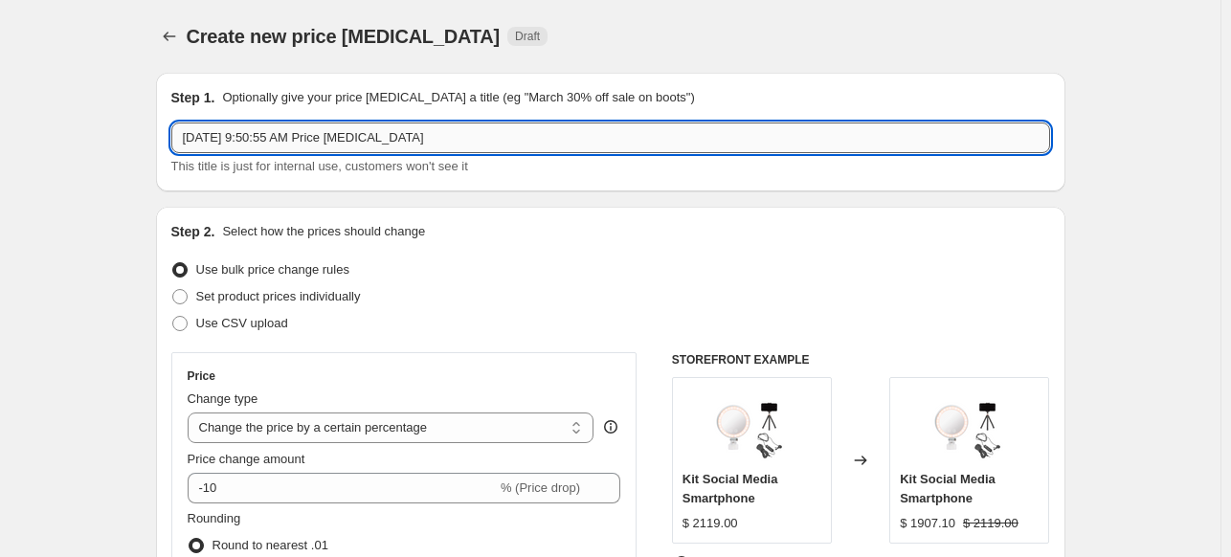
drag, startPoint x: 437, startPoint y: 141, endPoint x: 182, endPoint y: 133, distance: 254.8
click at [182, 133] on input "[DATE] 9:50:55 AM Price [MEDICAL_DATA]" at bounding box center [610, 138] width 879 height 31
type input "P"
type input "d"
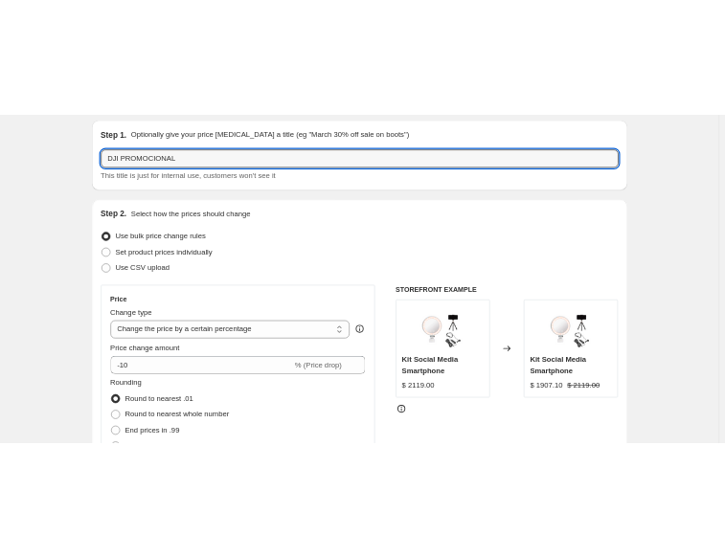
scroll to position [96, 0]
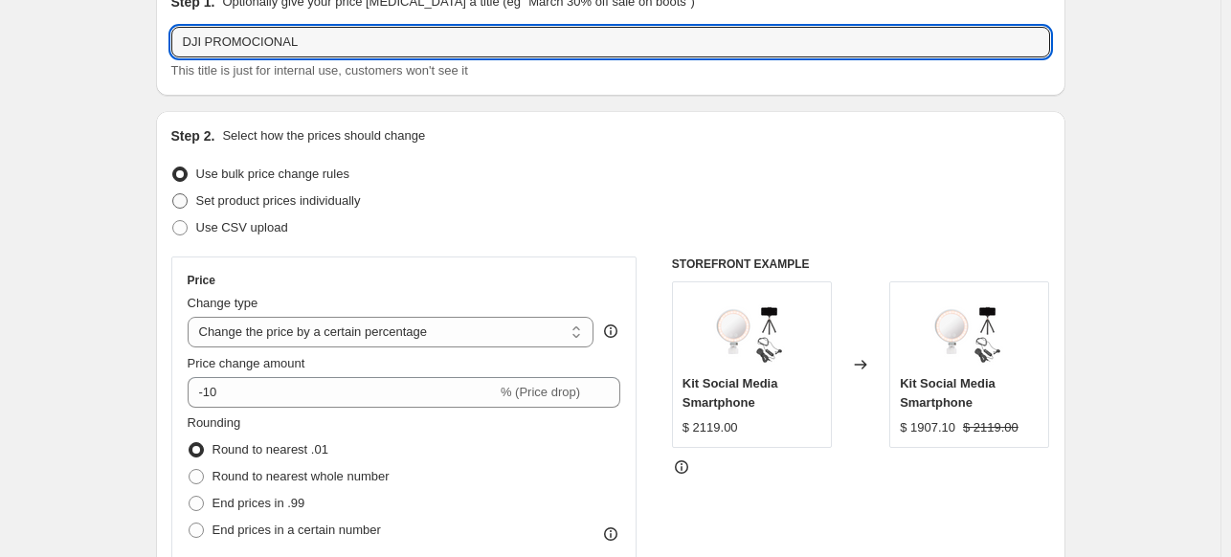
type input "DJI PROMOCIONAL"
click at [337, 208] on span "Set product prices individually" at bounding box center [278, 200] width 165 height 14
click at [173, 194] on input "Set product prices individually" at bounding box center [172, 193] width 1 height 1
radio input "true"
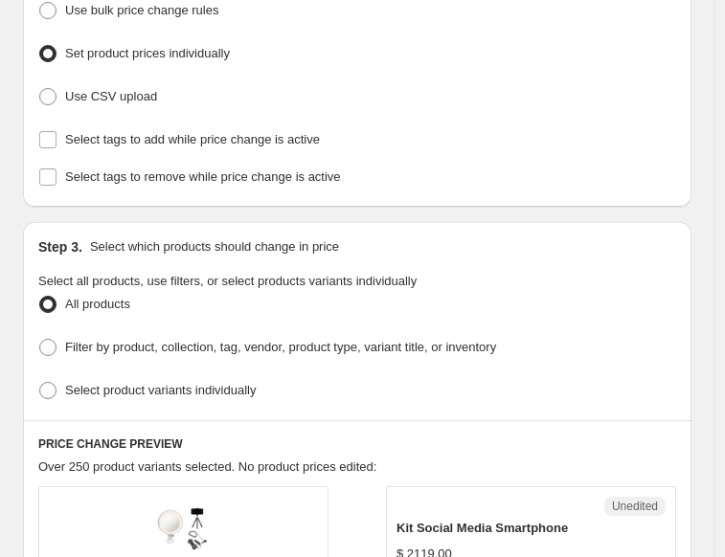
scroll to position [287, 0]
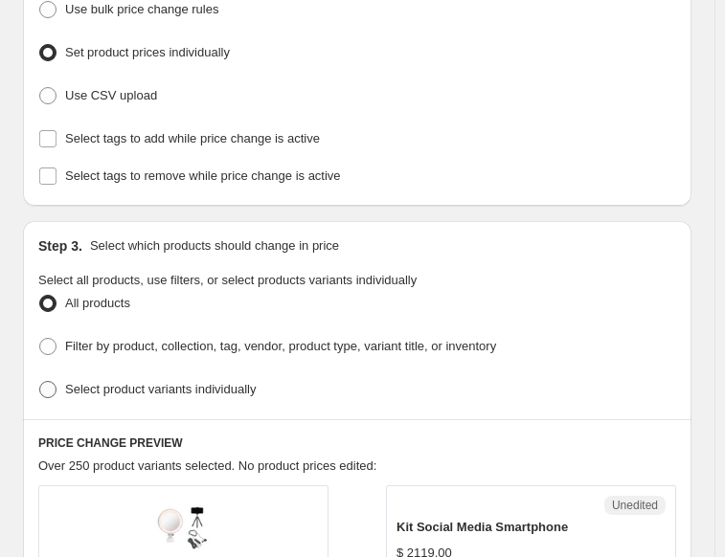
click at [219, 395] on label "Select product variants individually" at bounding box center [146, 389] width 217 height 27
click at [40, 382] on input "Select product variants individually" at bounding box center [39, 381] width 1 height 1
radio input "true"
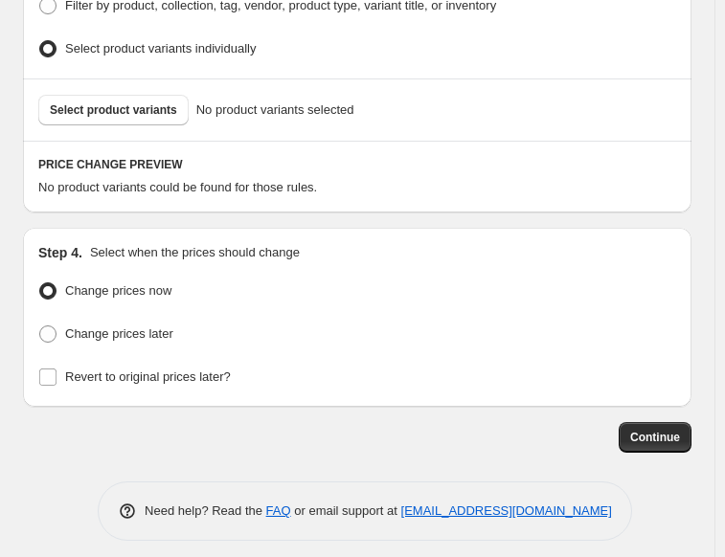
scroll to position [629, 0]
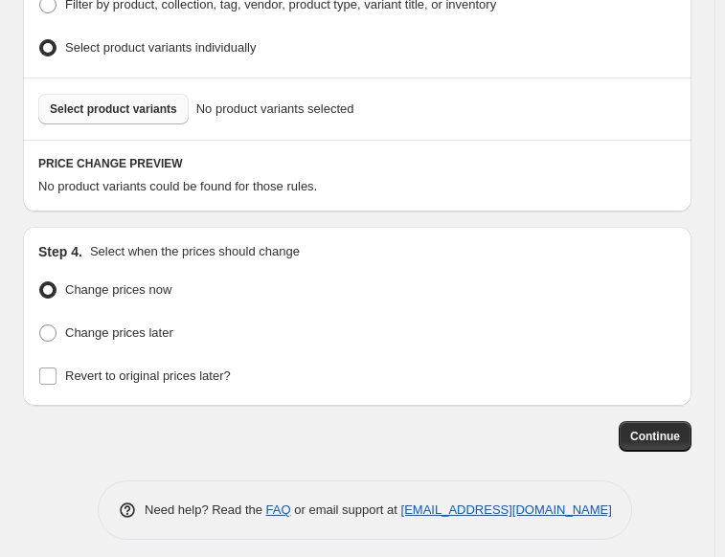
click at [120, 101] on span "Select product variants" at bounding box center [113, 108] width 127 height 15
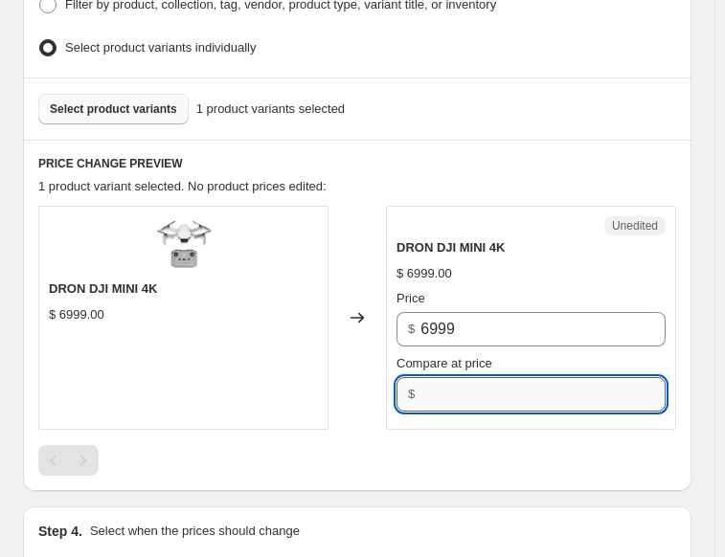
click at [513, 382] on input "Compare at price" at bounding box center [542, 394] width 245 height 34
type input "6999"
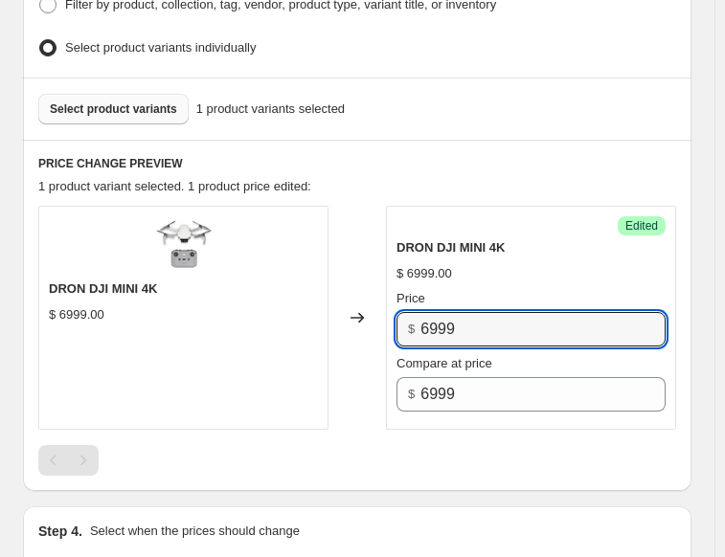
drag, startPoint x: 488, startPoint y: 331, endPoint x: 341, endPoint y: 347, distance: 148.3
click at [341, 347] on div "DRON DJI MINI 4K $ 6999.00 Changed to Success Edited DRON DJI MINI 4K $ 6999.00…" at bounding box center [357, 318] width 638 height 224
type input "5649"
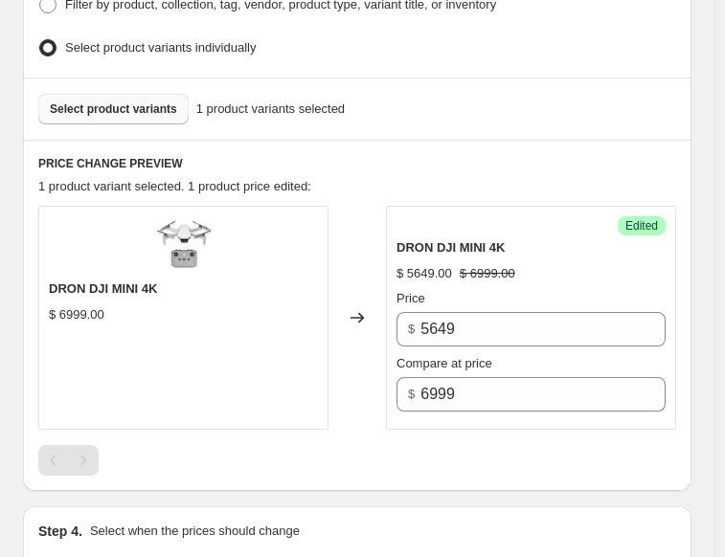
click at [118, 106] on span "Select product variants" at bounding box center [113, 108] width 127 height 15
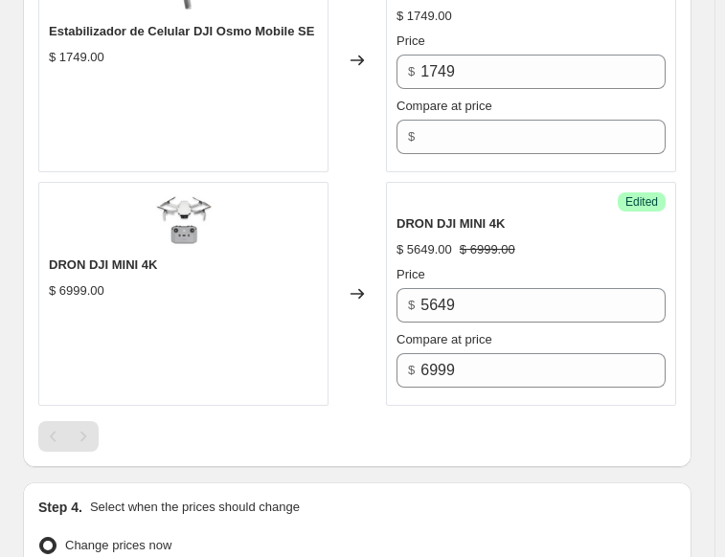
scroll to position [916, 0]
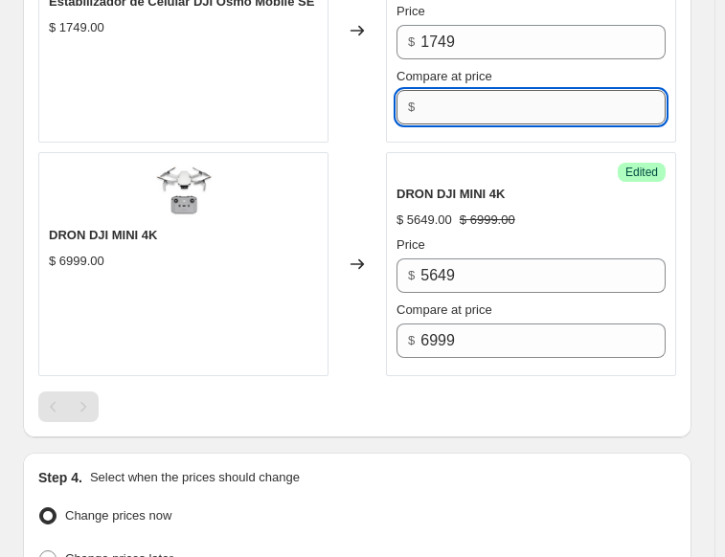
click at [460, 97] on input "Compare at price" at bounding box center [542, 107] width 245 height 34
type input "1749"
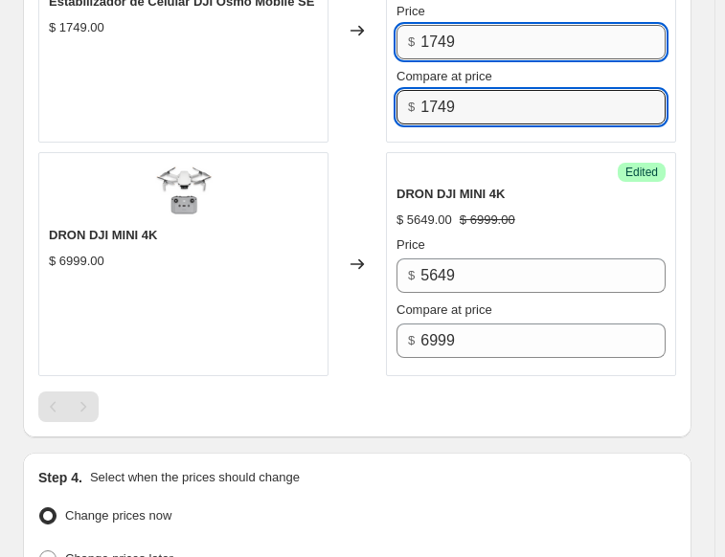
click at [495, 36] on input "1749" at bounding box center [542, 42] width 245 height 34
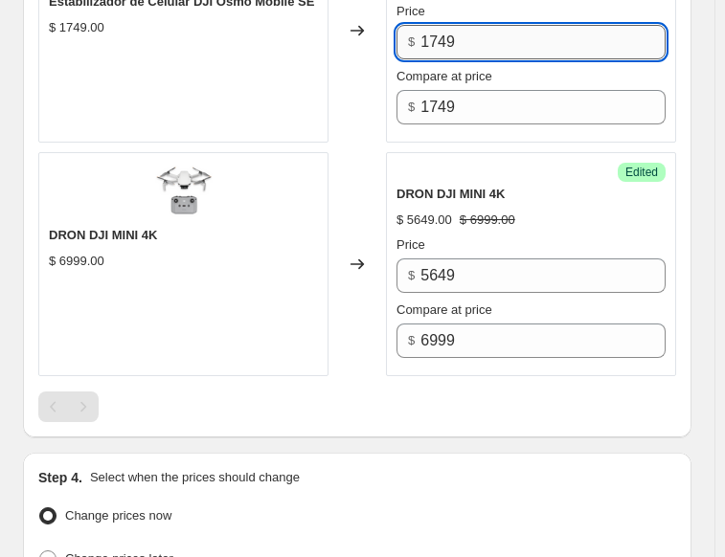
click at [495, 36] on input "1749" at bounding box center [542, 42] width 245 height 34
type input "1299"
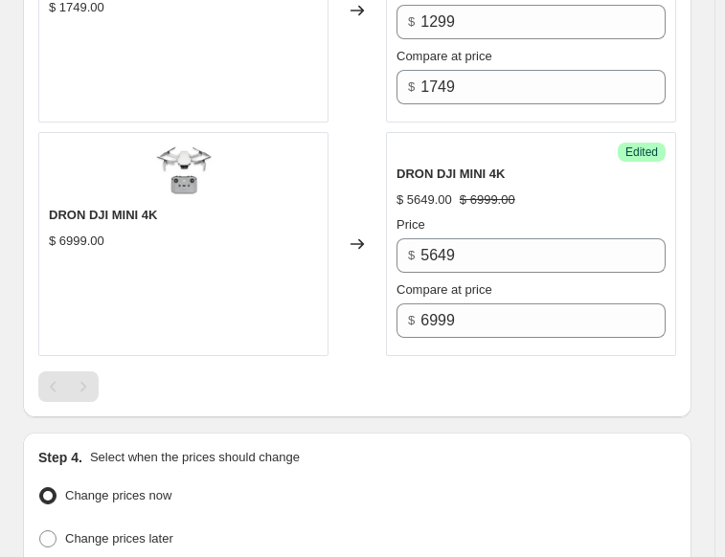
scroll to position [567, 0]
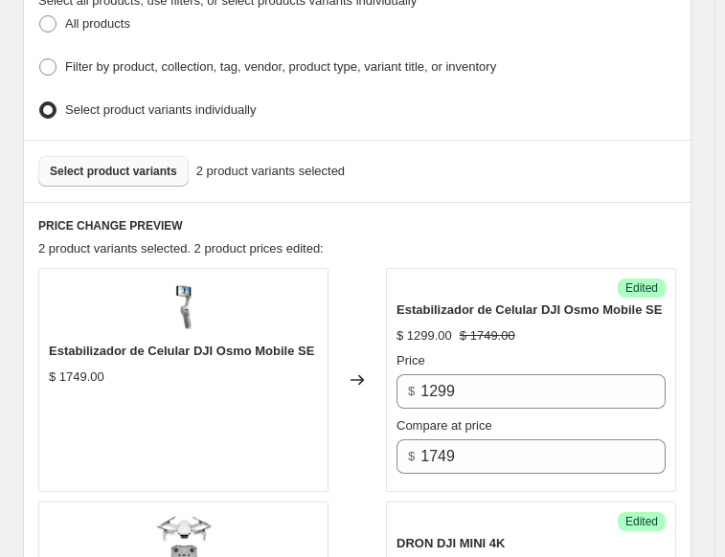
click at [131, 171] on button "Select product variants" at bounding box center [113, 171] width 150 height 31
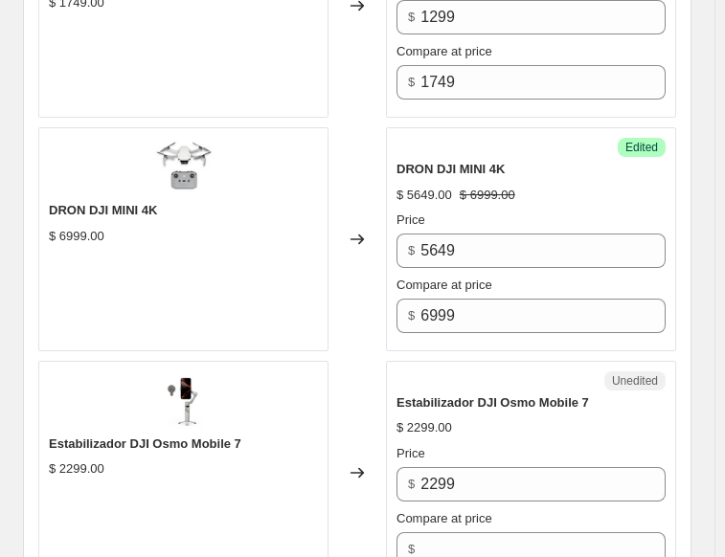
scroll to position [1046, 0]
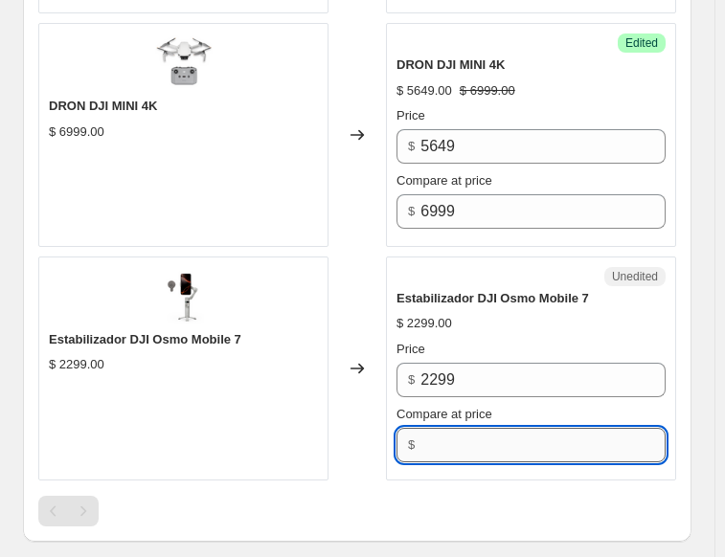
click at [461, 429] on input "Compare at price" at bounding box center [542, 445] width 245 height 34
type input "2299"
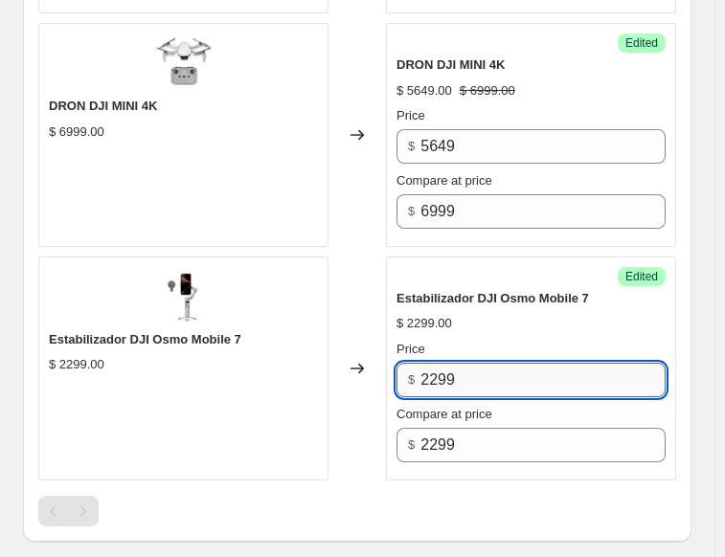
click at [458, 363] on input "2299" at bounding box center [542, 380] width 245 height 34
type input "1749"
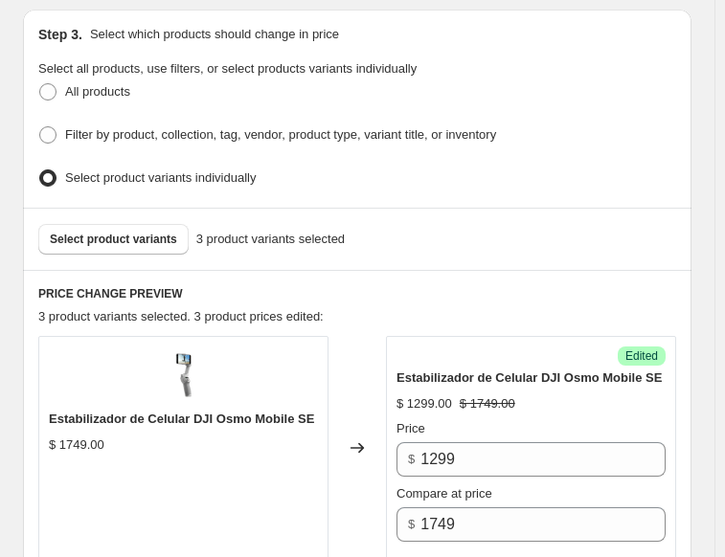
scroll to position [471, 0]
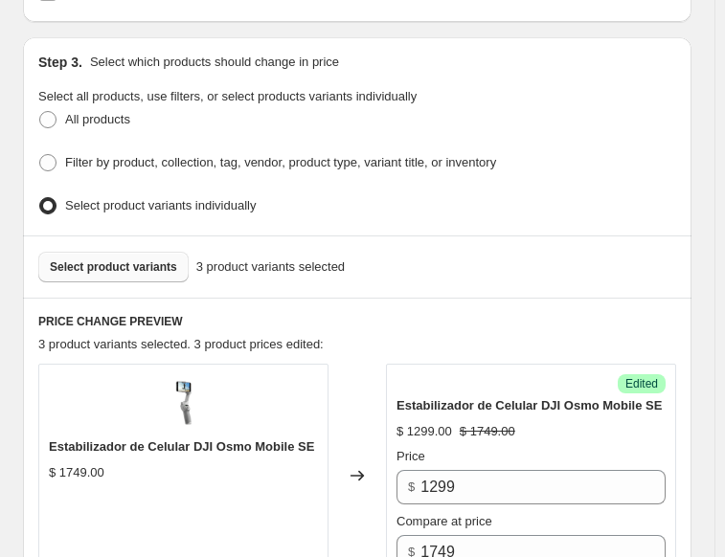
click at [97, 259] on span "Select product variants" at bounding box center [113, 266] width 127 height 15
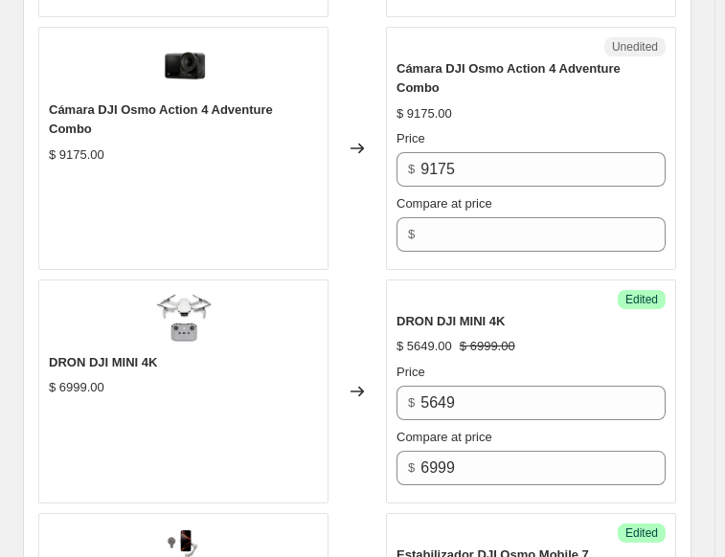
scroll to position [1046, 0]
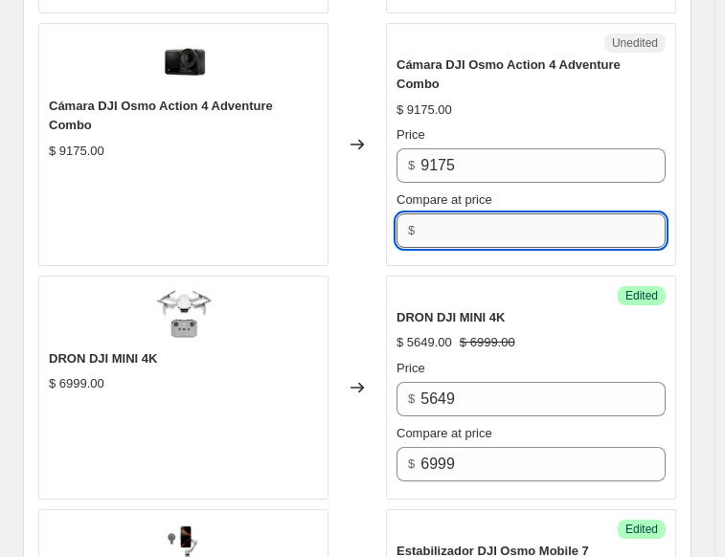
click at [461, 214] on input "Compare at price" at bounding box center [542, 231] width 245 height 34
type input "9175"
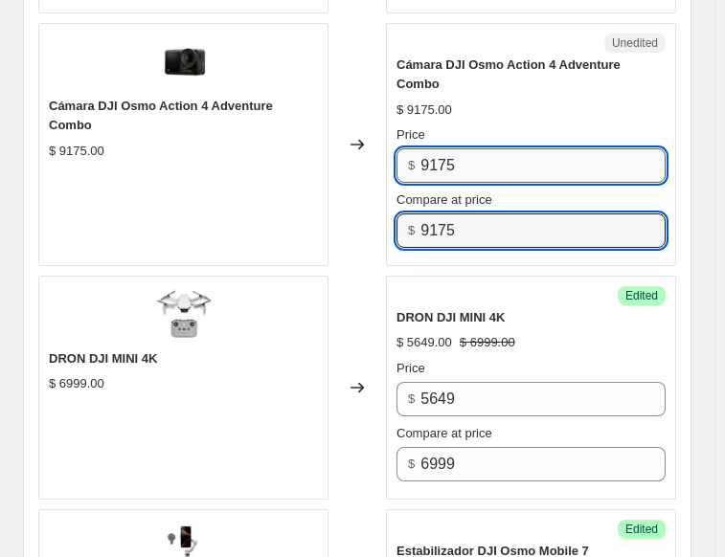
click at [461, 148] on input "9175" at bounding box center [542, 165] width 245 height 34
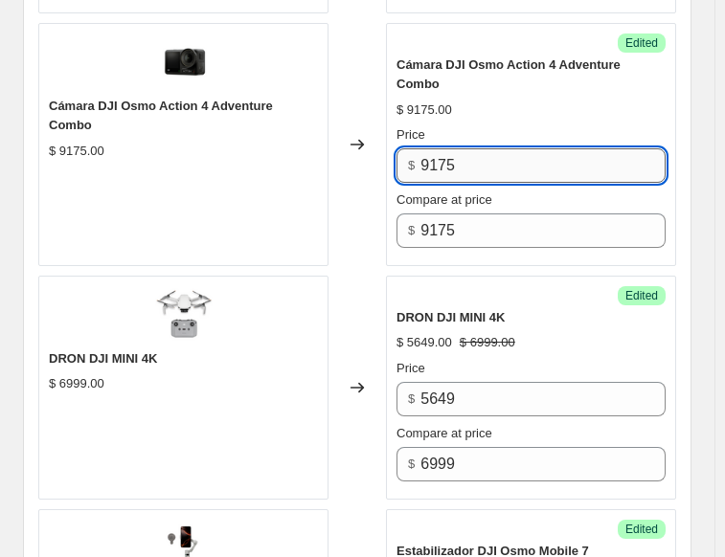
click at [461, 148] on input "9175" at bounding box center [542, 165] width 245 height 34
type input "6899"
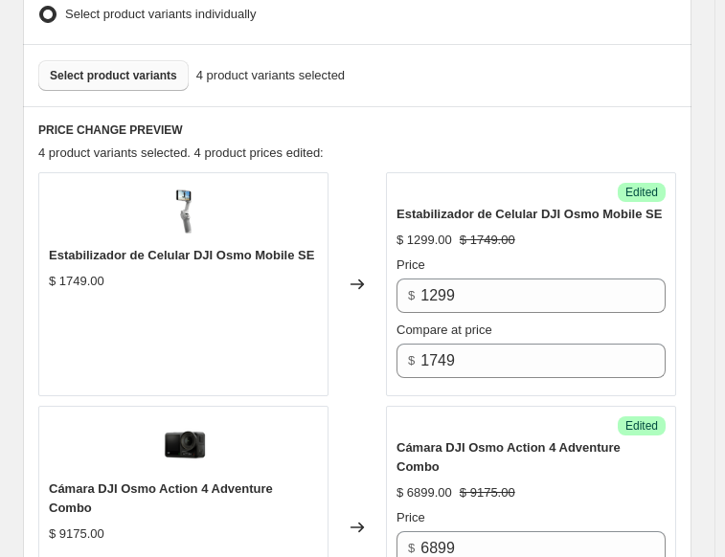
scroll to position [471, 0]
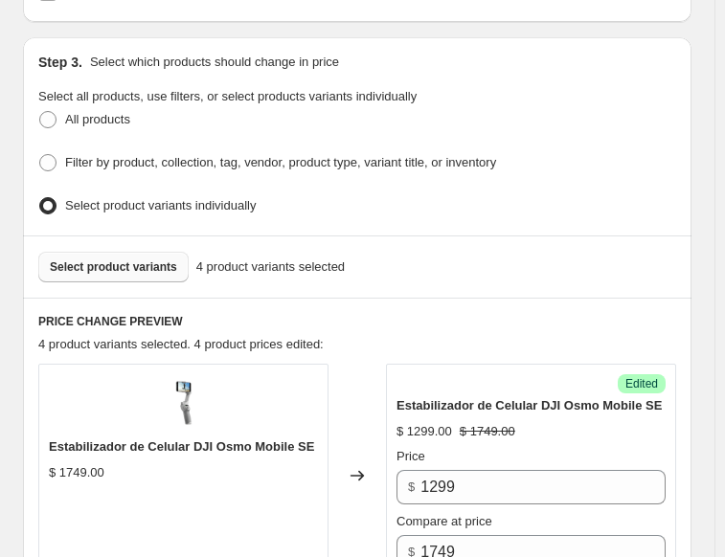
click at [146, 267] on button "Select product variants" at bounding box center [113, 267] width 150 height 31
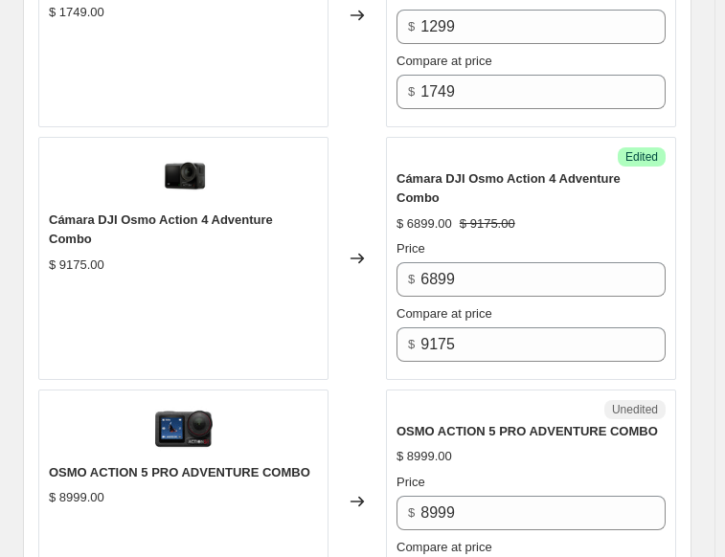
scroll to position [1046, 0]
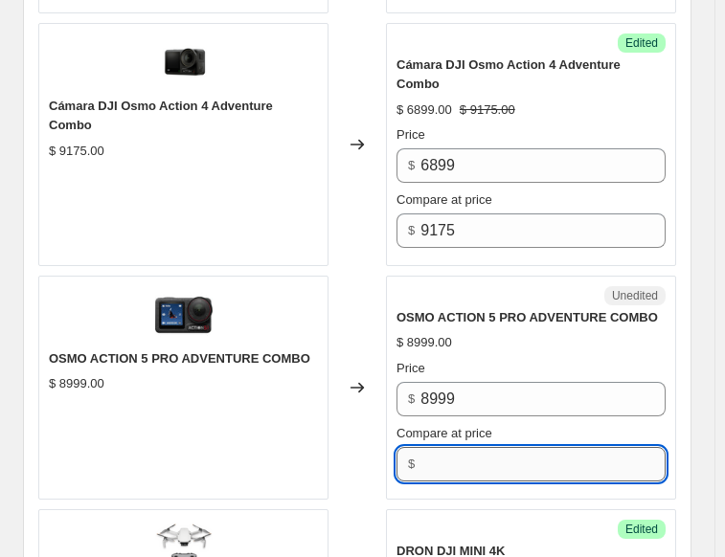
click at [507, 447] on input "Compare at price" at bounding box center [542, 464] width 245 height 34
type input "8999"
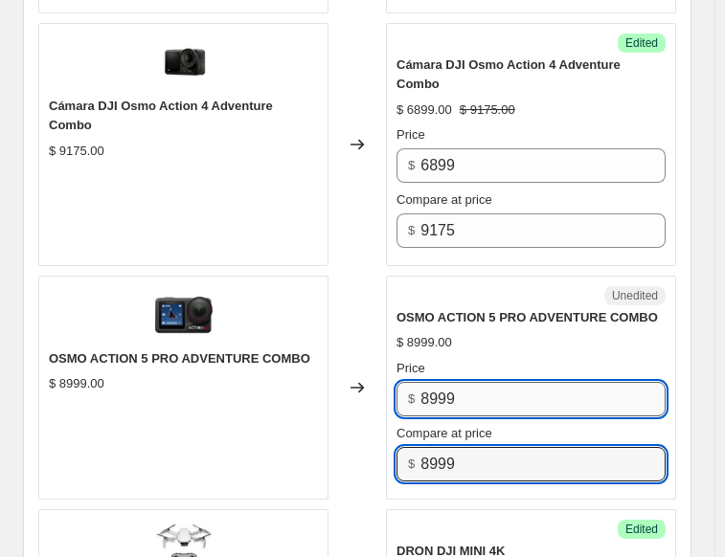
click at [475, 382] on input "8999" at bounding box center [542, 399] width 245 height 34
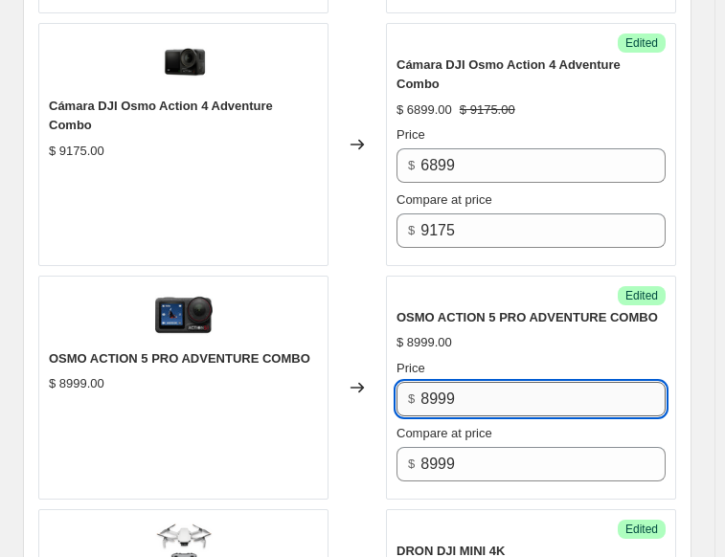
click at [475, 382] on input "8999" at bounding box center [542, 399] width 245 height 34
type input "7199"
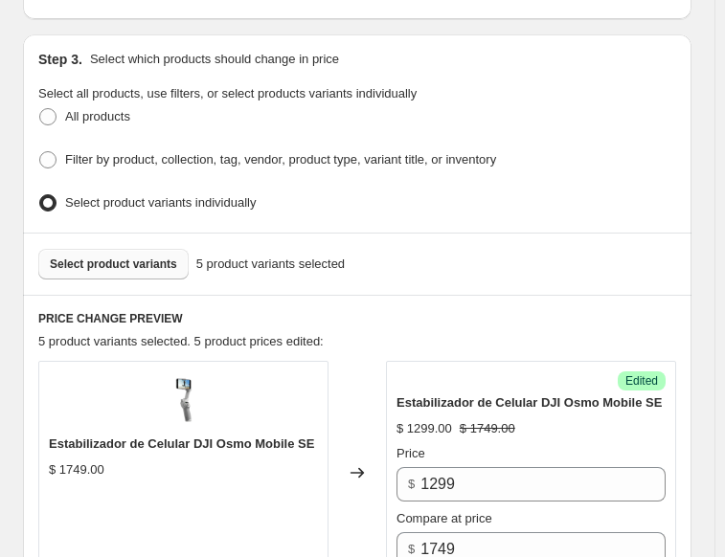
scroll to position [471, 0]
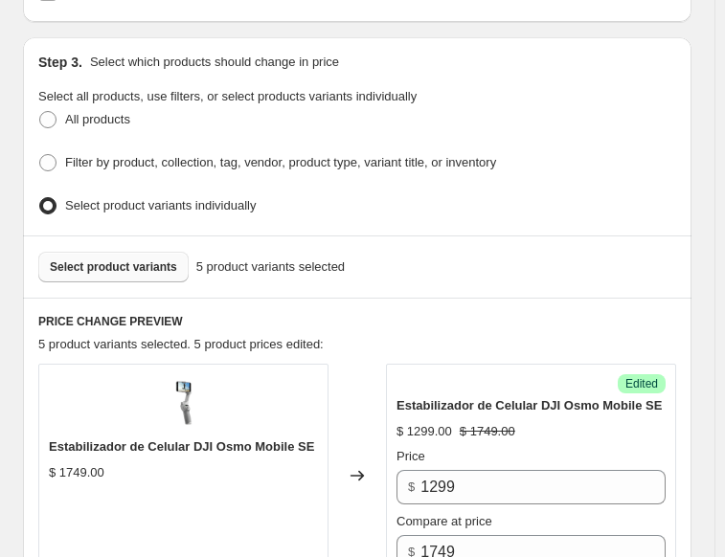
click at [126, 265] on span "Select product variants" at bounding box center [113, 266] width 127 height 15
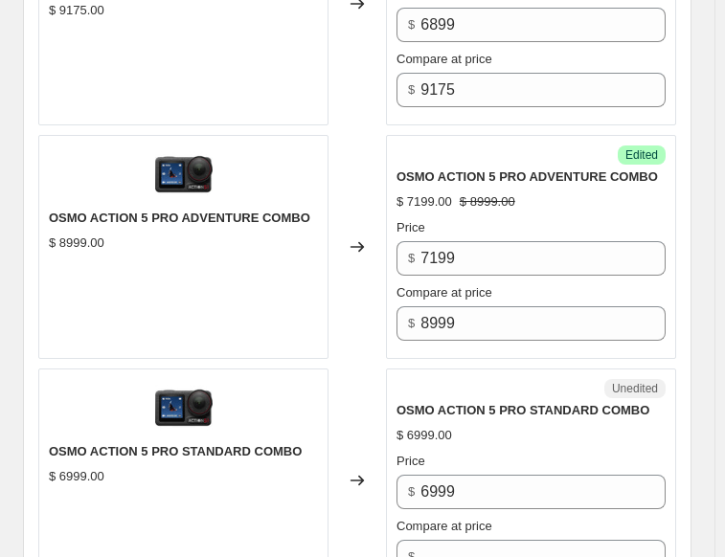
scroll to position [1237, 0]
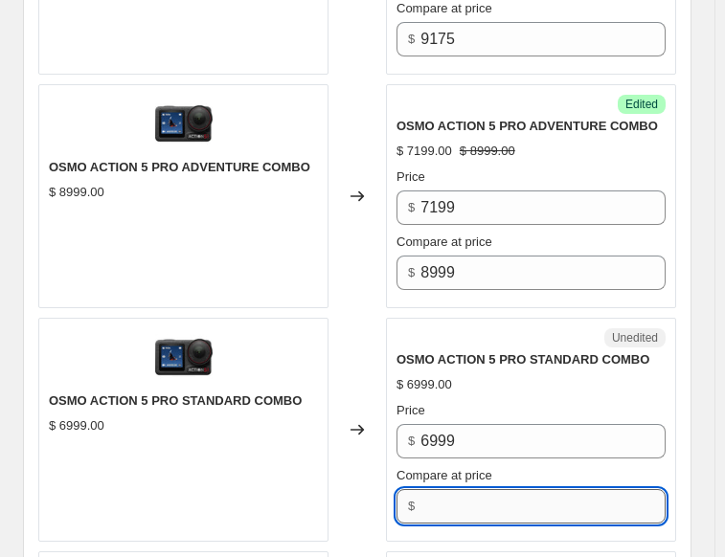
click at [500, 489] on input "Compare at price" at bounding box center [542, 506] width 245 height 34
type input "6999"
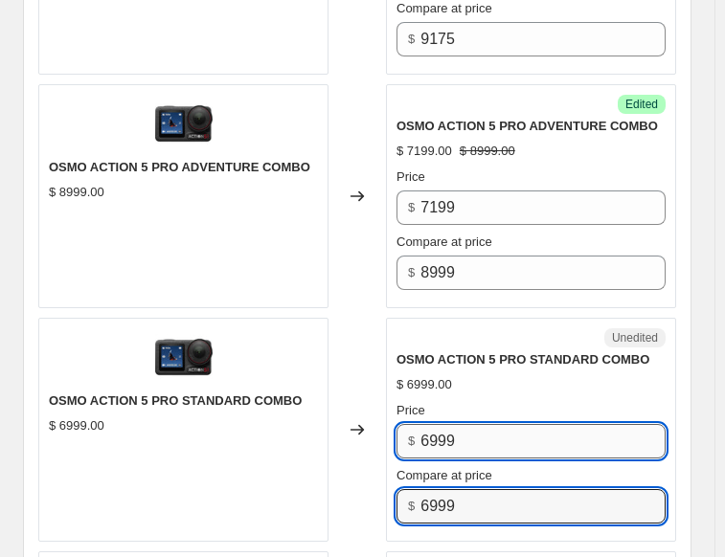
click at [475, 424] on input "6999" at bounding box center [542, 441] width 245 height 34
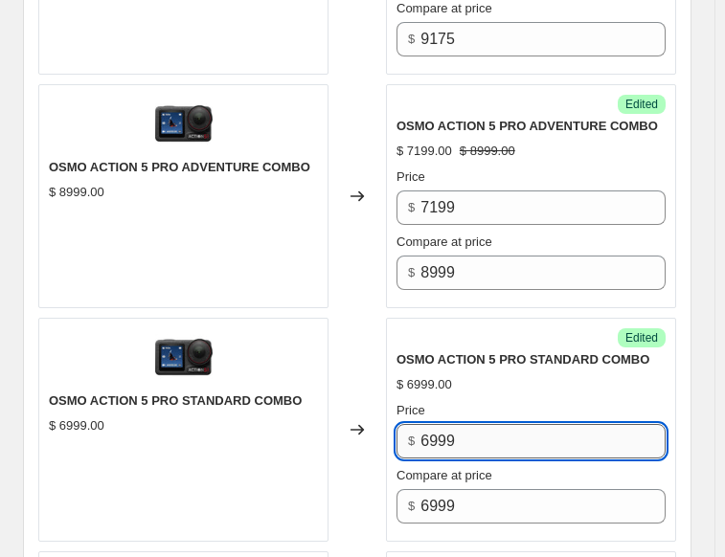
click at [475, 424] on input "6999" at bounding box center [542, 441] width 245 height 34
type input "5699"
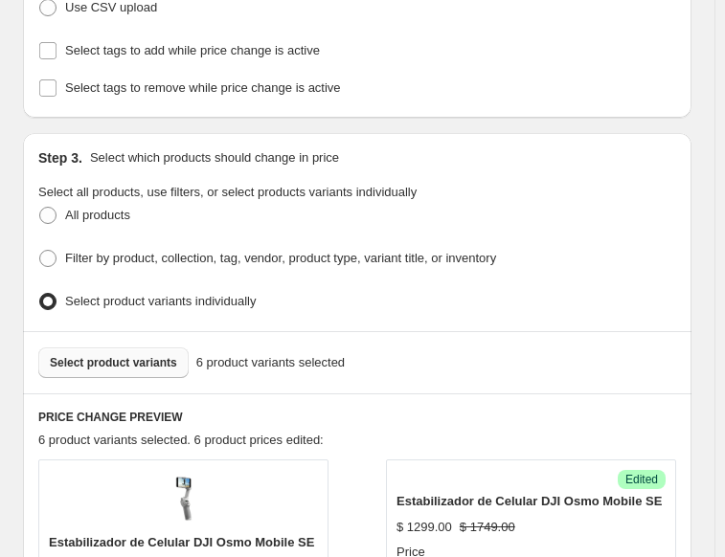
scroll to position [375, 0]
click at [115, 355] on span "Select product variants" at bounding box center [113, 362] width 127 height 15
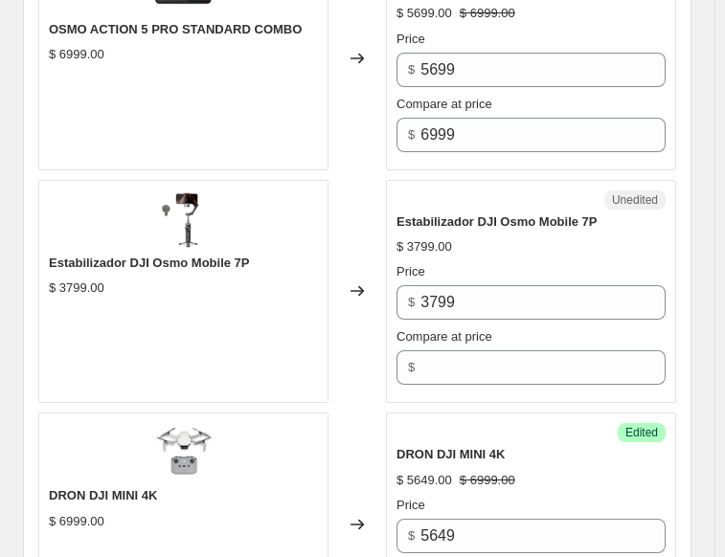
scroll to position [1620, 0]
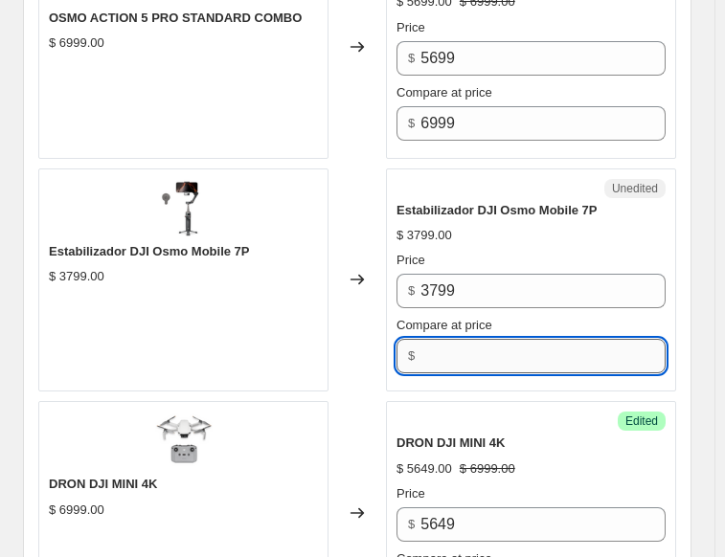
click at [451, 339] on input "Compare at price" at bounding box center [542, 356] width 245 height 34
type input "3799"
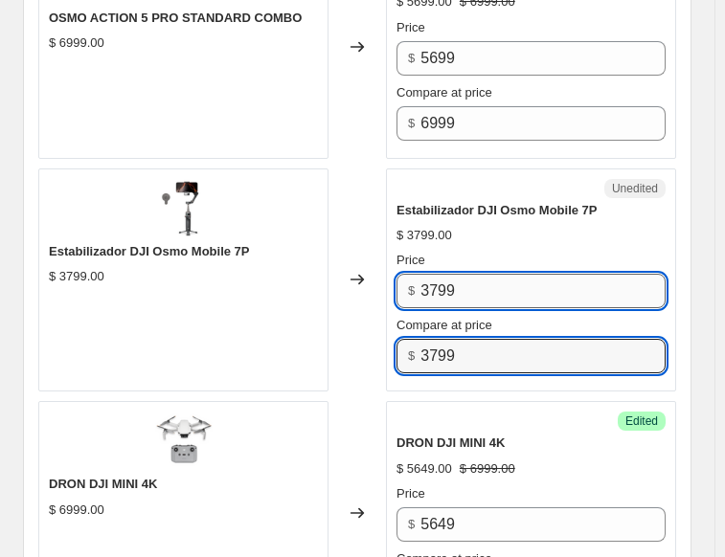
click at [463, 274] on input "3799" at bounding box center [542, 291] width 245 height 34
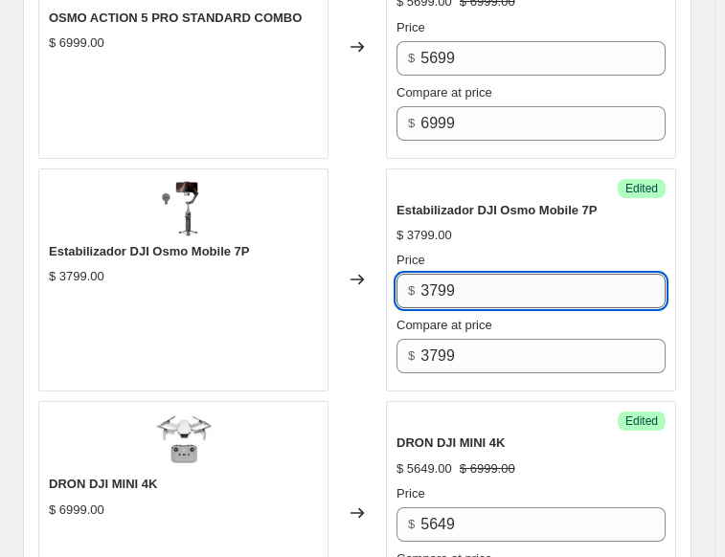
click at [463, 274] on input "3799" at bounding box center [542, 291] width 245 height 34
type input "3229"
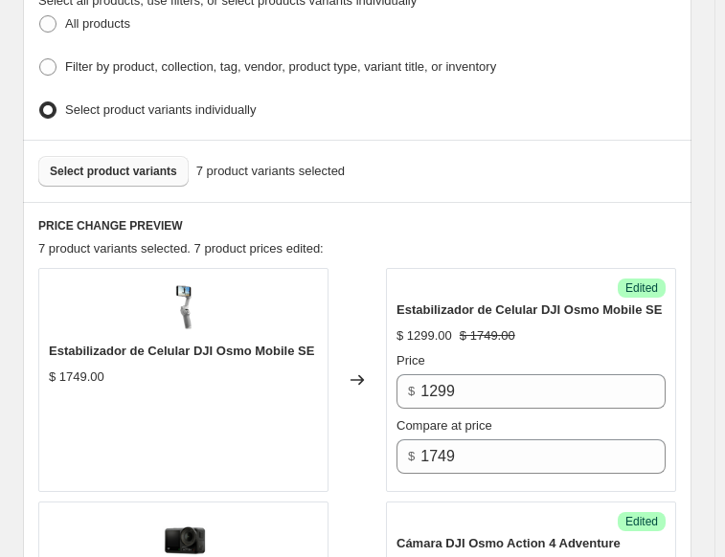
scroll to position [567, 0]
click at [104, 169] on span "Select product variants" at bounding box center [113, 171] width 127 height 15
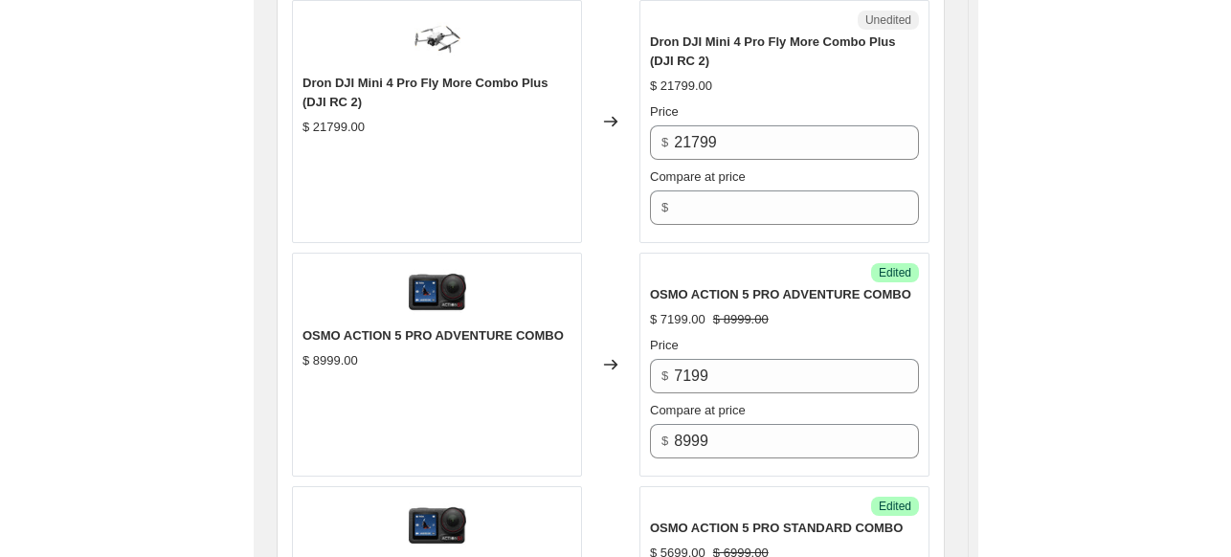
scroll to position [1333, 0]
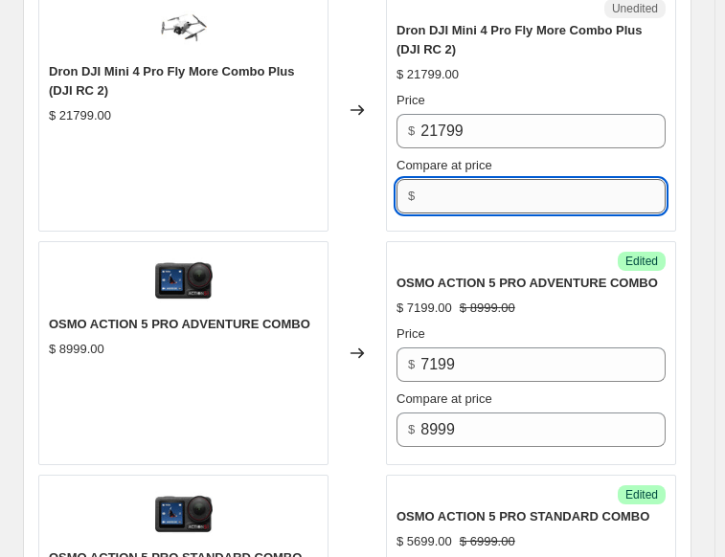
click at [503, 179] on input "Compare at price" at bounding box center [542, 196] width 245 height 34
type input "21799"
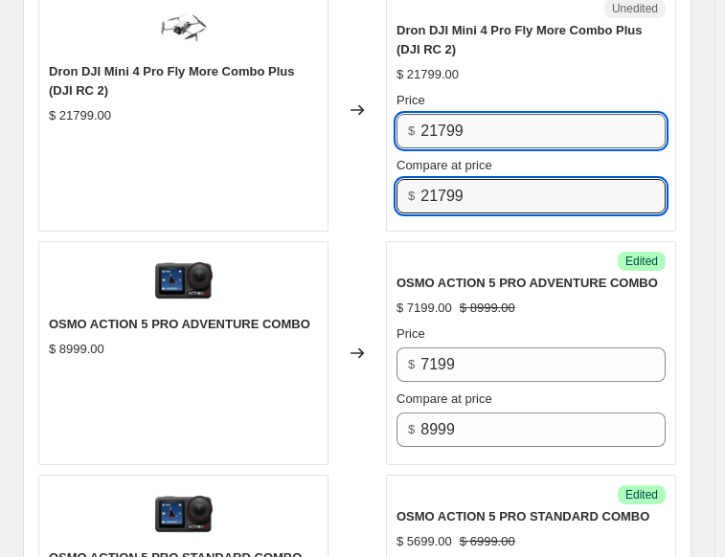
click at [490, 114] on input "21799" at bounding box center [542, 131] width 245 height 34
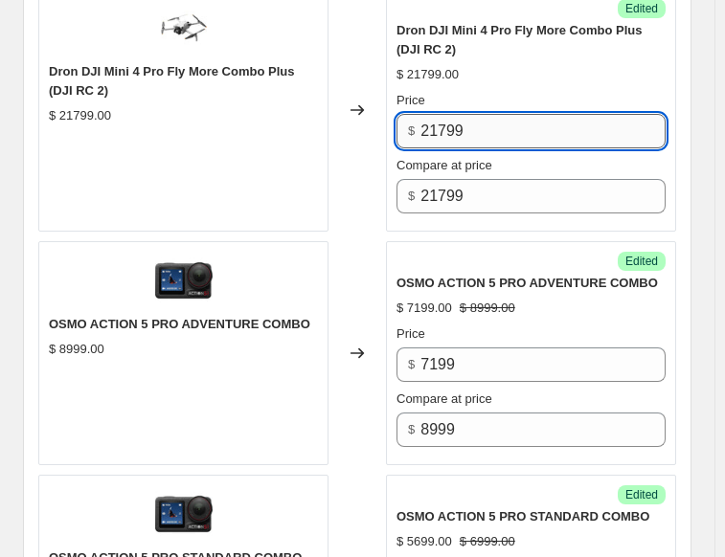
click at [490, 114] on input "21799" at bounding box center [542, 131] width 245 height 34
type input "20699"
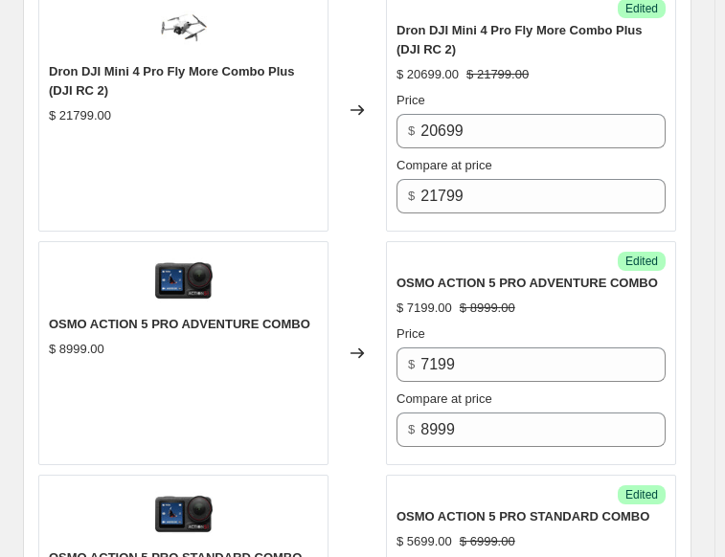
click at [707, 147] on div "Create new price [MEDICAL_DATA]. This page is ready Create new price [MEDICAL_D…" at bounding box center [357, 242] width 714 height 3150
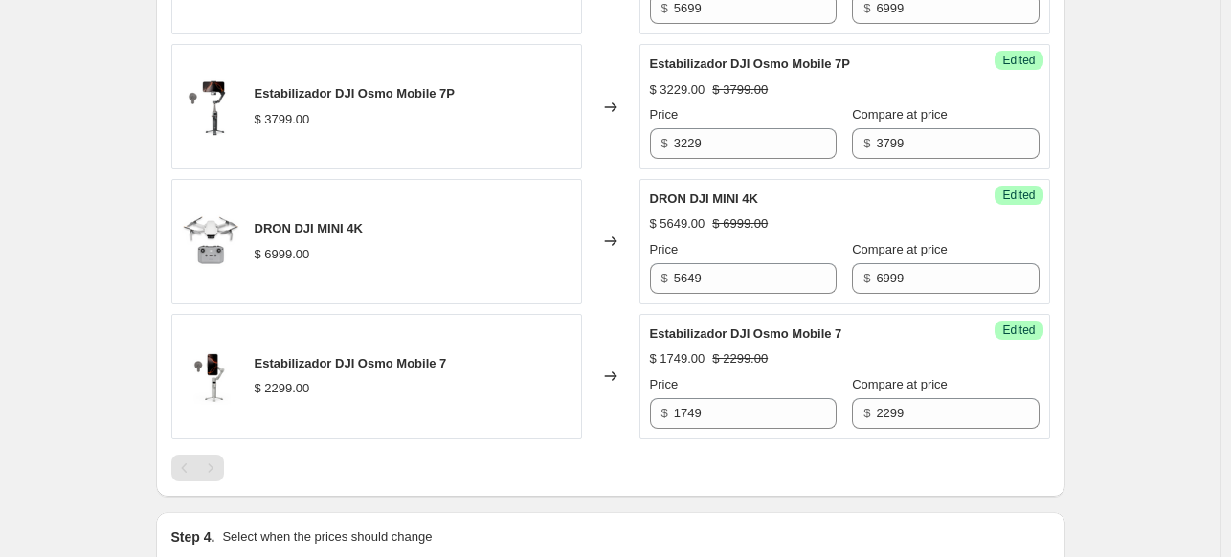
scroll to position [1584, 0]
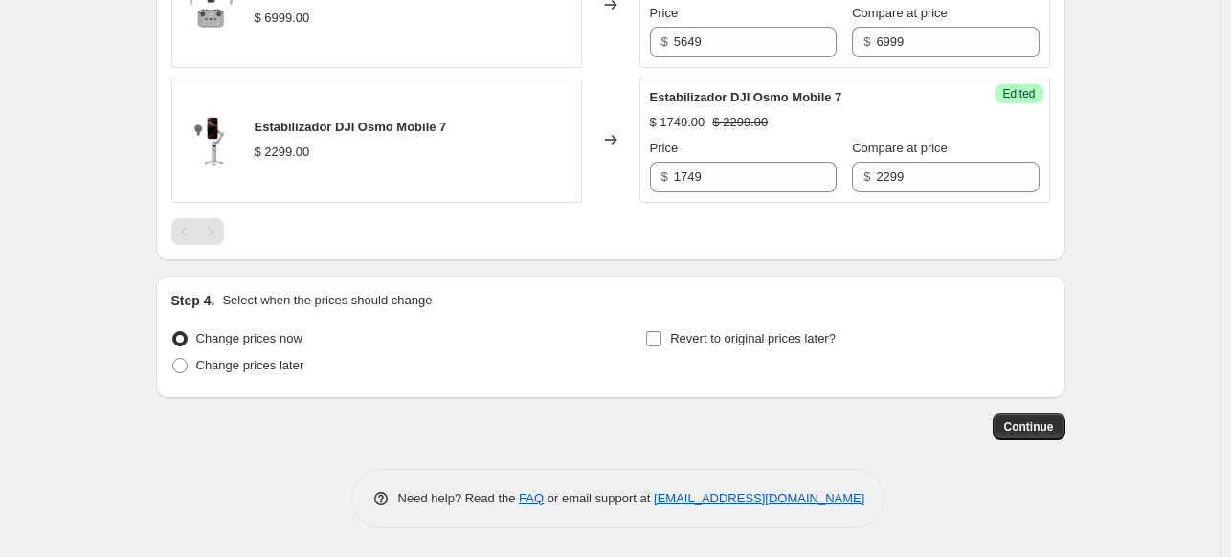
click at [668, 337] on label "Revert to original prices later?" at bounding box center [740, 339] width 191 height 27
click at [662, 337] on input "Revert to original prices later?" at bounding box center [653, 338] width 15 height 15
checkbox input "true"
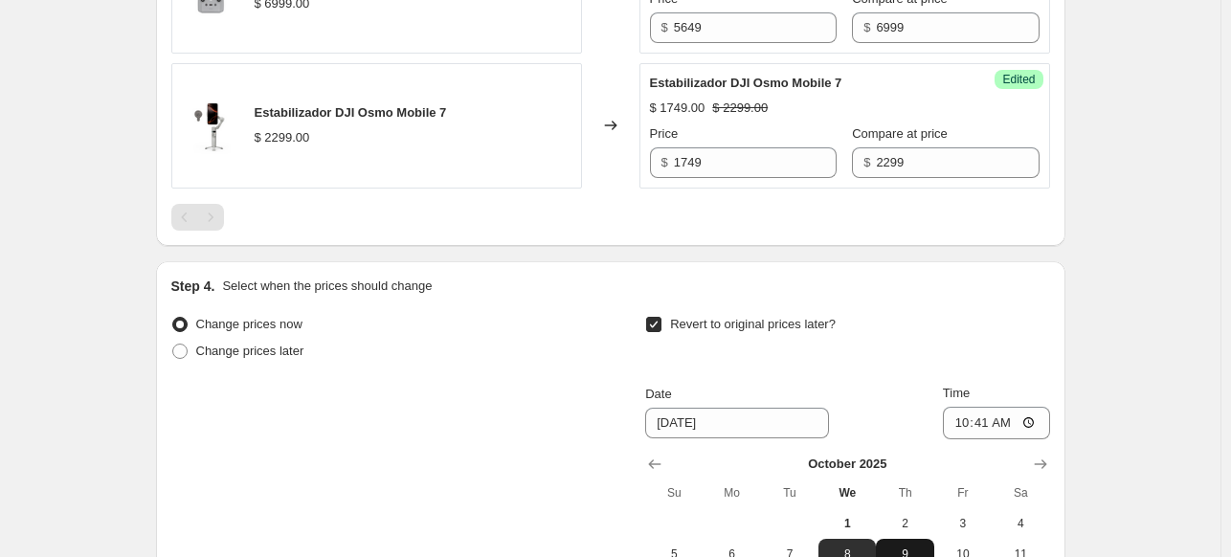
scroll to position [1775, 0]
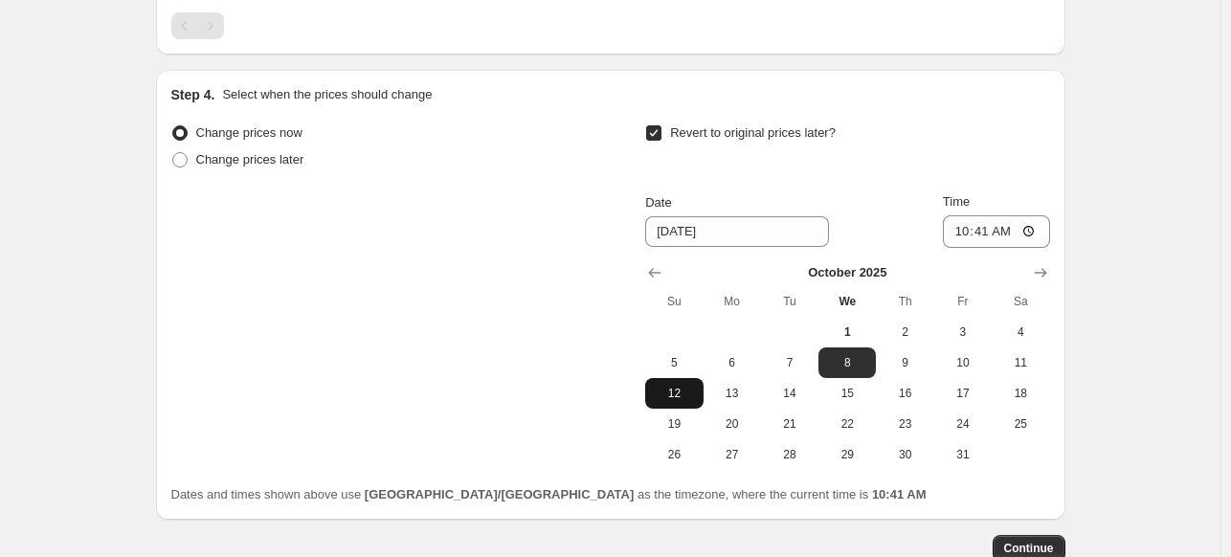
click at [688, 409] on button "12" at bounding box center [673, 393] width 57 height 31
type input "[DATE]"
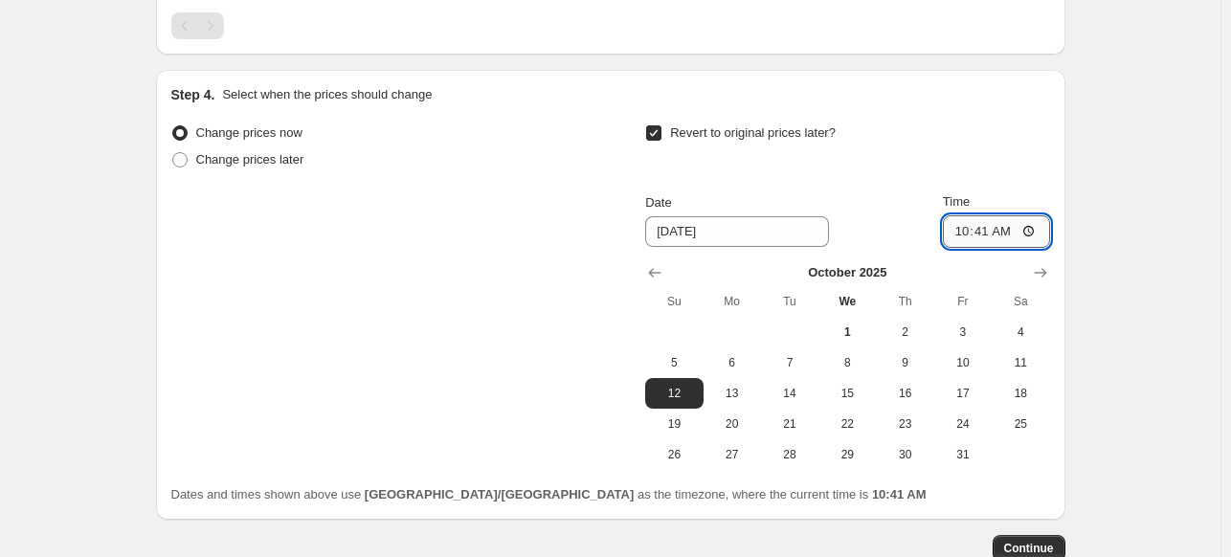
click at [966, 248] on input "10:41" at bounding box center [996, 231] width 107 height 33
type input "23:59"
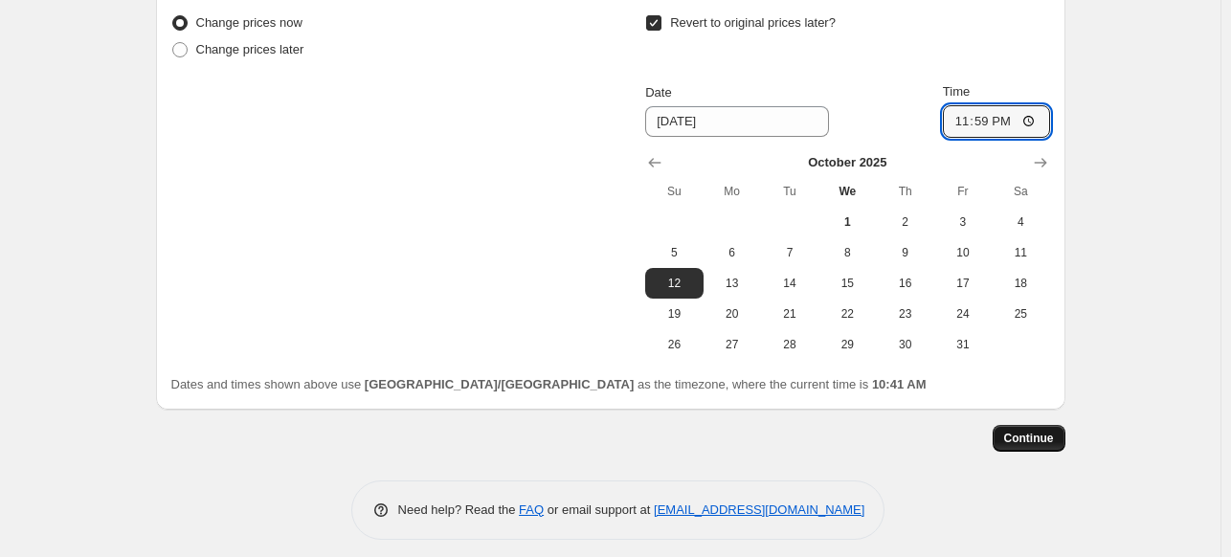
scroll to position [1911, 0]
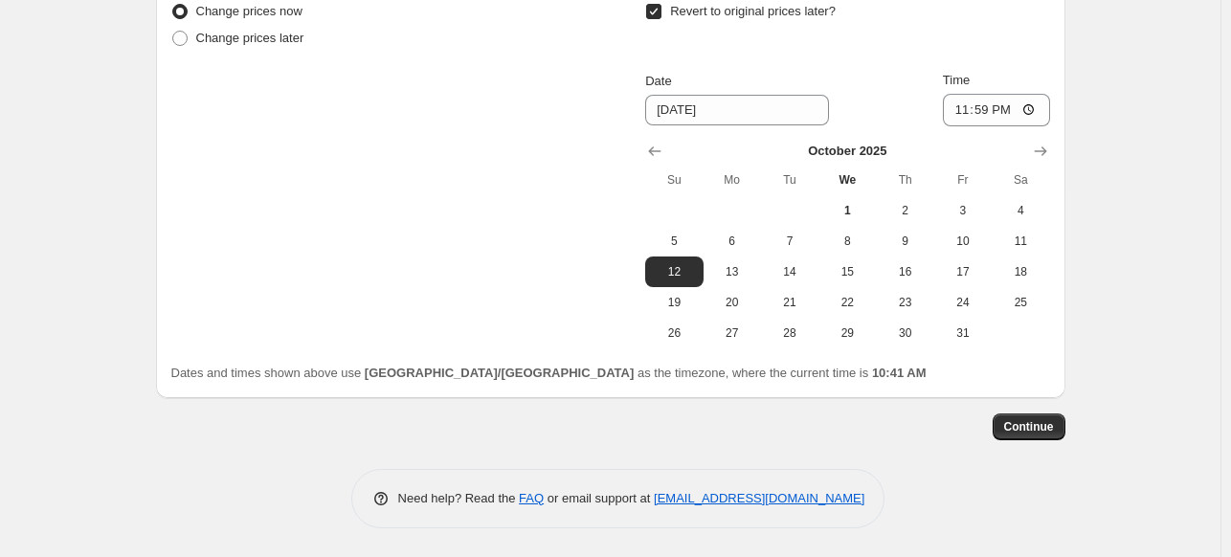
click at [1033, 434] on span "Continue" at bounding box center [1029, 426] width 50 height 15
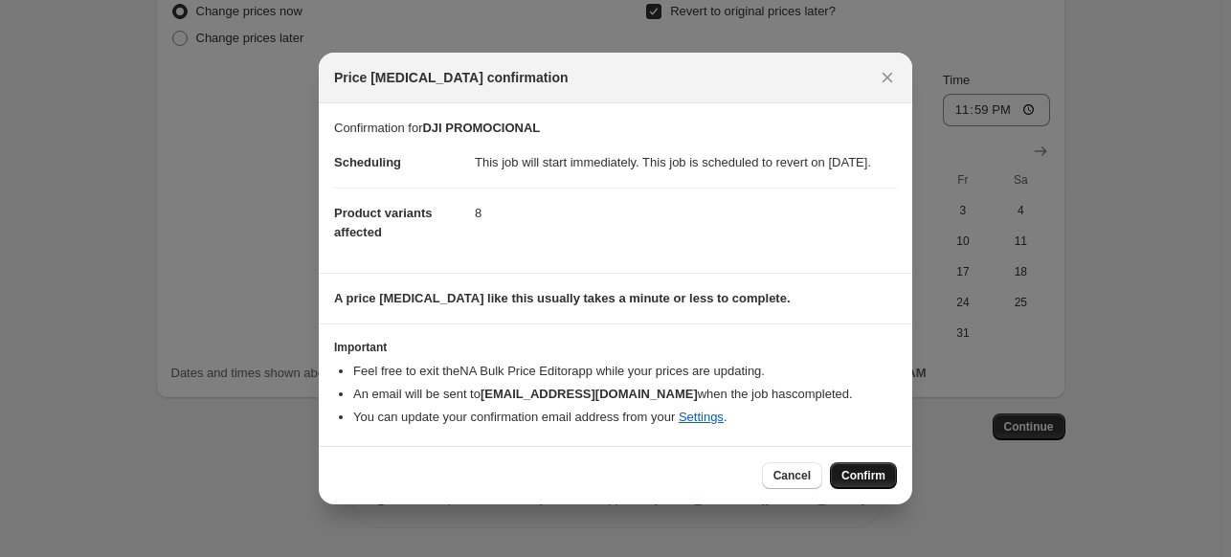
click at [894, 489] on button "Confirm" at bounding box center [863, 475] width 67 height 27
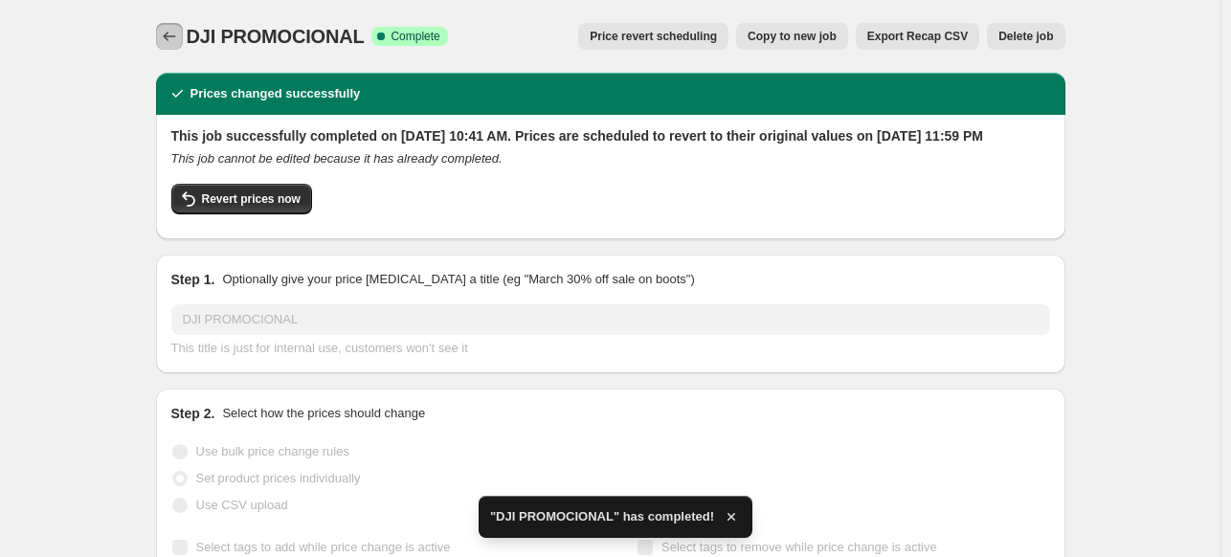
click at [166, 37] on icon "Price change jobs" at bounding box center [169, 36] width 19 height 19
